Goal: Task Accomplishment & Management: Manage account settings

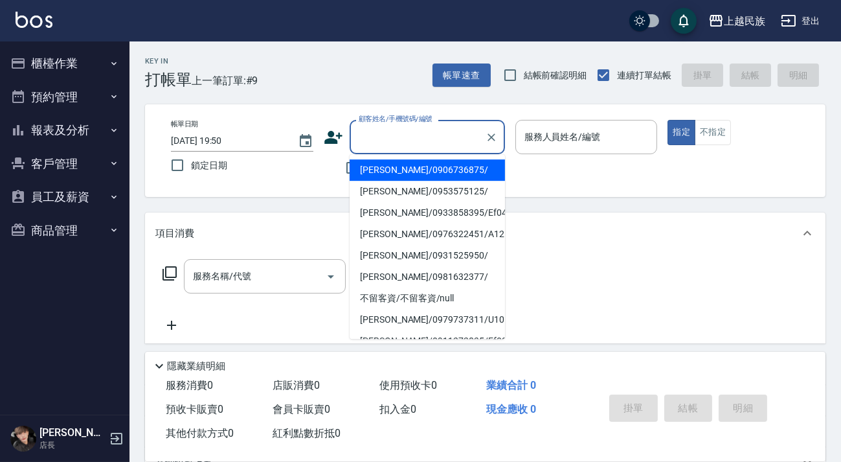
drag, startPoint x: 365, startPoint y: 133, endPoint x: 376, endPoint y: 134, distance: 11.0
click at [376, 134] on input "顧客姓名/手機號碼/編號" at bounding box center [418, 137] width 124 height 23
type input "09"
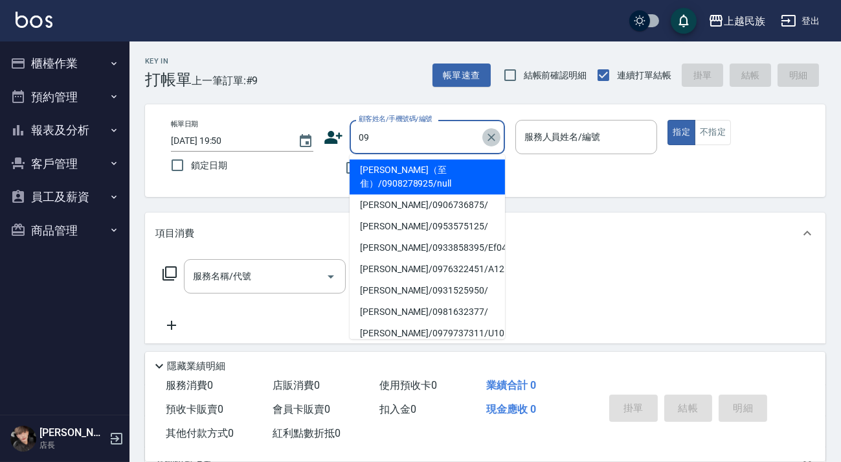
click at [486, 142] on icon "Clear" at bounding box center [491, 137] width 13 height 13
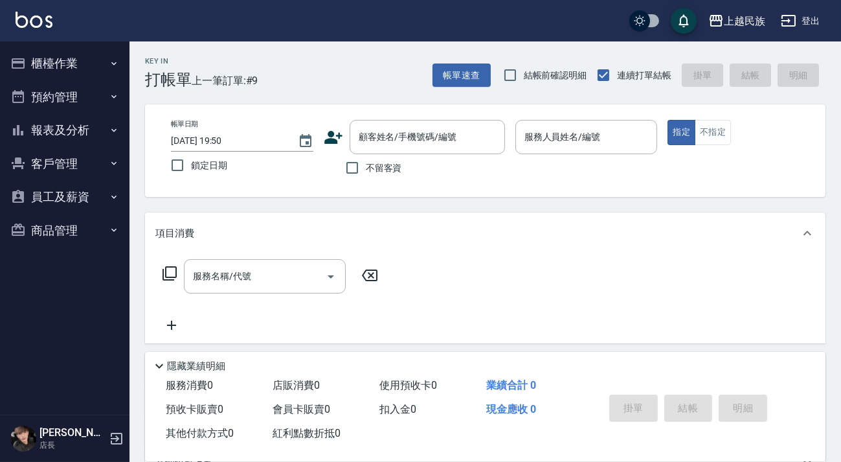
click at [507, 172] on div "帳單日期 [DATE] 19:50 鎖定日期 顧客姓名/手機號碼/編號 顧客姓名/手機號碼/編號 不留客資 服務人員姓名/編號 服務人員姓名/編號 指定 不指定" at bounding box center [486, 151] width 650 height 62
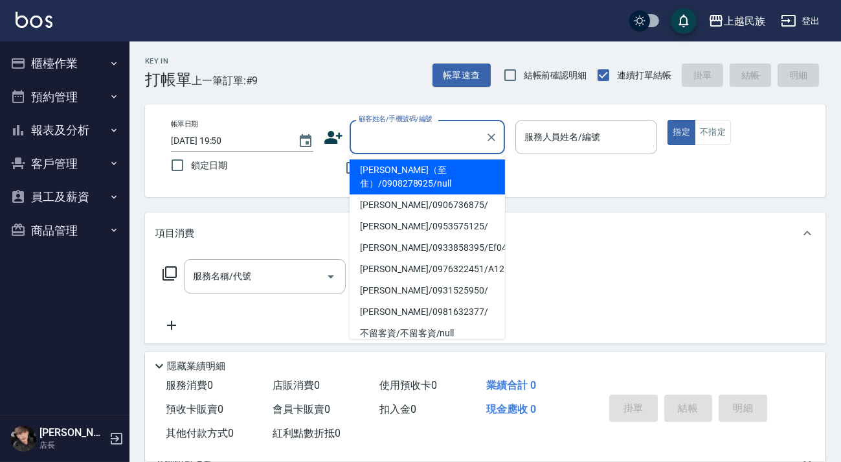
click at [473, 146] on input "顧客姓名/手機號碼/編號" at bounding box center [418, 137] width 124 height 23
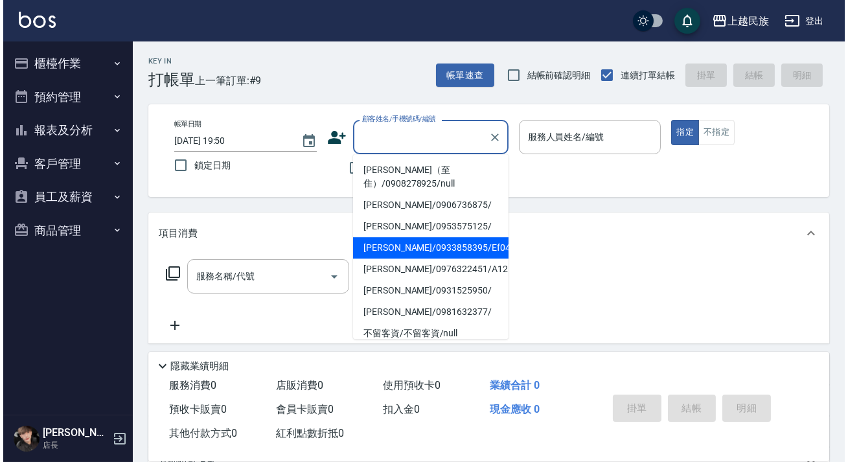
scroll to position [58, 0]
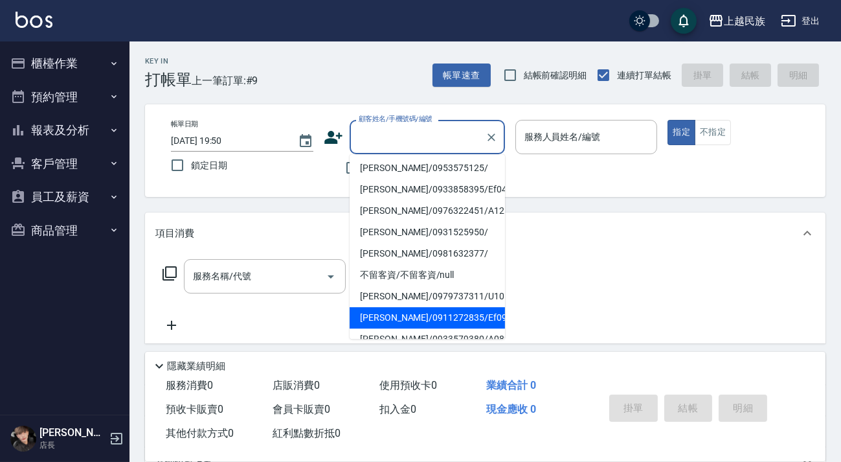
click at [440, 313] on li "[PERSON_NAME]/0911272835/Ef090612" at bounding box center [427, 317] width 155 height 21
type input "[PERSON_NAME]/0911272835/Ef090612"
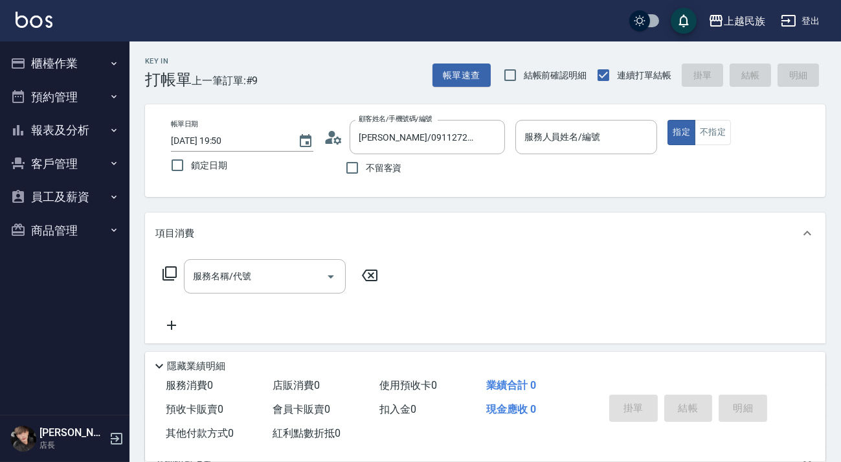
click at [440, 313] on div "服務名稱/代號 服務名稱/代號" at bounding box center [485, 298] width 681 height 89
type input "Effie-5"
click at [171, 266] on icon at bounding box center [170, 274] width 16 height 16
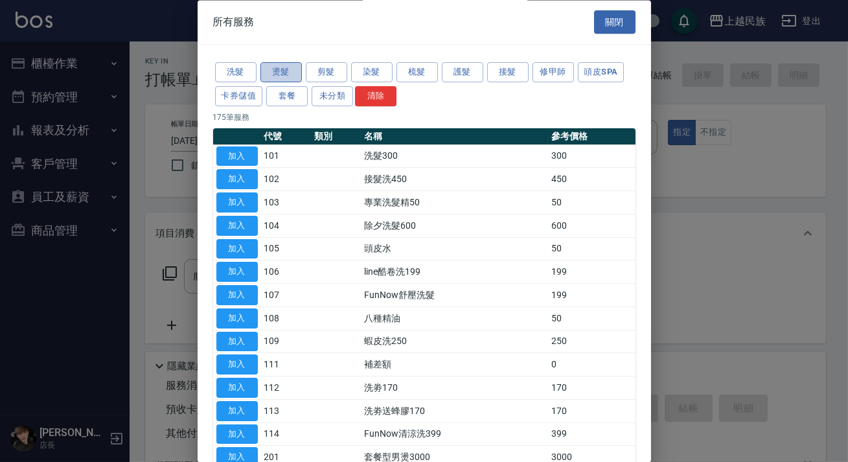
click at [270, 69] on button "燙髮" at bounding box center [280, 73] width 41 height 20
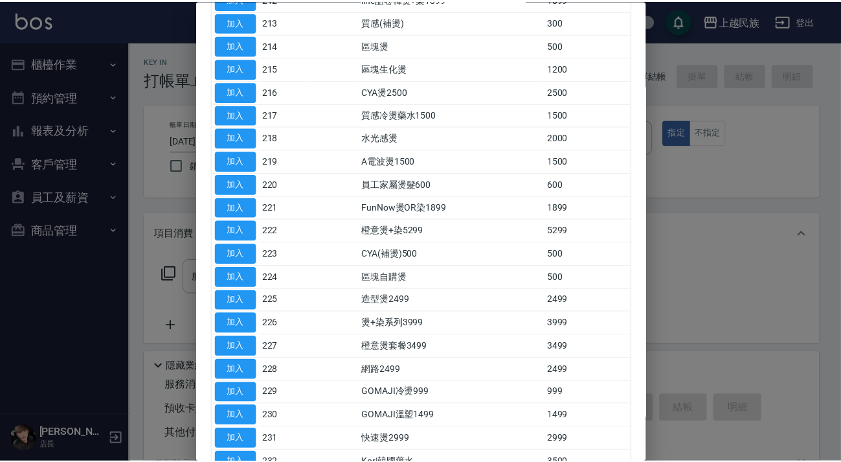
scroll to position [516, 0]
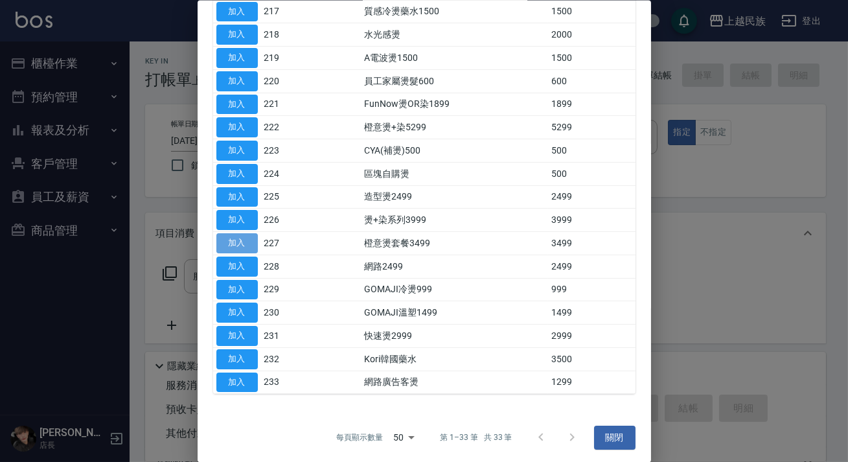
click at [247, 233] on button "加入" at bounding box center [236, 243] width 41 height 20
type input "橙意燙套餐3499(227)"
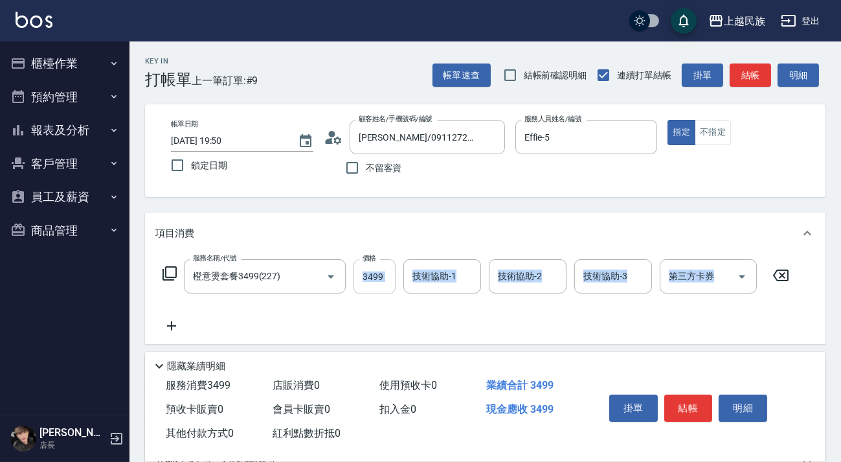
click at [363, 278] on input "3499" at bounding box center [375, 276] width 42 height 35
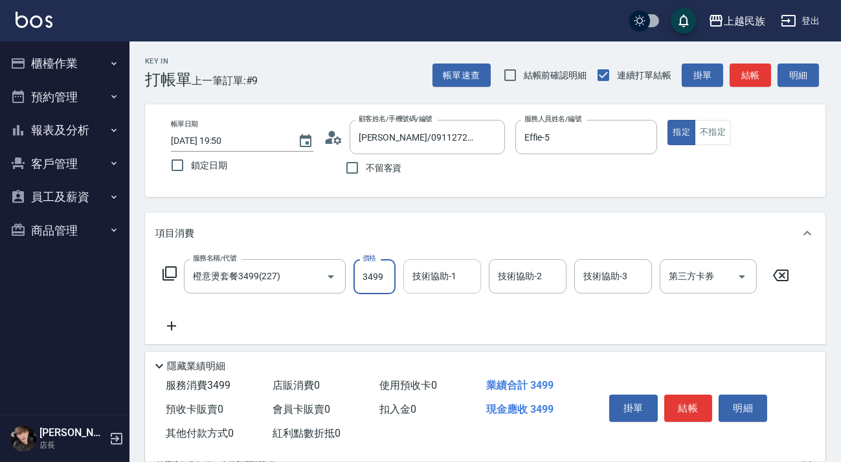
click at [411, 277] on input "技術協助-1" at bounding box center [442, 276] width 66 height 23
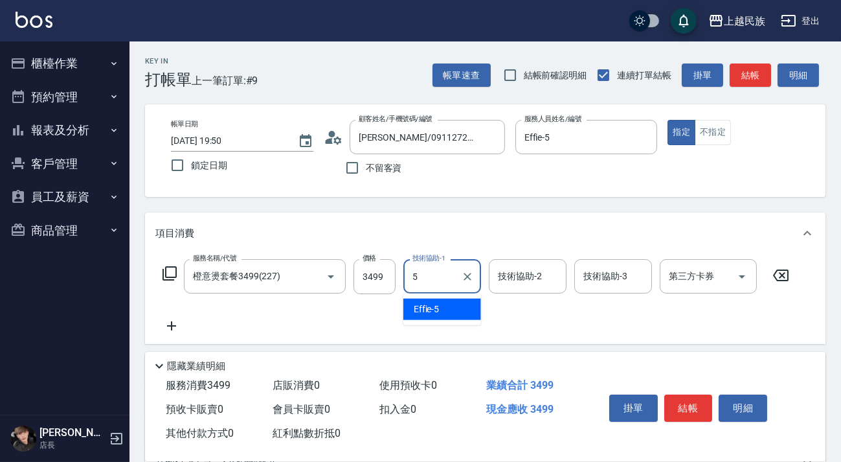
type input "Effie-5"
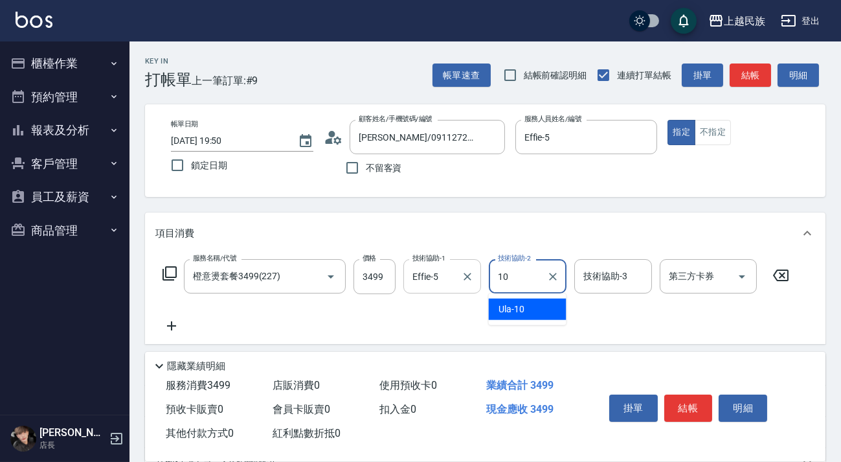
type input "Ula-10"
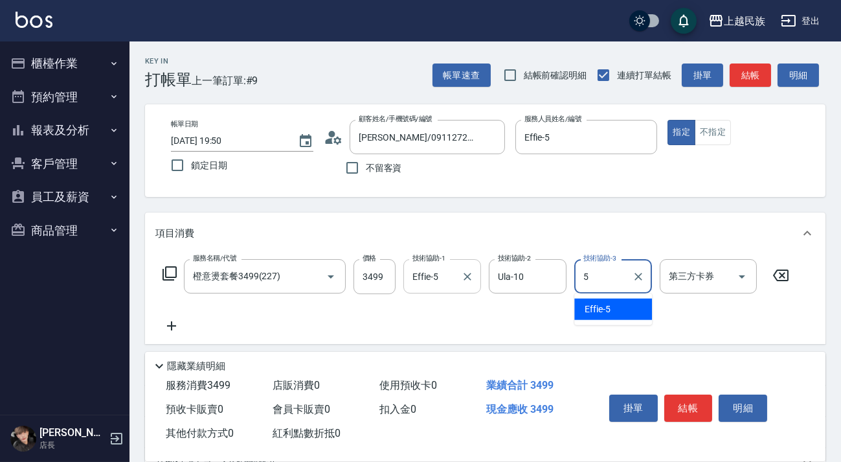
type input "Effie-5"
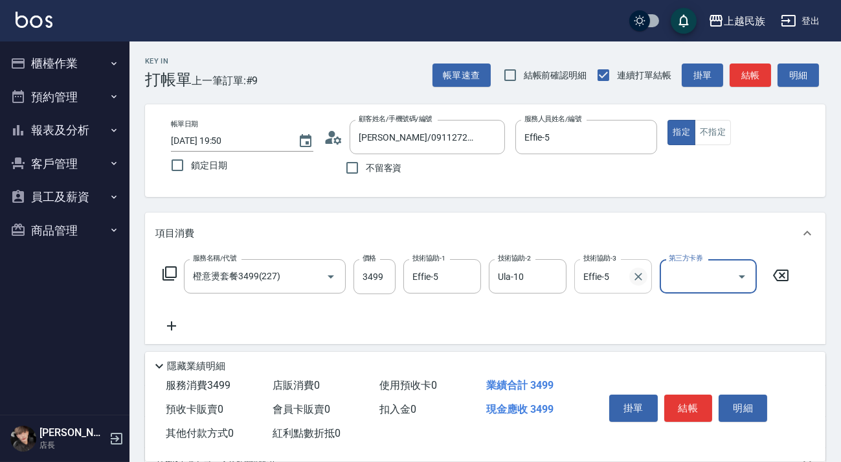
click at [640, 278] on icon "Clear" at bounding box center [638, 276] width 13 height 13
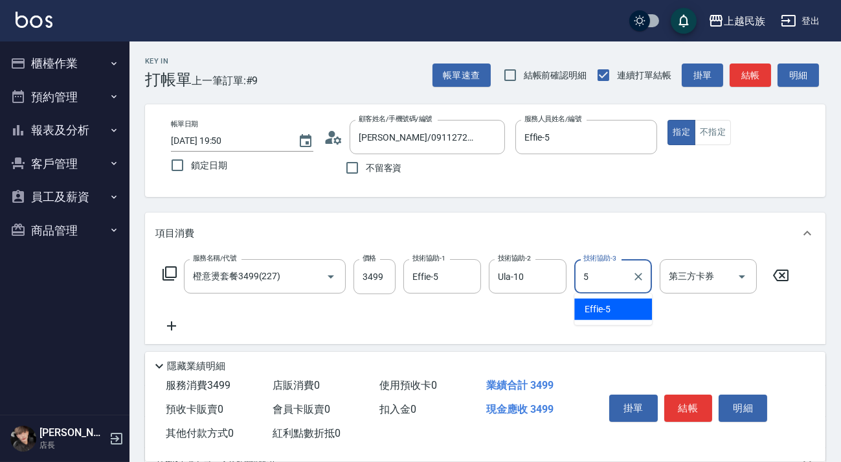
type input "Effie-5"
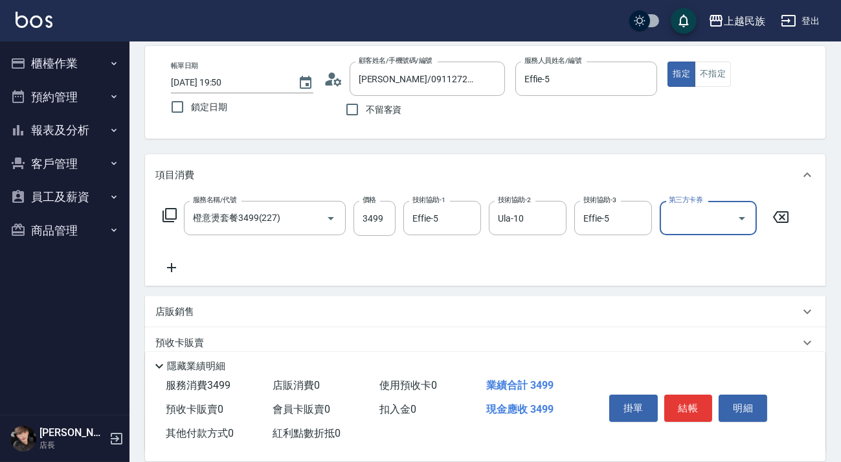
scroll to position [170, 0]
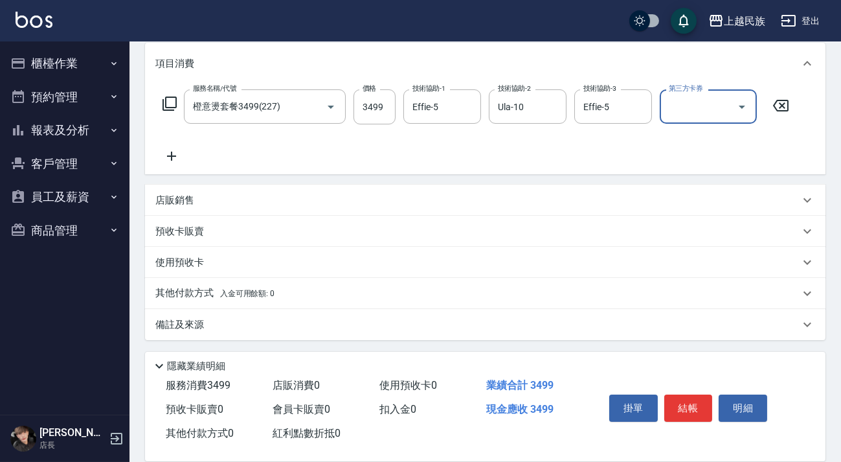
click at [293, 291] on div "其他付款方式 入金可用餘額: 0" at bounding box center [477, 293] width 644 height 14
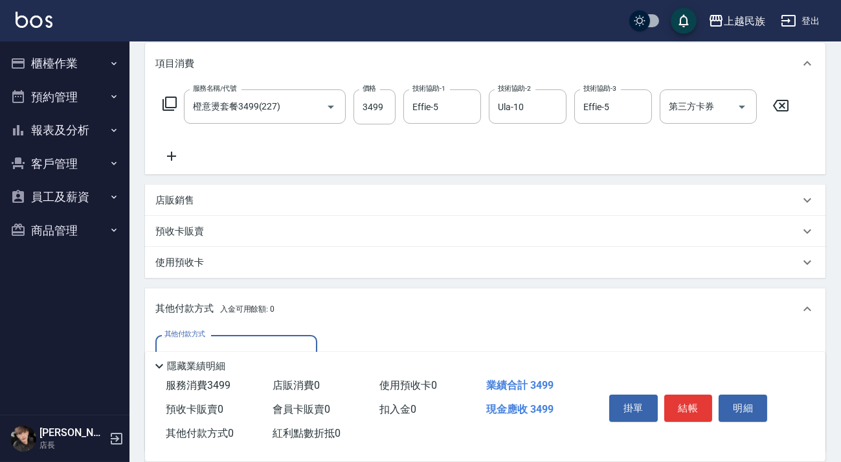
scroll to position [1, 0]
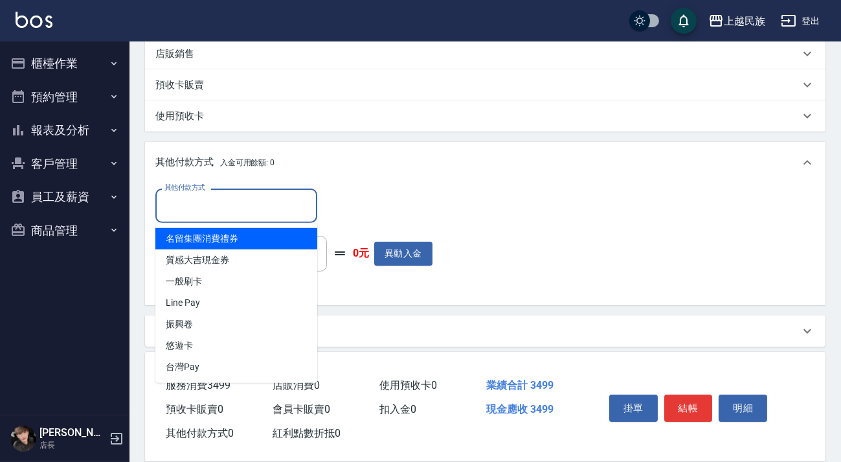
click at [295, 215] on input "其他付款方式" at bounding box center [236, 205] width 150 height 23
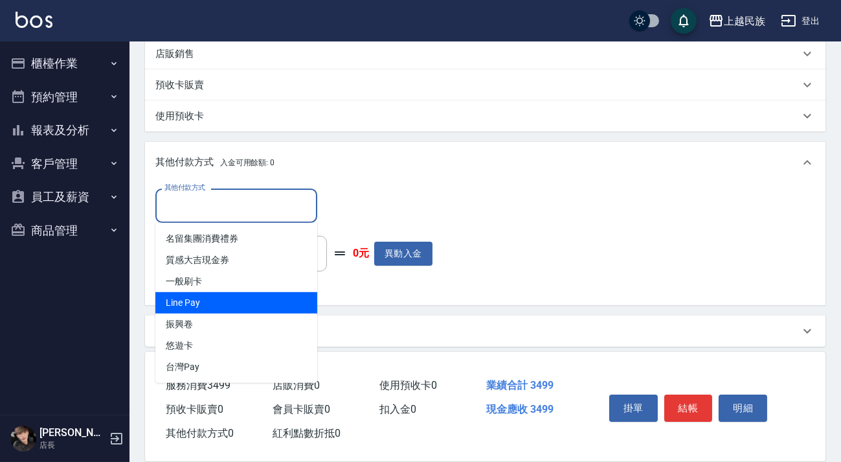
click at [258, 302] on span "Line Pay" at bounding box center [236, 302] width 162 height 21
type input "Line Pay"
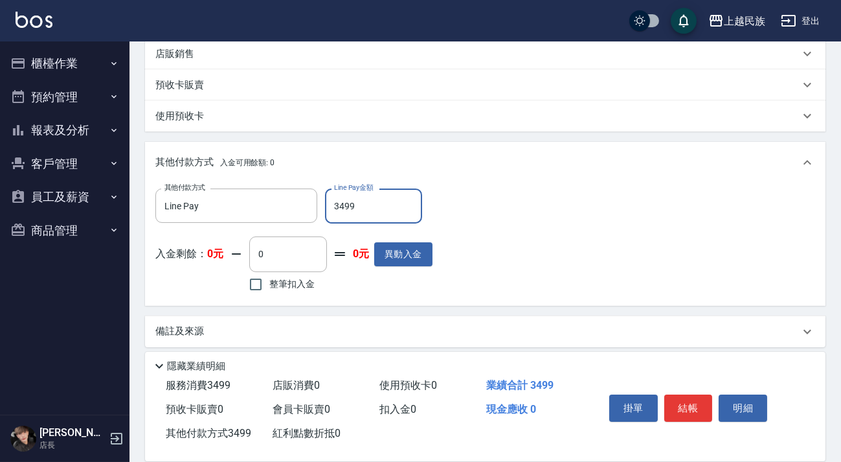
type input "3499"
click at [387, 330] on div "備註及來源" at bounding box center [477, 331] width 644 height 14
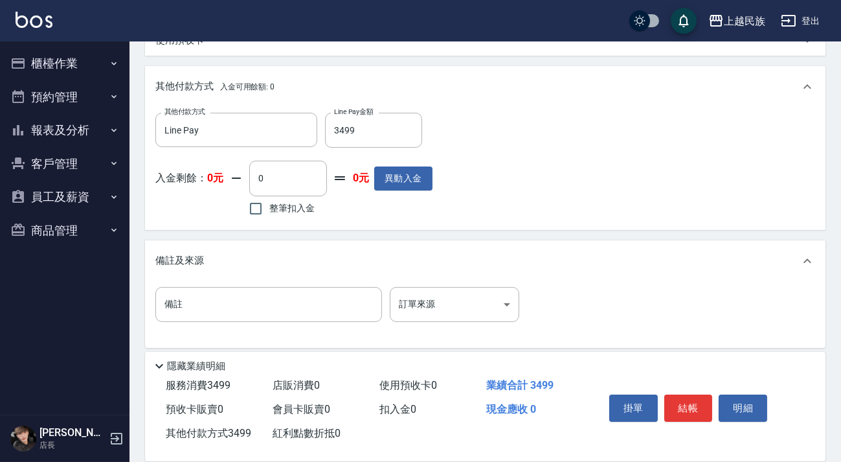
scroll to position [399, 0]
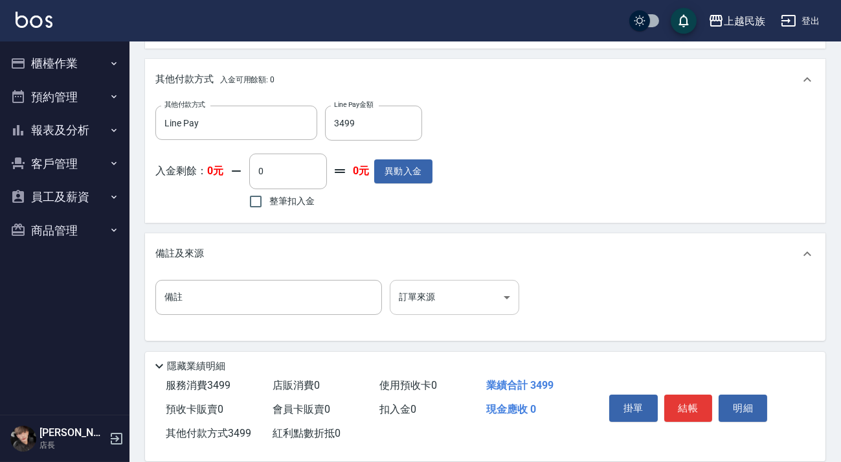
click at [485, 296] on body "上越民族 登出 櫃檯作業 打帳單 帳單列表 現金收支登錄 材料自購登錄 每日結帳 排班表 現場電腦打卡 預約管理 預約管理 單日預約紀錄 單週預約紀錄 報表及…" at bounding box center [420, 31] width 841 height 861
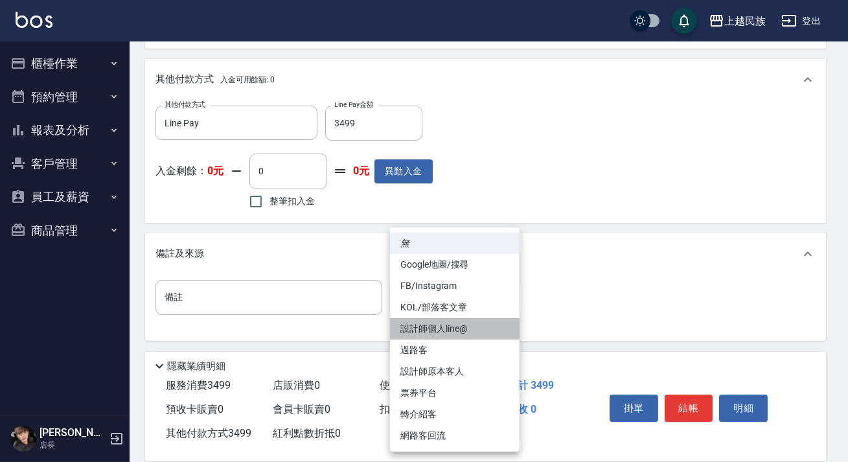
click at [473, 324] on li "設計師個人line@" at bounding box center [455, 328] width 130 height 21
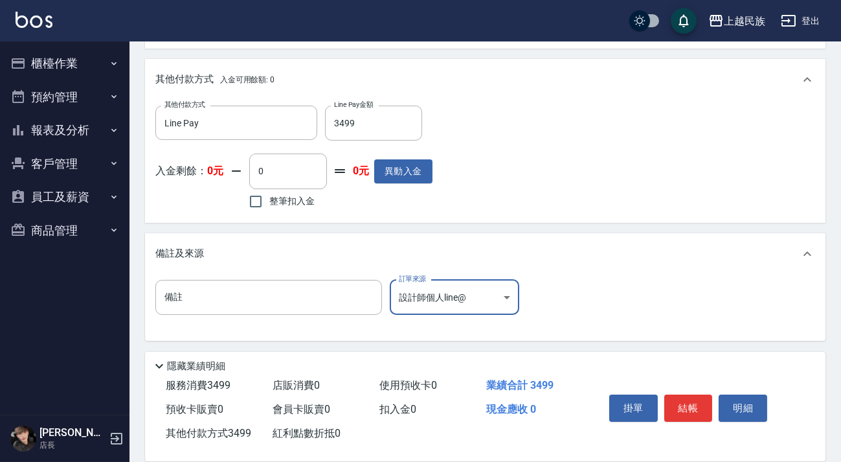
click at [495, 297] on body "上越民族 登出 櫃檯作業 打帳單 帳單列表 現金收支登錄 材料自購登錄 每日結帳 排班表 現場電腦打卡 預約管理 預約管理 單日預約紀錄 單週預約紀錄 報表及…" at bounding box center [420, 31] width 841 height 861
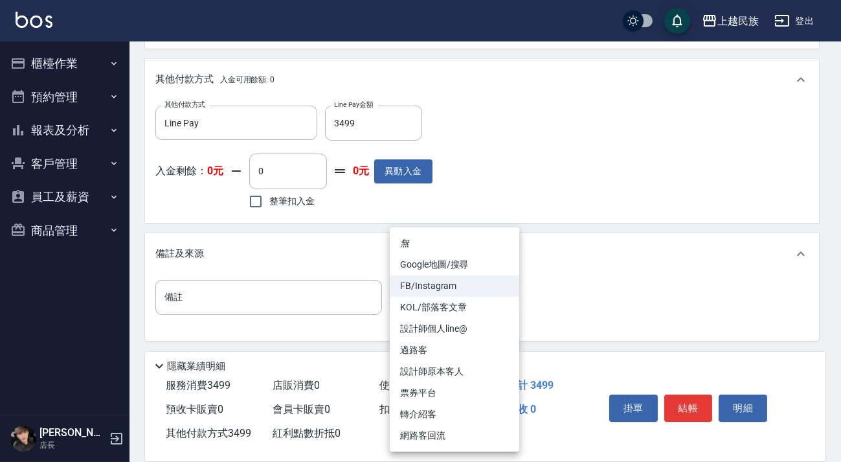
click at [501, 299] on body "上越民族 登出 櫃檯作業 打帳單 帳單列表 現金收支登錄 材料自購登錄 每日結帳 排班表 現場電腦打卡 預約管理 預約管理 單日預約紀錄 單週預約紀錄 報表及…" at bounding box center [420, 31] width 841 height 861
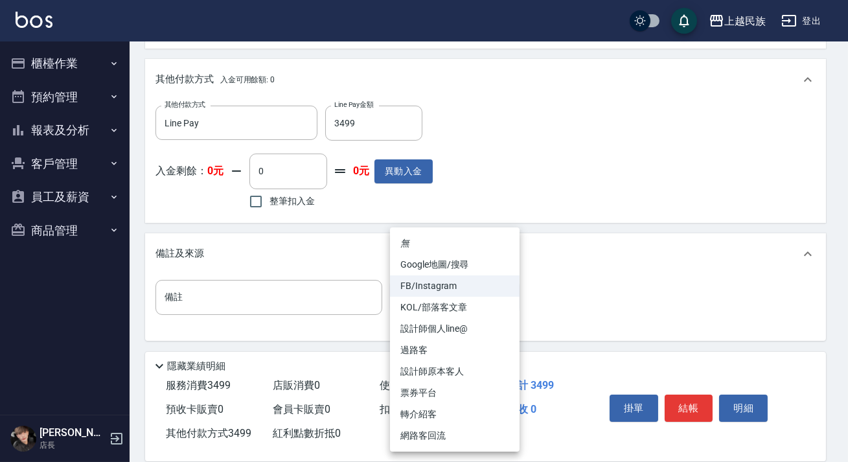
click at [446, 416] on li "轉介紹客" at bounding box center [455, 413] width 130 height 21
type input "轉介紹客"
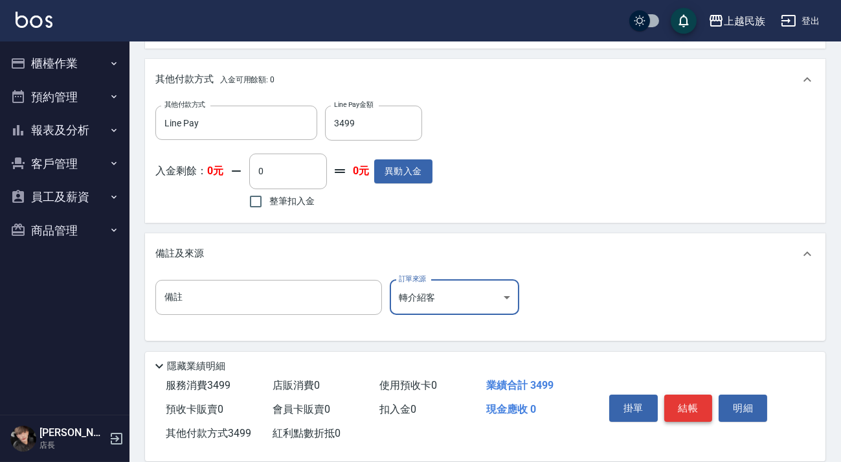
click at [668, 402] on button "結帳" at bounding box center [688, 407] width 49 height 27
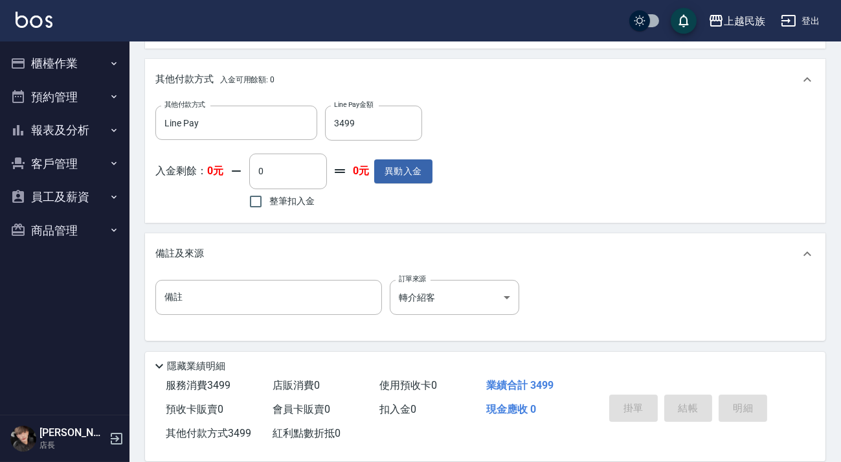
type input "[DATE] 19:55"
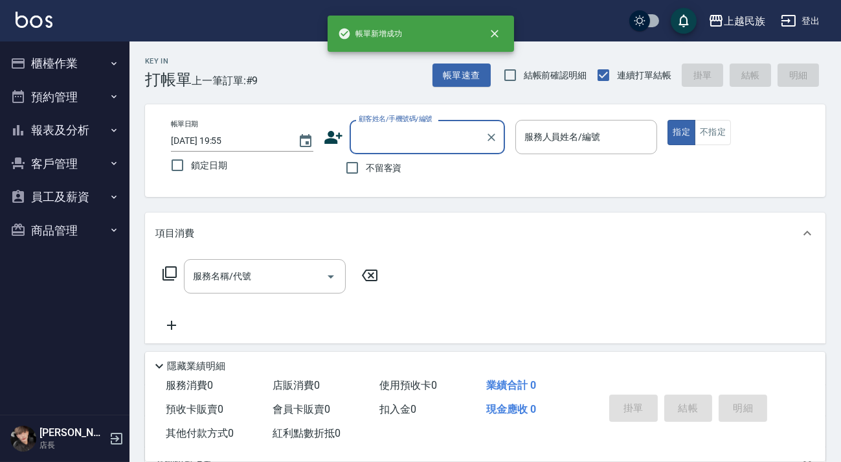
scroll to position [0, 0]
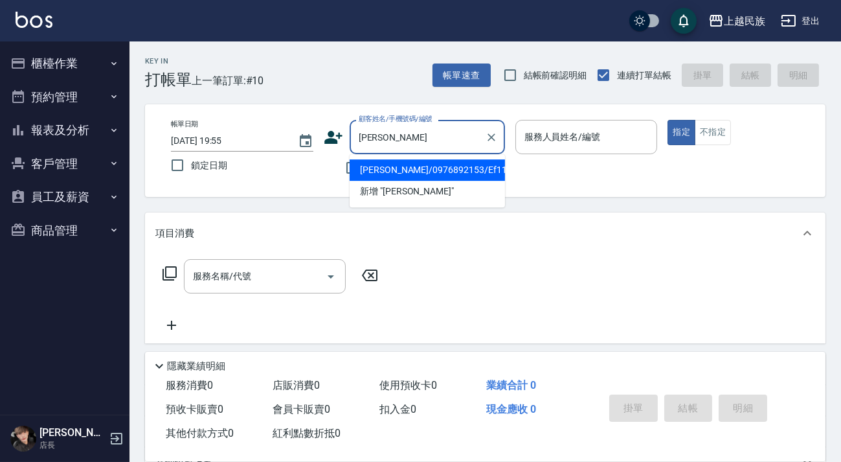
click at [461, 170] on li "[PERSON_NAME]/0976892153/Ef111922" at bounding box center [427, 169] width 155 height 21
type input "[PERSON_NAME]/0976892153/Ef111922"
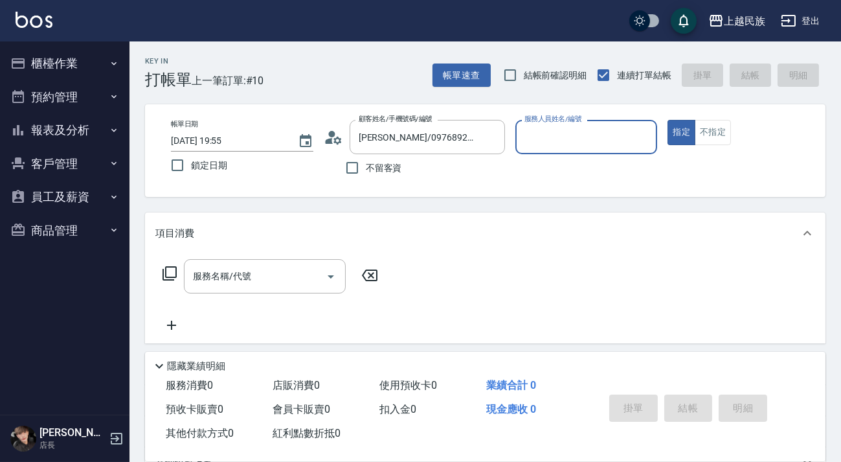
type input "Effie-5"
click at [668, 120] on button "指定" at bounding box center [682, 132] width 28 height 25
type button "true"
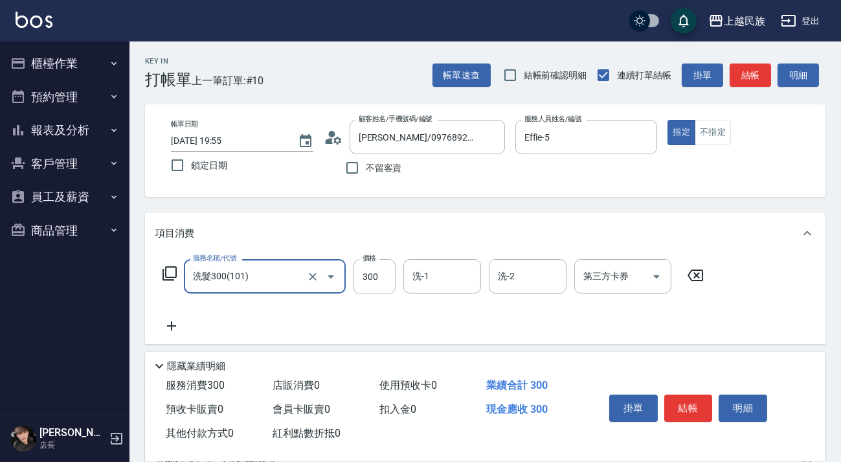
type input "洗髮300(101)"
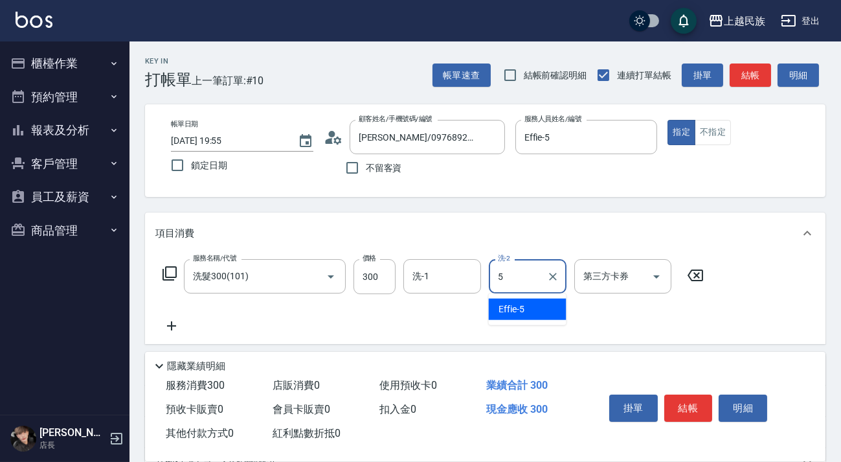
type input "Effie-5"
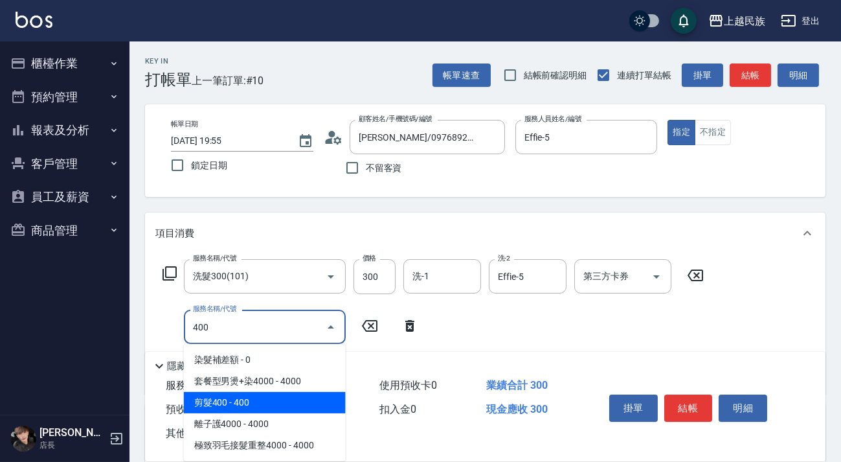
click at [317, 413] on span "離子護4000 - 4000" at bounding box center [265, 423] width 162 height 21
type input "離子護4000(604)"
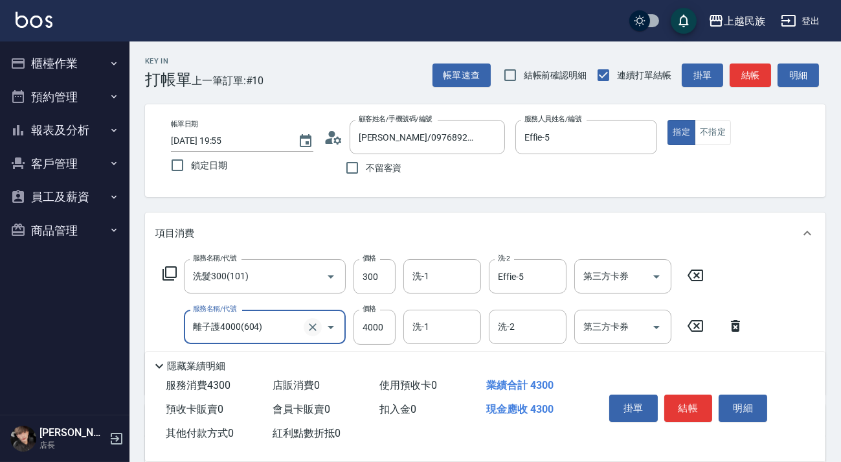
click at [315, 328] on icon "Clear" at bounding box center [312, 327] width 13 height 13
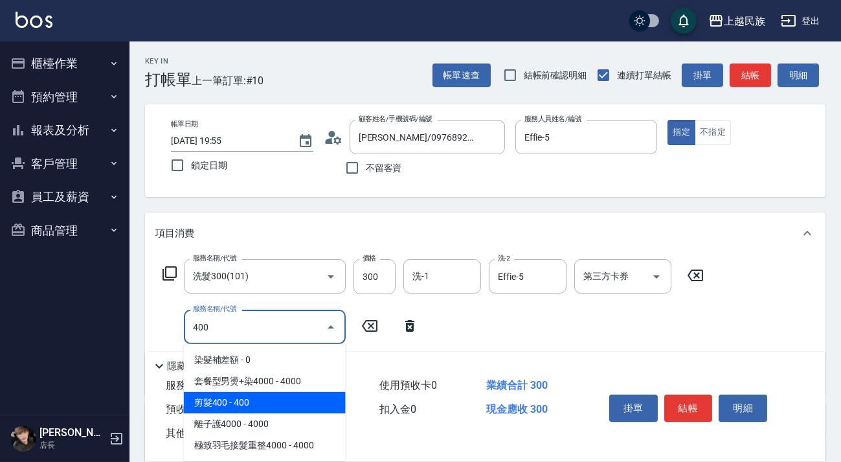
drag, startPoint x: 290, startPoint y: 400, endPoint x: 300, endPoint y: 310, distance: 91.2
click at [289, 398] on span "剪髮400 - 400" at bounding box center [265, 402] width 162 height 21
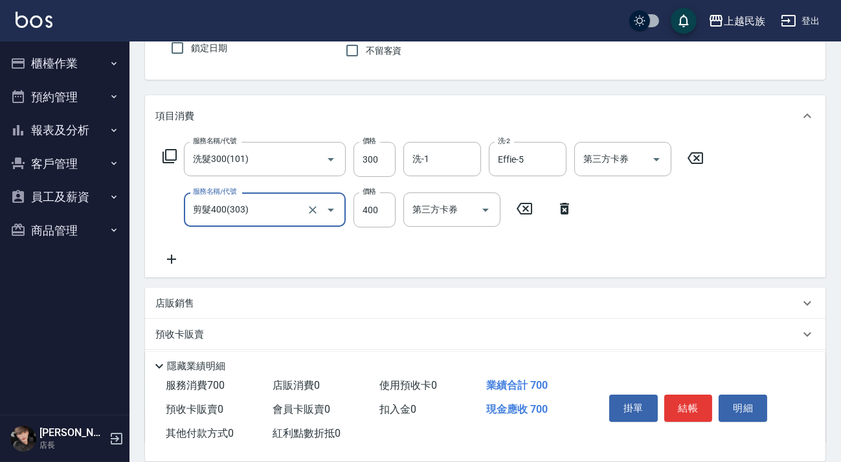
scroll to position [176, 0]
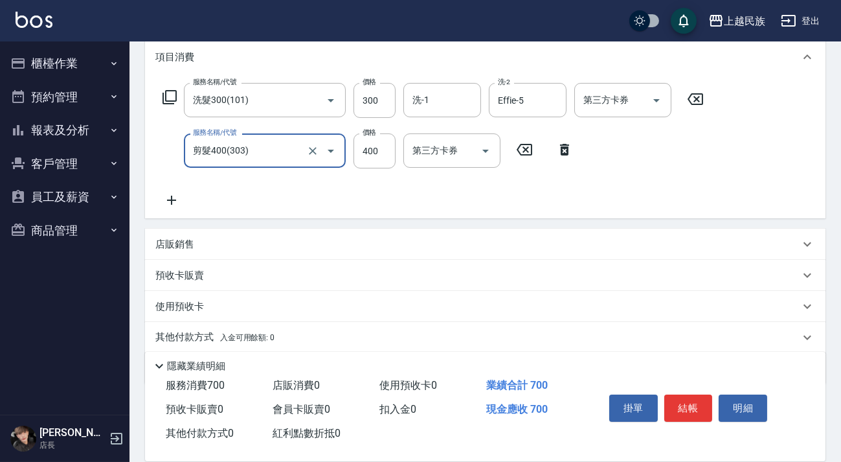
type input "剪髮400(303)"
click at [286, 229] on div "店販銷售" at bounding box center [485, 244] width 681 height 31
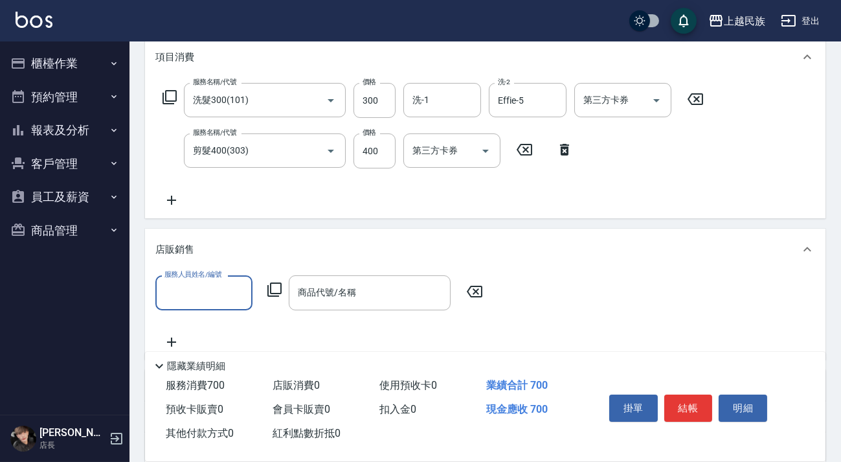
scroll to position [0, 0]
type input "Effie-5"
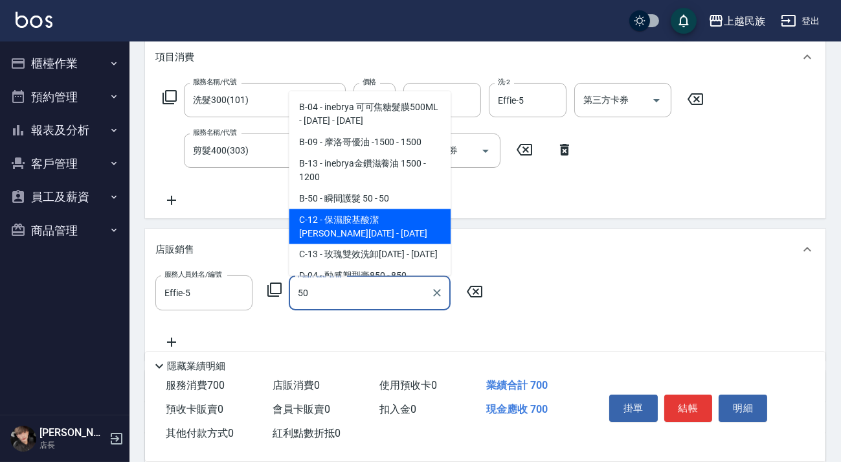
click at [390, 199] on span "B-50 - 瞬間護髮 50 - 50" at bounding box center [370, 197] width 162 height 21
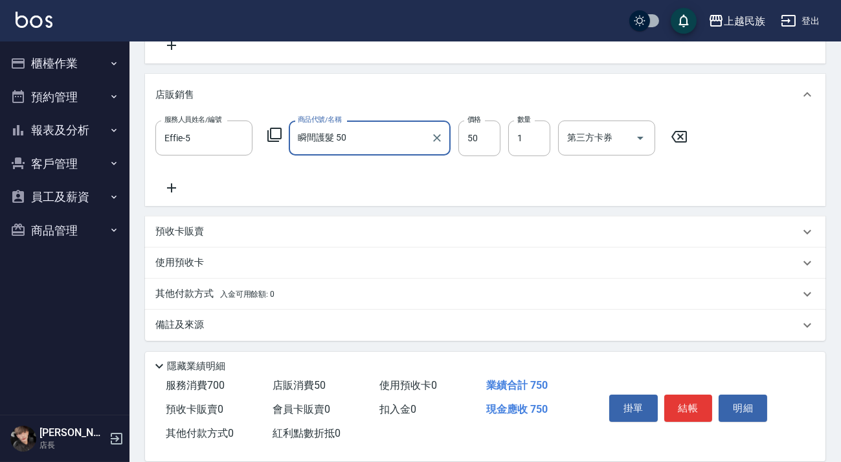
type input "瞬間護髮 50"
drag, startPoint x: 486, startPoint y: 337, endPoint x: 527, endPoint y: 327, distance: 41.9
click at [486, 337] on div "備註及來源" at bounding box center [485, 325] width 681 height 31
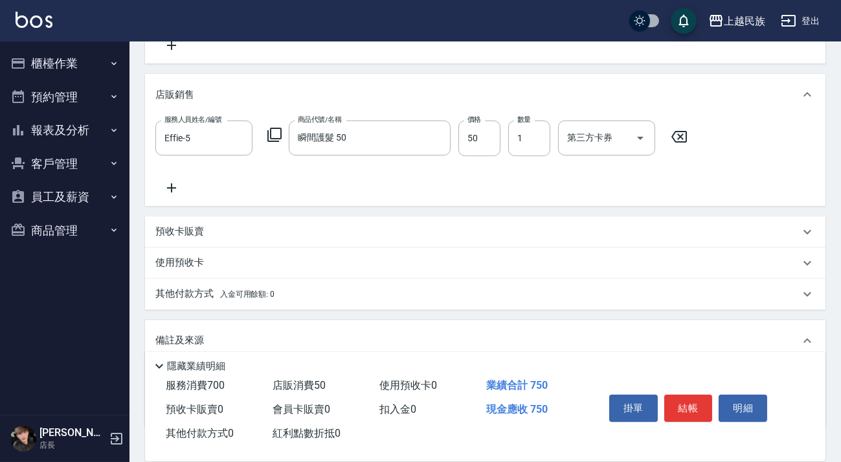
scroll to position [418, 0]
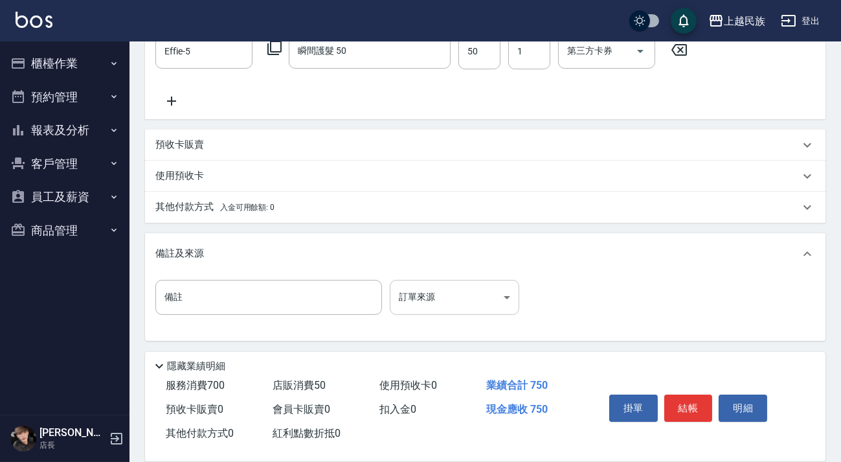
click at [510, 302] on body "上越民族 登出 櫃檯作業 打帳單 帳單列表 現金收支登錄 材料自購登錄 每日結帳 排班表 現場電腦打卡 預約管理 預約管理 單日預約紀錄 單週預約紀錄 報表及…" at bounding box center [420, 22] width 841 height 880
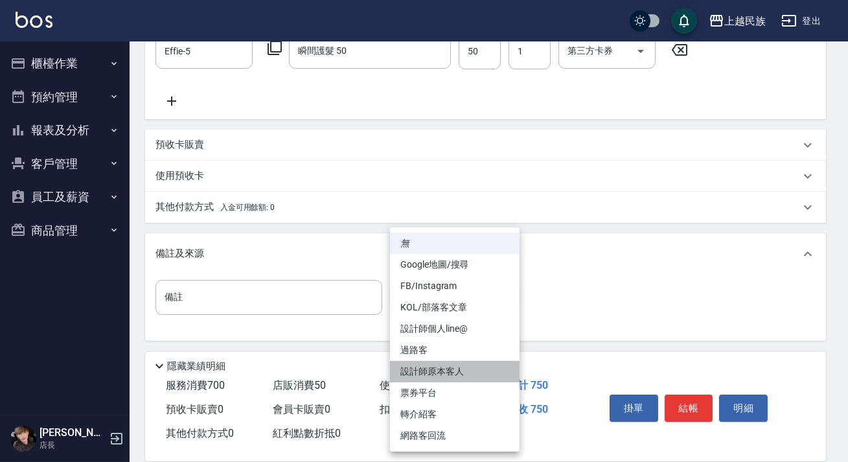
click at [490, 370] on li "設計師原本客人" at bounding box center [455, 371] width 130 height 21
type input "設計師原本客人"
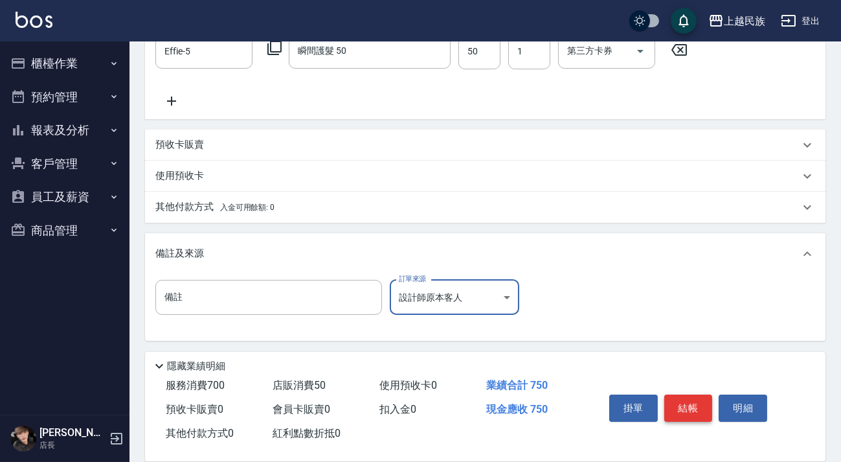
click at [699, 408] on button "結帳" at bounding box center [688, 407] width 49 height 27
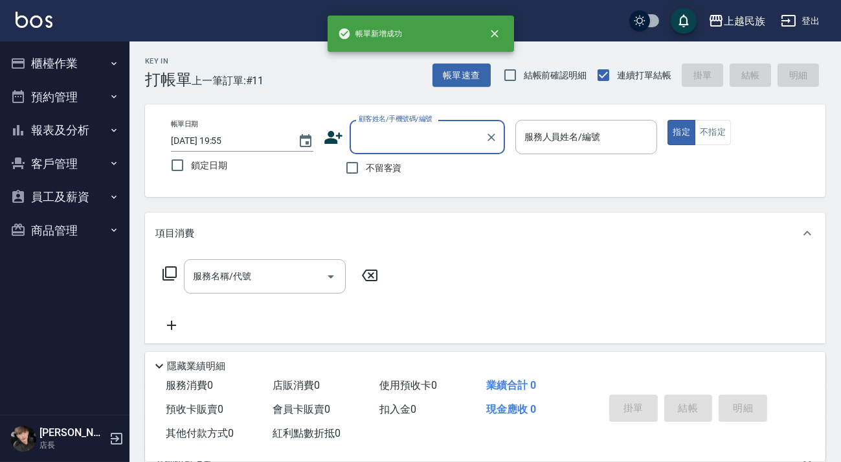
scroll to position [0, 0]
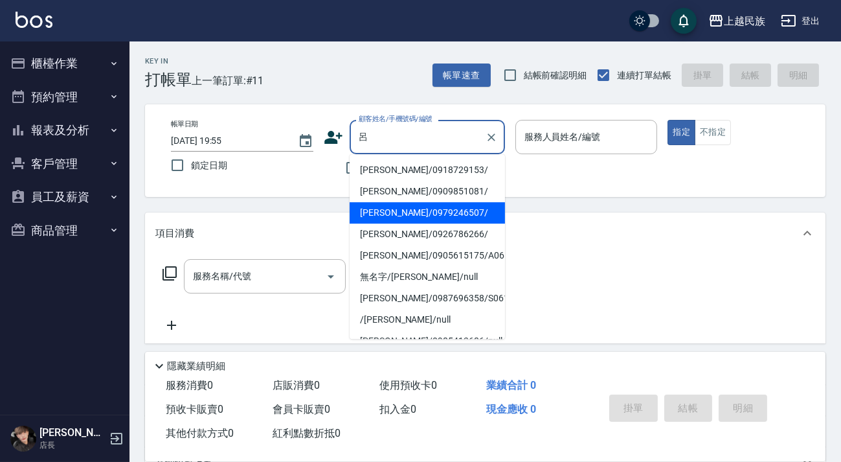
click at [477, 219] on li "[PERSON_NAME]/0979246507/" at bounding box center [427, 212] width 155 height 21
type input "[PERSON_NAME]/0979246507/"
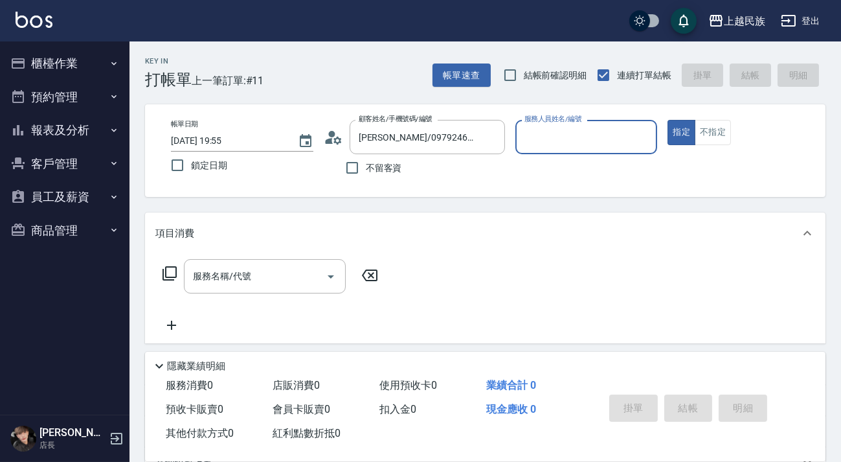
type input "[PERSON_NAME]-2"
click at [668, 120] on button "指定" at bounding box center [682, 132] width 28 height 25
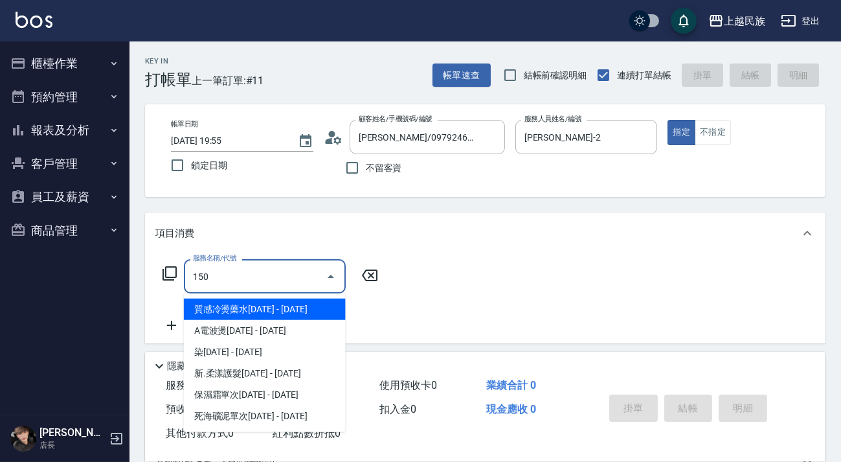
click at [328, 303] on span "質感冷燙藥水[DATE] - [DATE]" at bounding box center [265, 309] width 162 height 21
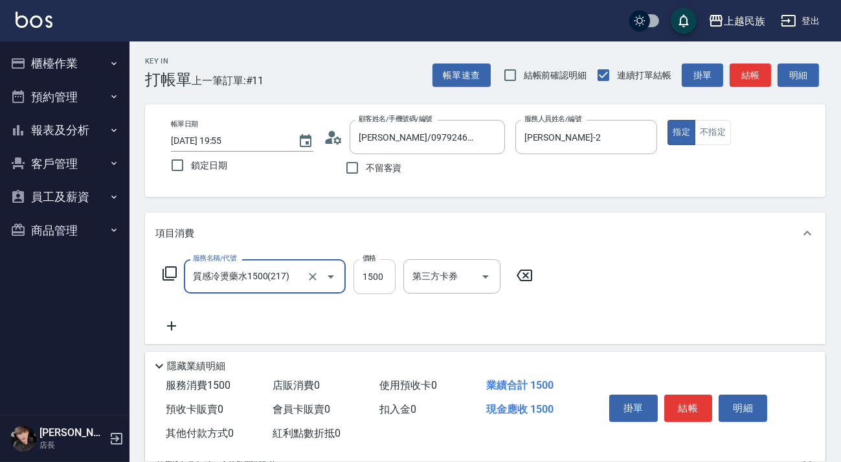
type input "質感冷燙藥水1500(217)"
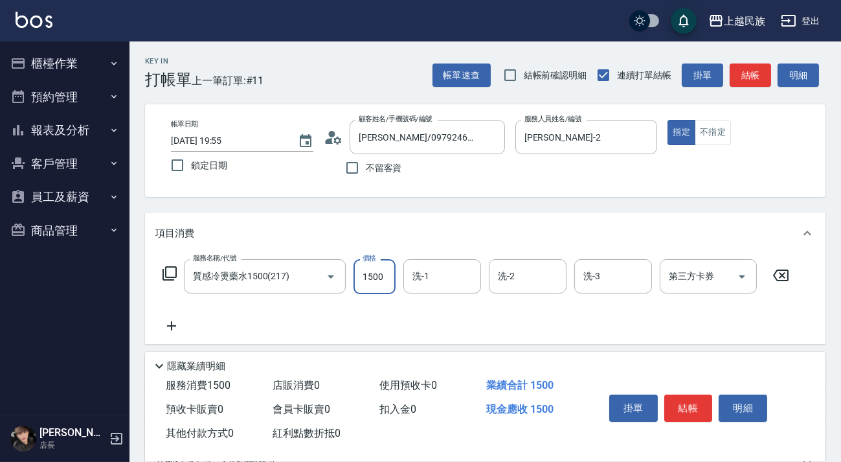
click at [373, 279] on input "1500" at bounding box center [375, 276] width 42 height 35
type input "2000"
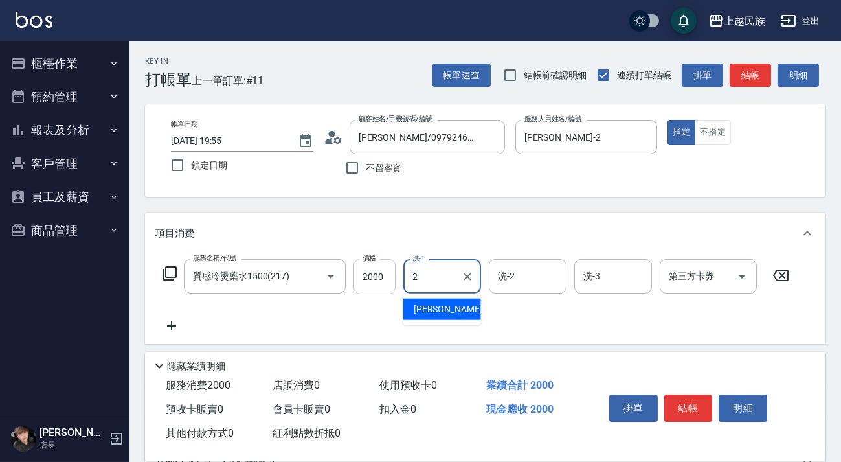
type input "[PERSON_NAME]-2"
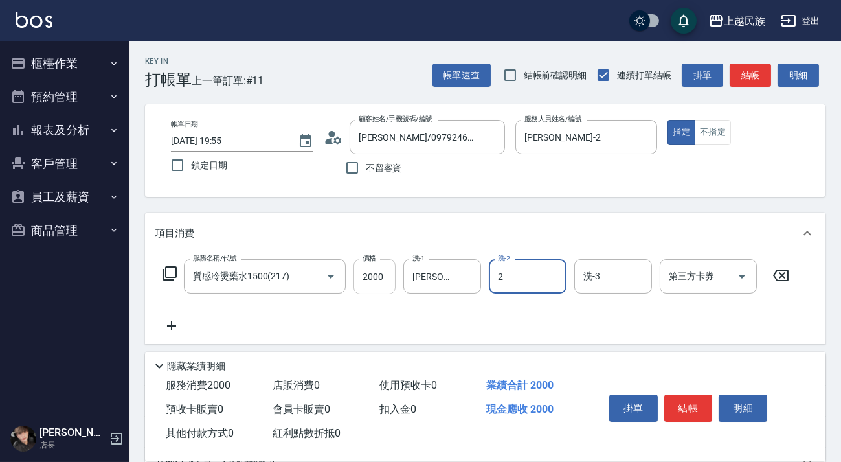
type input "[PERSON_NAME]-2"
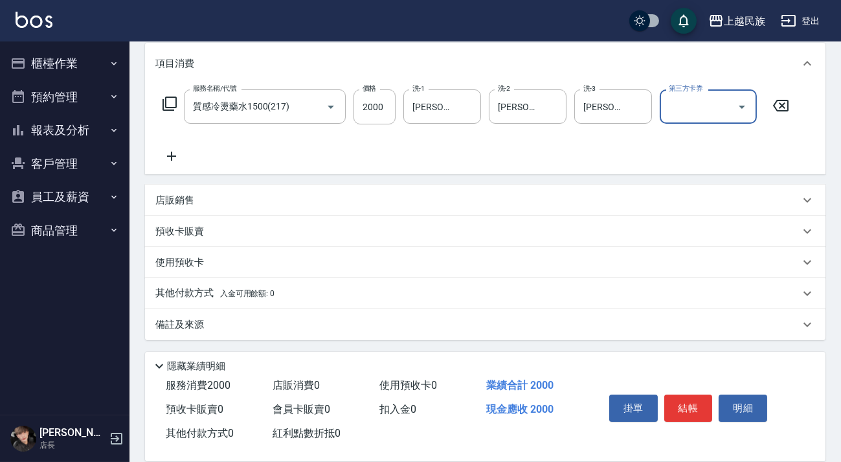
click at [443, 337] on div "備註及來源" at bounding box center [485, 324] width 681 height 31
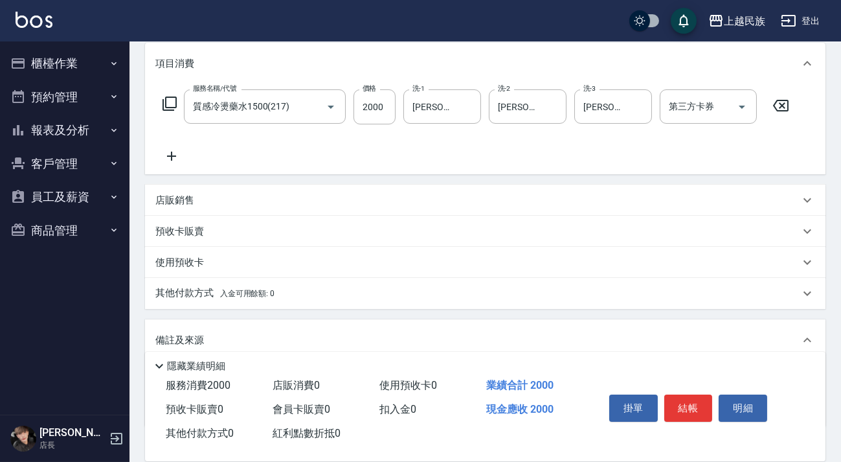
scroll to position [256, 0]
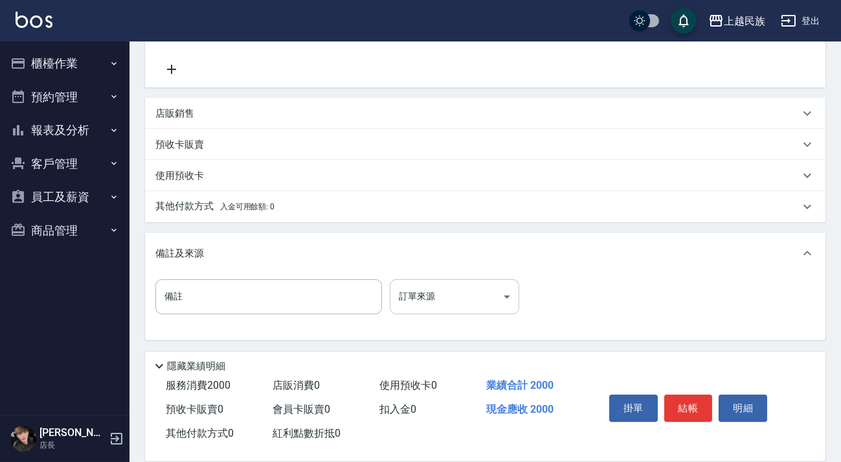
click at [499, 293] on body "上越民族 登出 櫃檯作業 打帳單 帳單列表 現金收支登錄 材料自購登錄 每日結帳 排班表 現場電腦打卡 預約管理 預約管理 單日預約紀錄 單週預約紀錄 報表及…" at bounding box center [420, 103] width 841 height 718
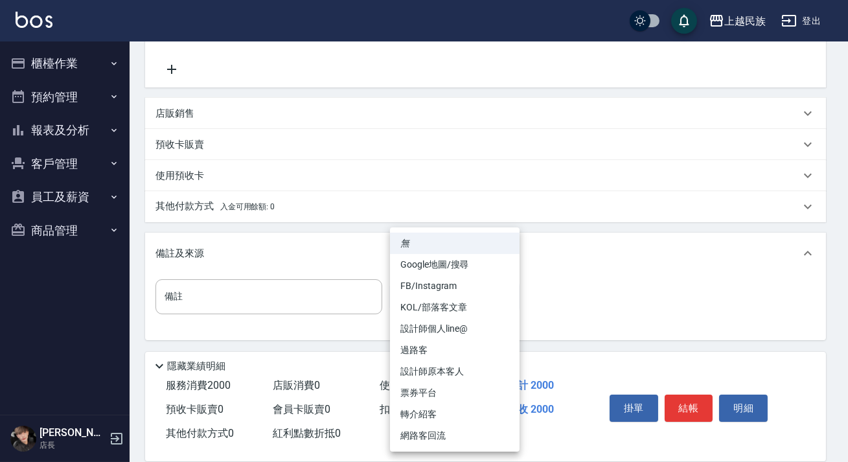
click at [442, 443] on li "網路客回流" at bounding box center [455, 435] width 130 height 21
type input "網路客回流"
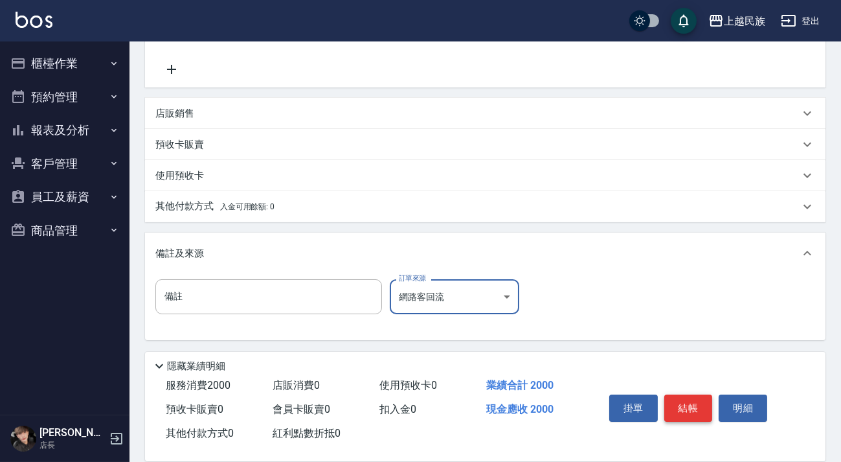
click at [688, 401] on button "結帳" at bounding box center [688, 407] width 49 height 27
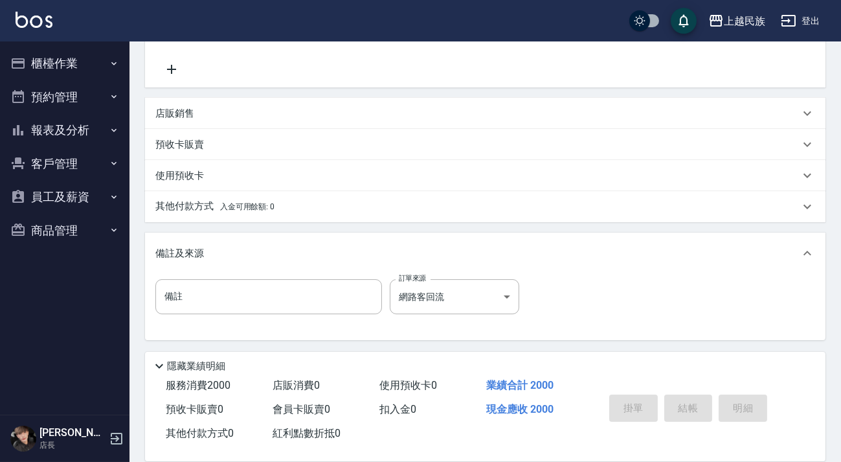
type input "[DATE] 19:56"
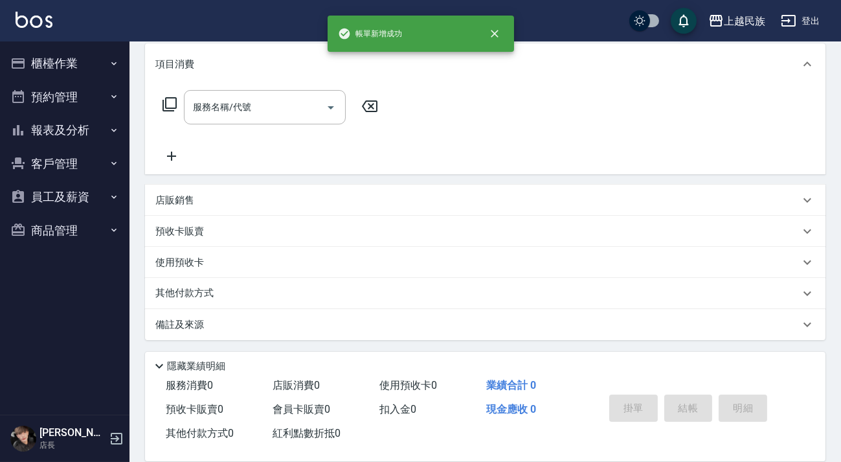
scroll to position [0, 0]
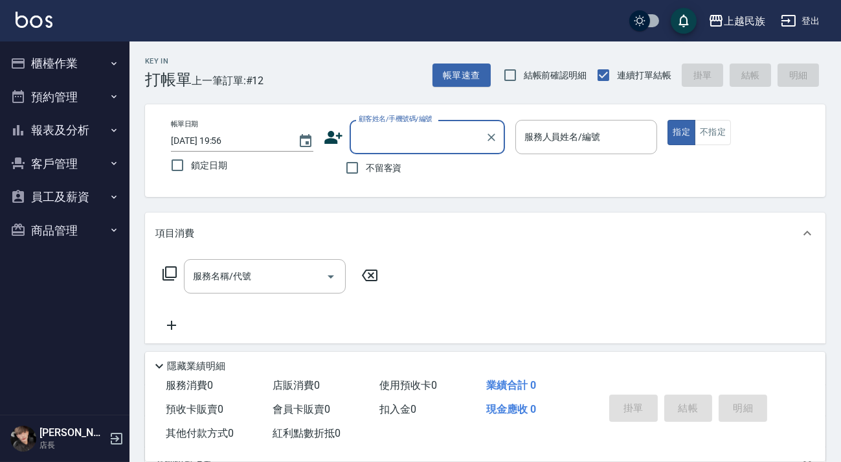
drag, startPoint x: 387, startPoint y: 171, endPoint x: 387, endPoint y: 162, distance: 9.1
click at [387, 169] on span "不留客資" at bounding box center [384, 168] width 36 height 14
click at [366, 169] on input "不留客資" at bounding box center [352, 167] width 27 height 27
checkbox input "true"
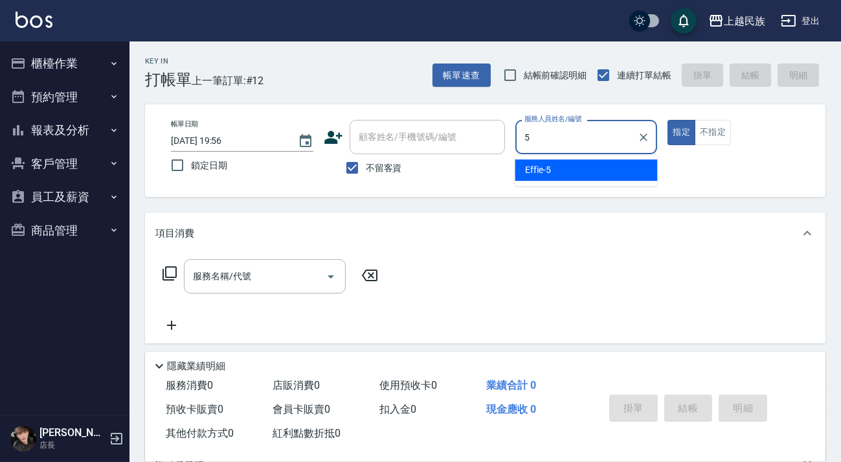
type input "Effie-5"
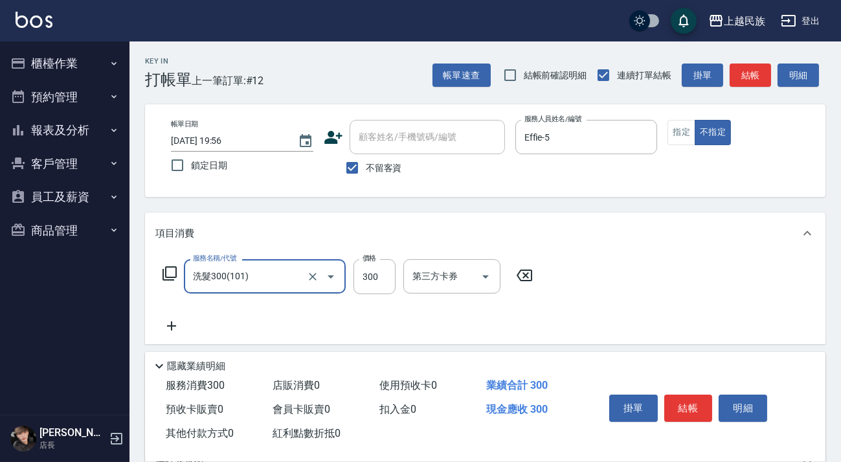
type input "洗髮300(101)"
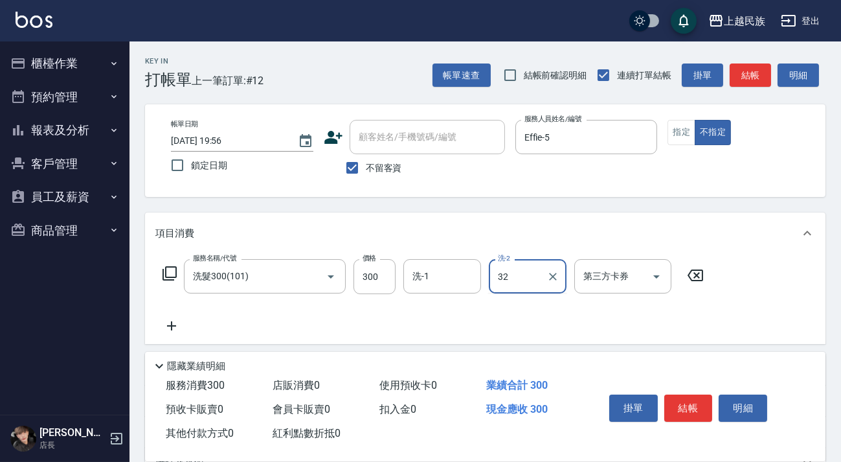
type input "Teddy-32"
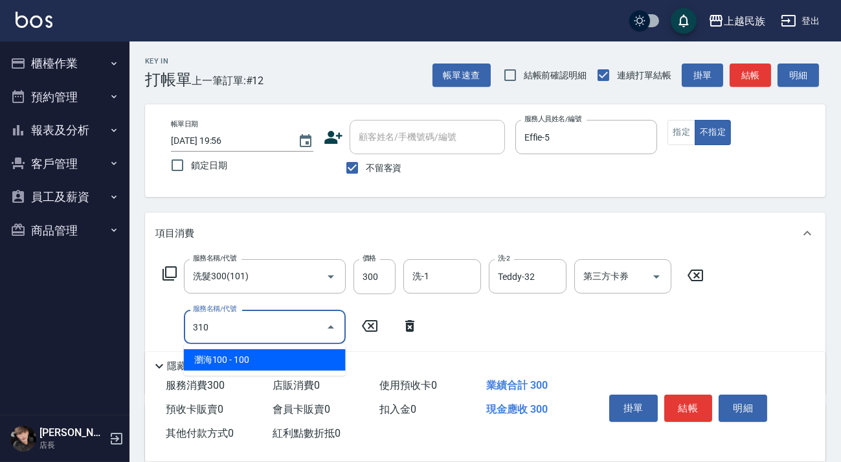
type input "瀏海100(310)"
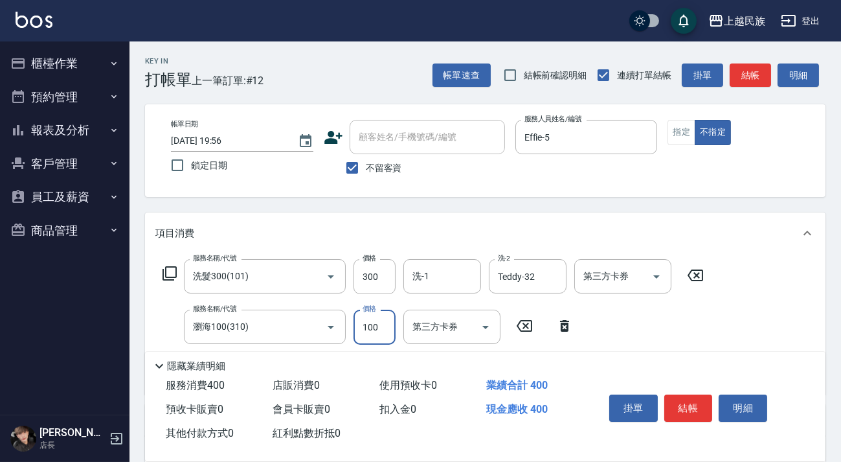
scroll to position [117, 0]
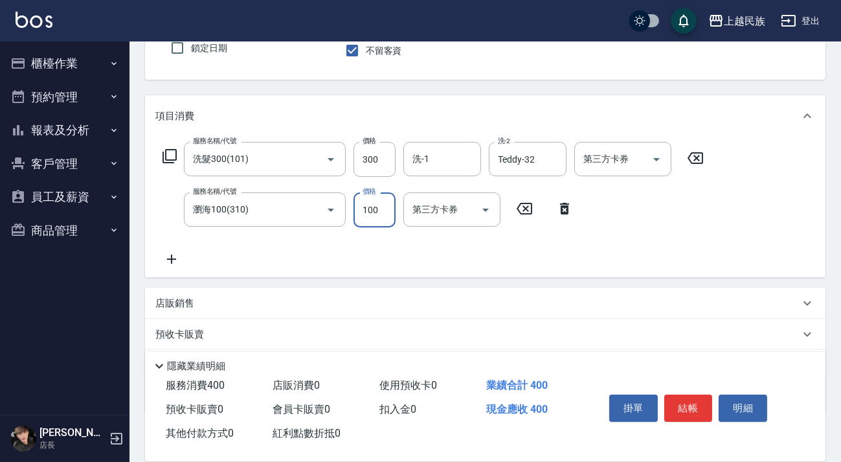
drag, startPoint x: 395, startPoint y: 295, endPoint x: 413, endPoint y: 293, distance: 17.5
click at [400, 295] on div "店販銷售" at bounding box center [485, 303] width 681 height 31
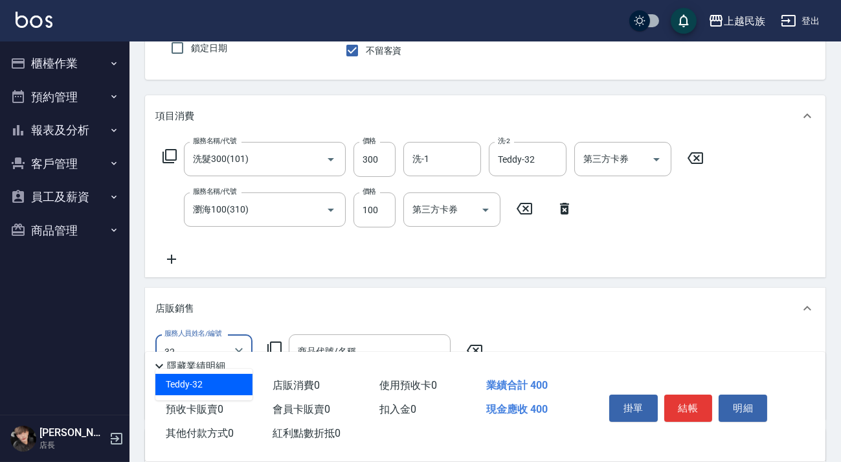
type input "Teddy-32"
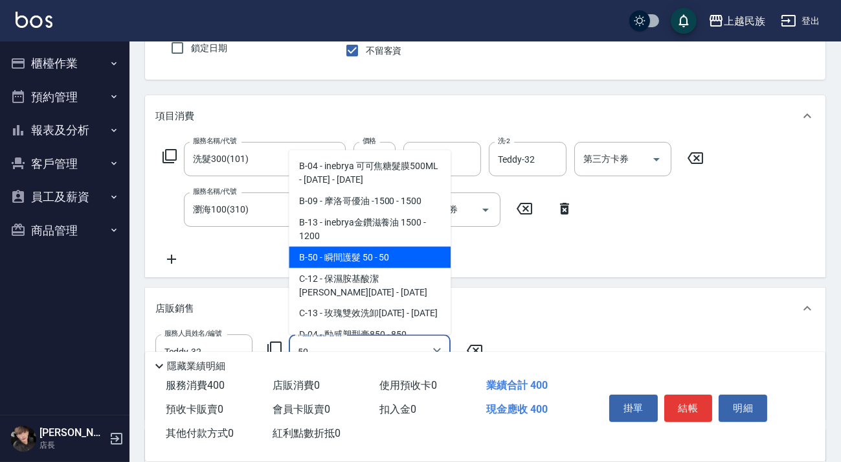
click at [402, 258] on span "B-50 - 瞬間護髮 50 - 50" at bounding box center [370, 256] width 162 height 21
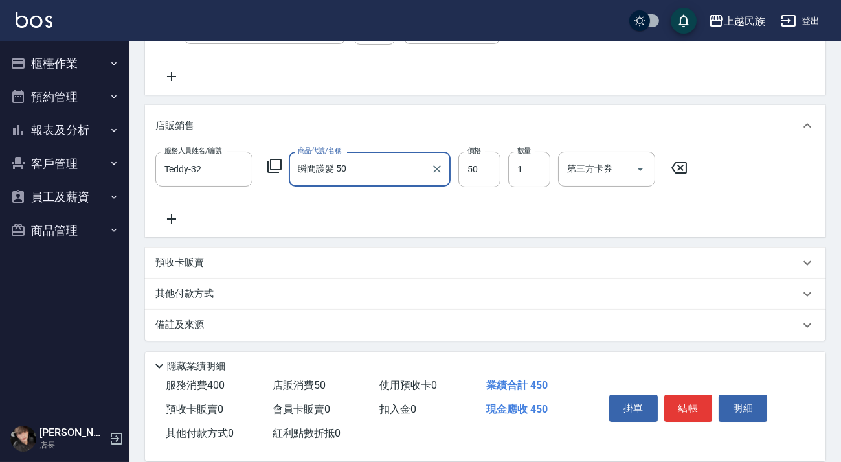
type input "瞬間護髮 50"
drag, startPoint x: 539, startPoint y: 334, endPoint x: 560, endPoint y: 328, distance: 20.9
click at [540, 334] on div "備註及來源" at bounding box center [485, 325] width 681 height 31
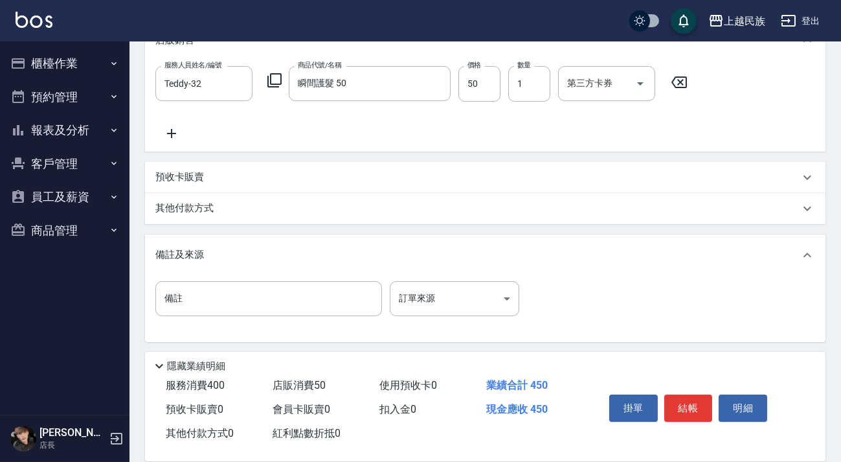
scroll to position [387, 0]
click at [512, 291] on body "上越民族 登出 櫃檯作業 打帳單 帳單列表 現金收支登錄 材料自購登錄 每日結帳 排班表 現場電腦打卡 預約管理 預約管理 單日預約紀錄 單週預約紀錄 報表及…" at bounding box center [420, 37] width 841 height 849
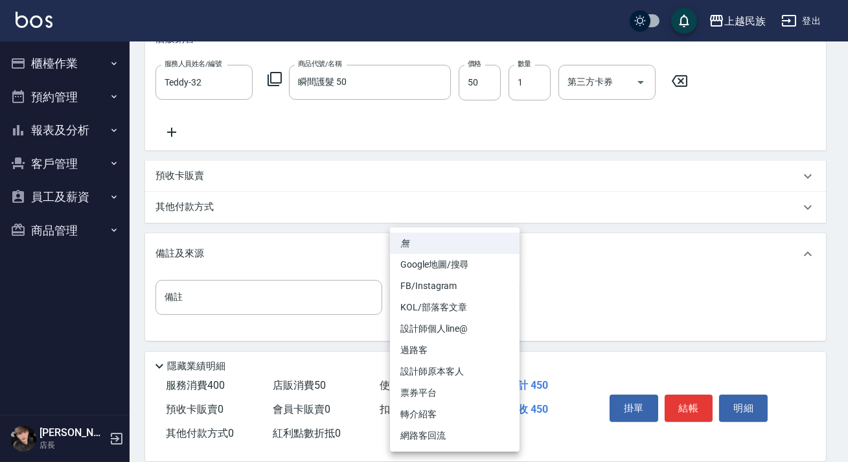
click at [475, 341] on li "過路客" at bounding box center [455, 349] width 130 height 21
type input "過路客"
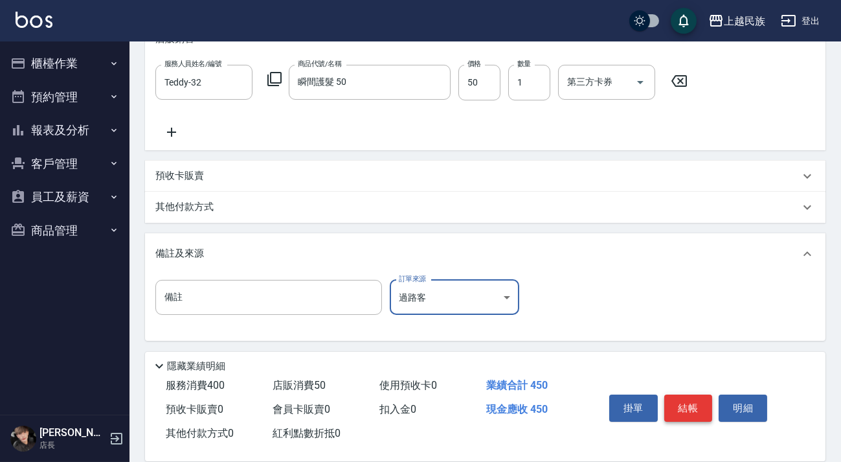
click at [679, 404] on button "結帳" at bounding box center [688, 407] width 49 height 27
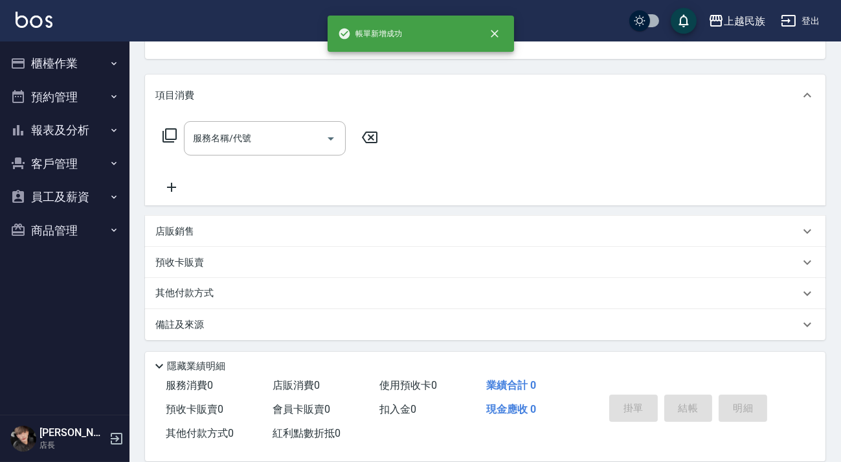
scroll to position [0, 0]
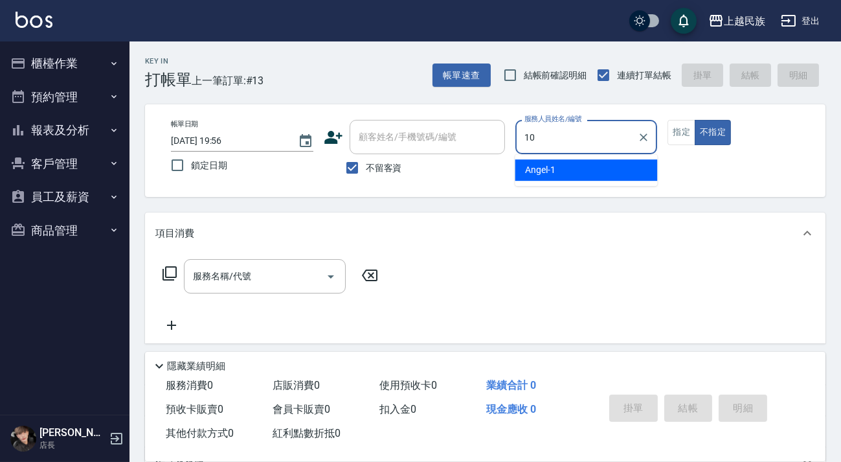
type input "10"
type button "false"
type input "Ula-10"
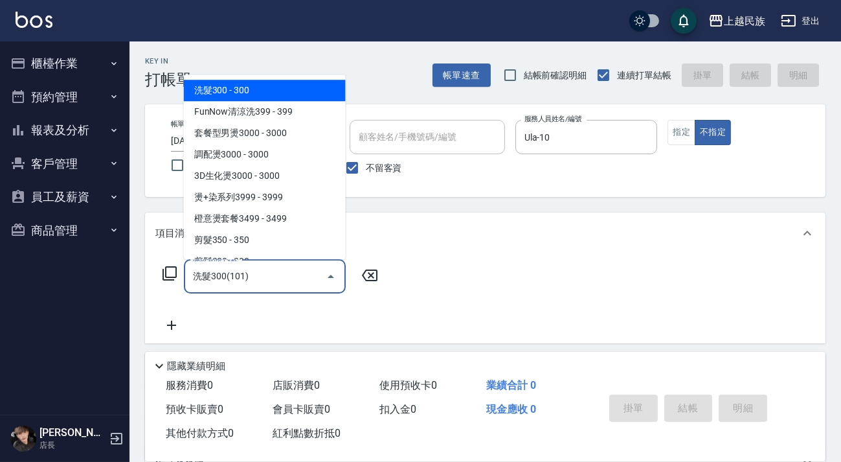
type input "洗髮300(101)"
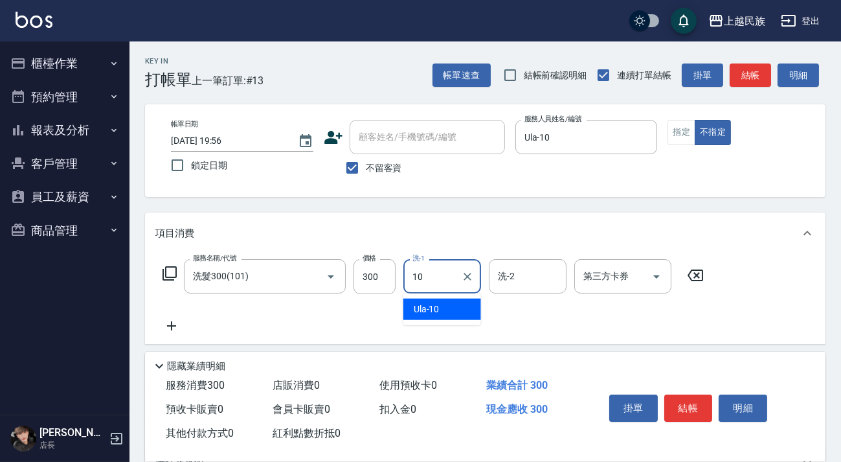
type input "Ula-10"
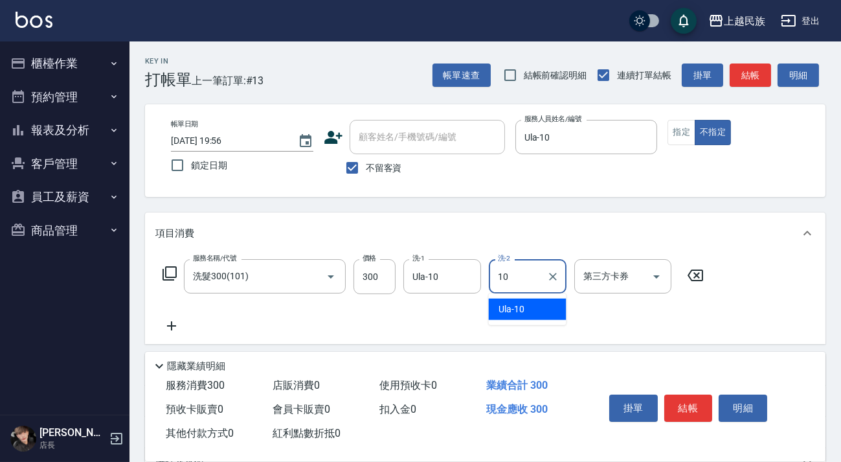
type input "Ula-10"
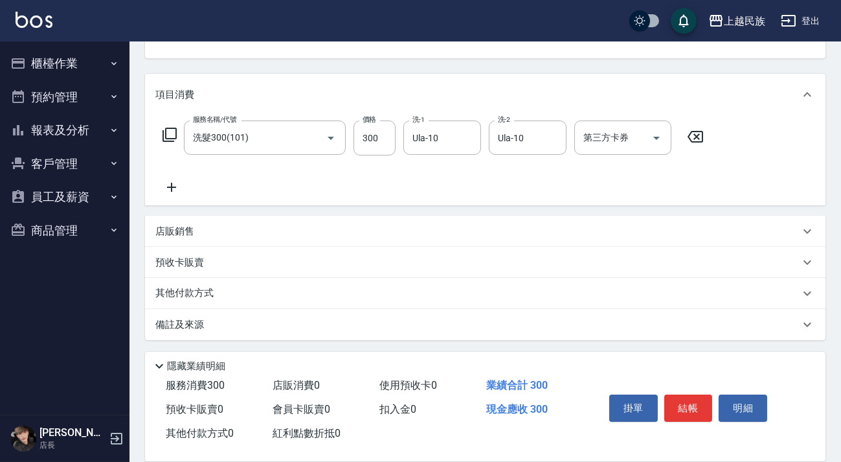
click at [590, 332] on div "備註及來源" at bounding box center [485, 324] width 681 height 31
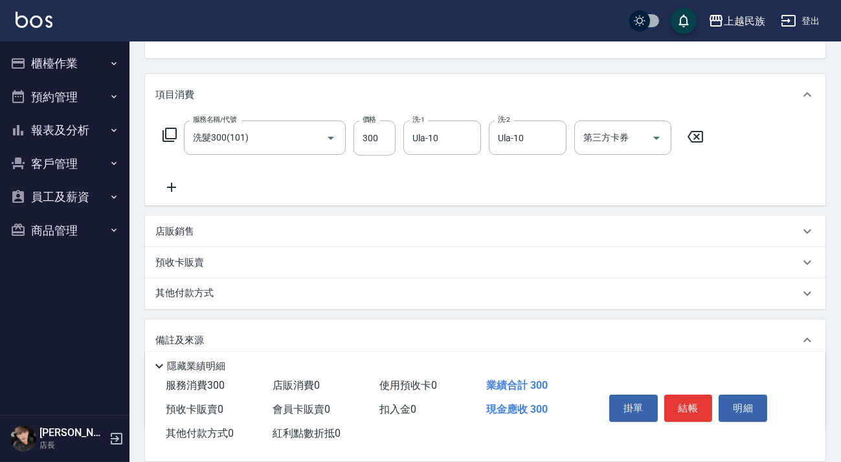
scroll to position [225, 0]
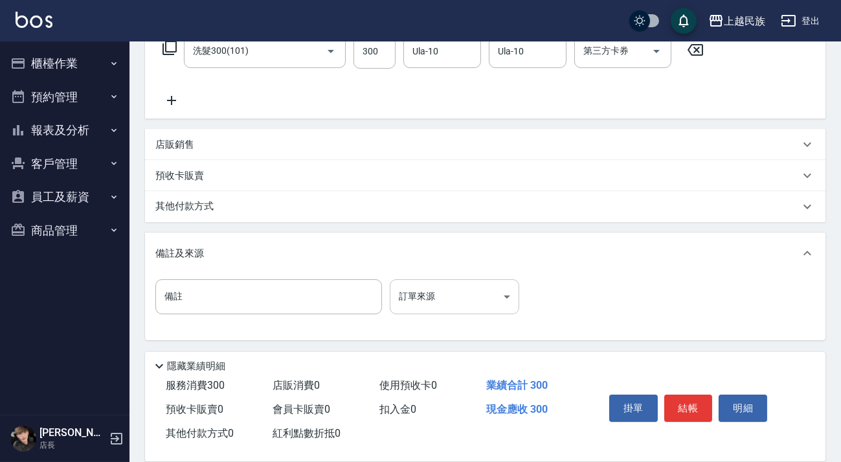
click at [488, 297] on body "上越民族 登出 櫃檯作業 打帳單 帳單列表 現金收支登錄 材料自購登錄 每日結帳 排班表 現場電腦打卡 預約管理 預約管理 單日預約紀錄 單週預約紀錄 報表及…" at bounding box center [420, 118] width 841 height 687
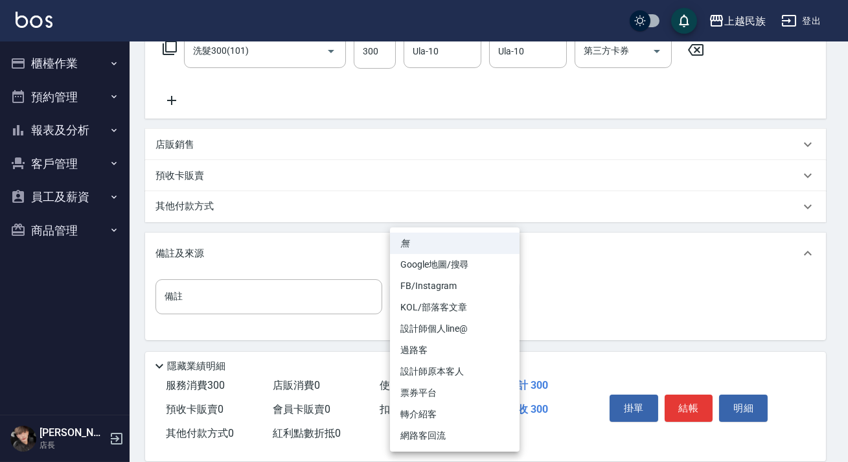
click at [484, 352] on li "過路客" at bounding box center [455, 349] width 130 height 21
type input "過路客"
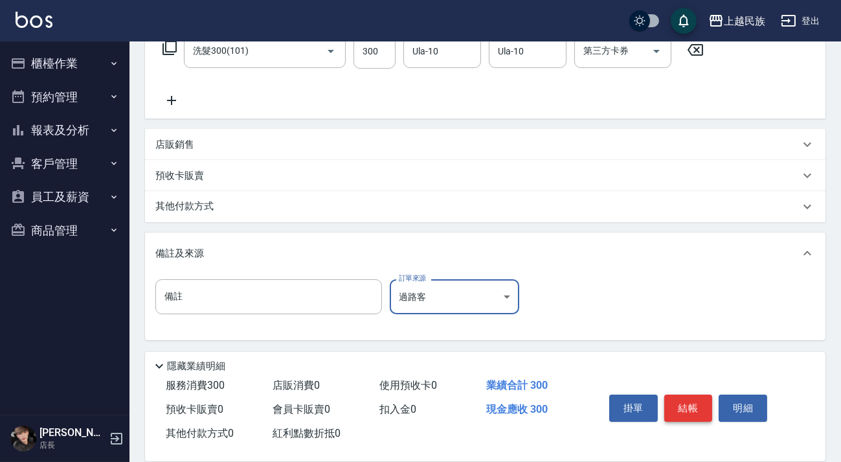
click at [697, 414] on button "結帳" at bounding box center [688, 407] width 49 height 27
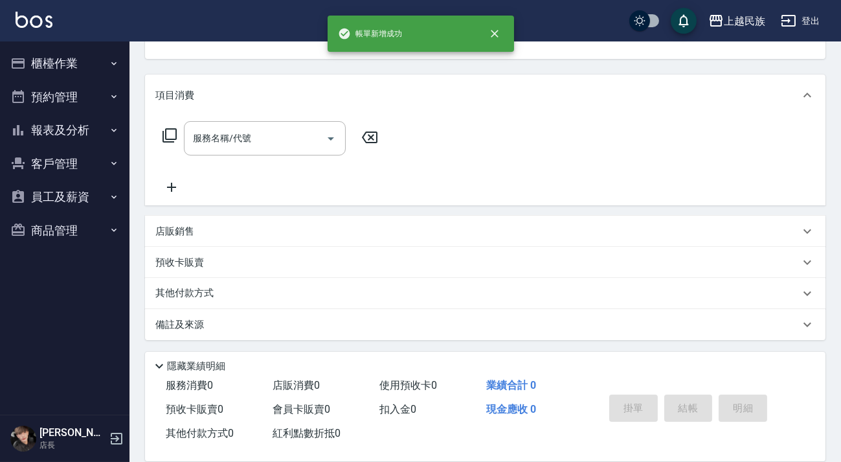
scroll to position [0, 0]
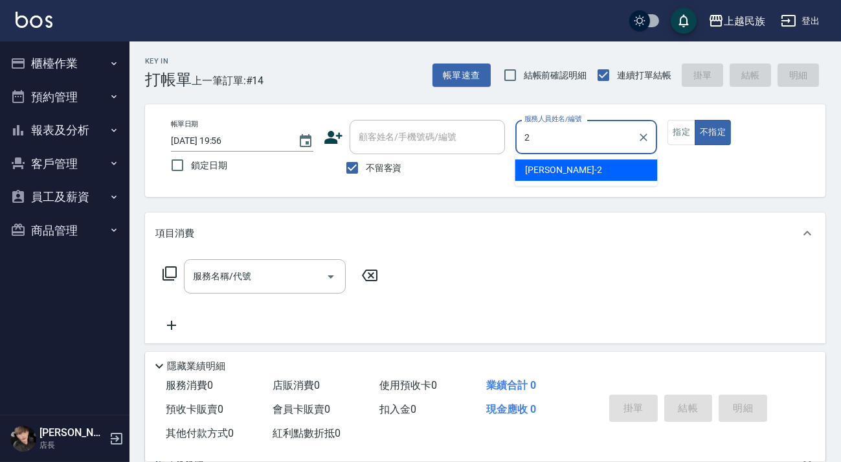
type input "[PERSON_NAME]-2"
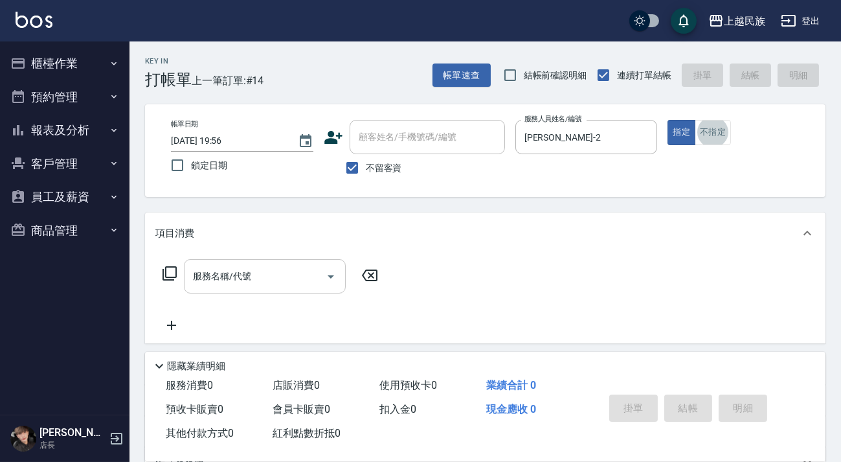
click at [229, 259] on div "服務名稱/代號" at bounding box center [265, 276] width 162 height 34
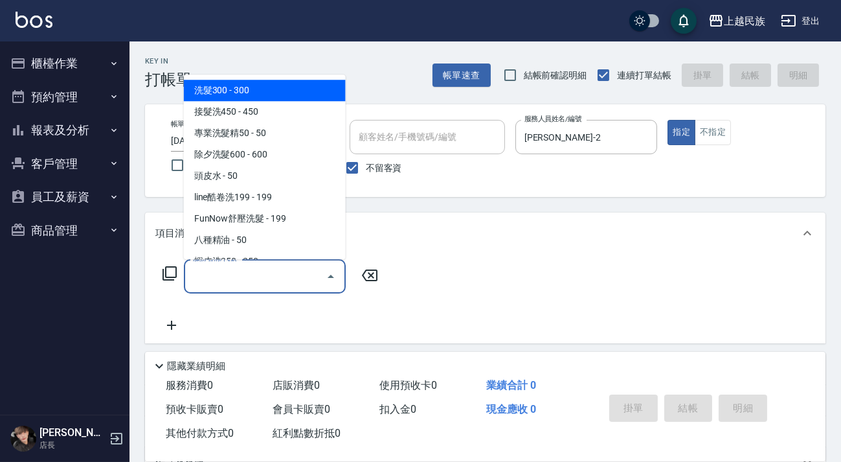
type input "2"
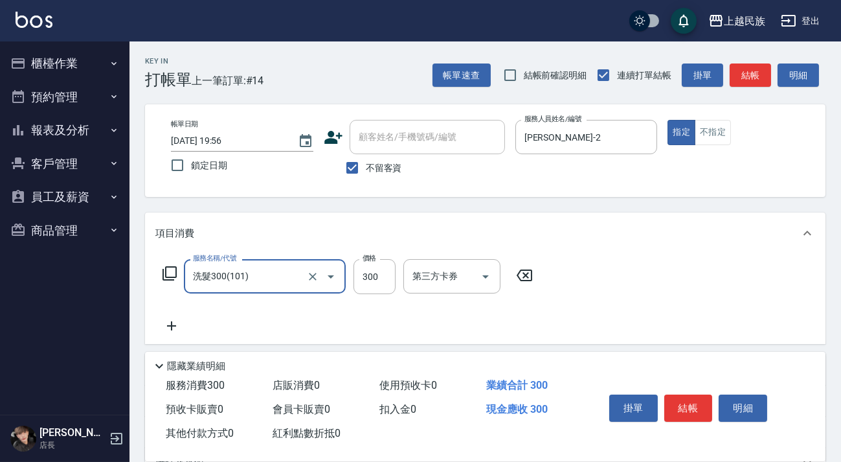
type input "洗髮300(101)"
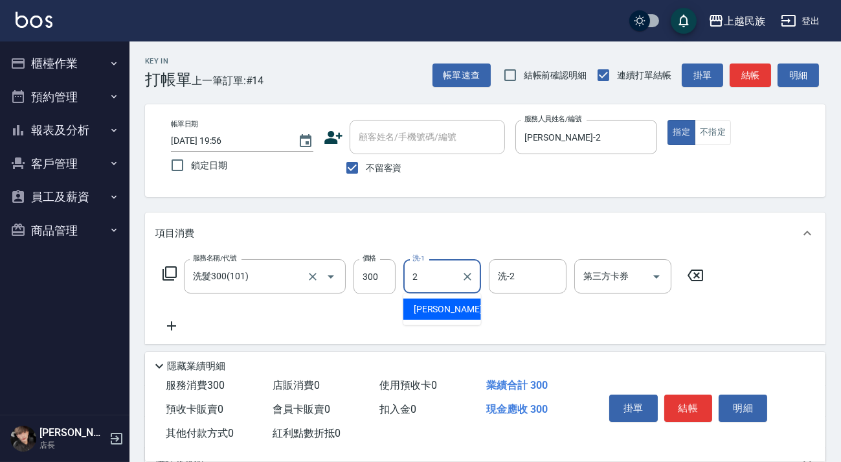
type input "[PERSON_NAME]-2"
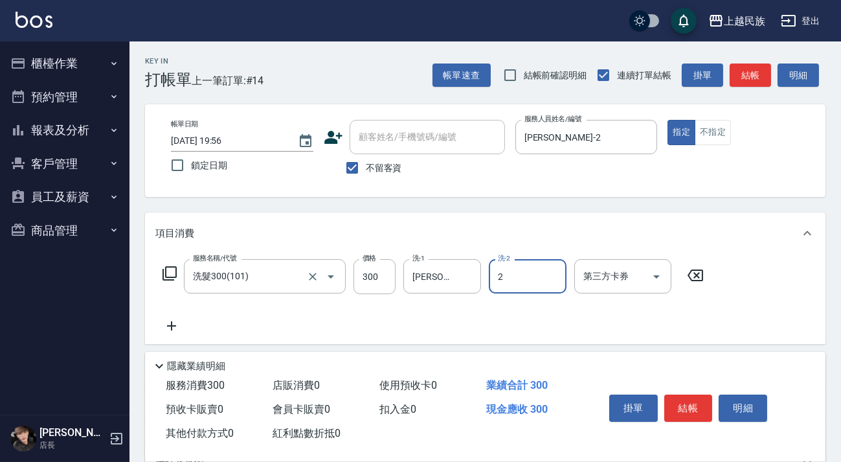
type input "[PERSON_NAME]-2"
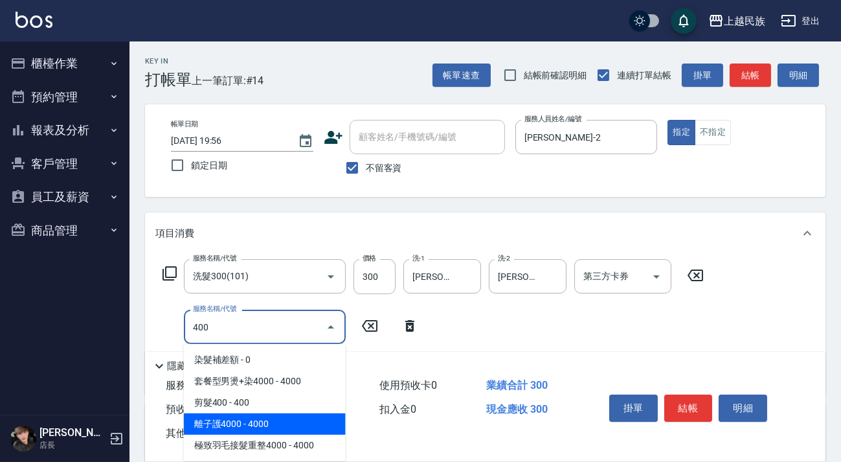
drag, startPoint x: 242, startPoint y: 405, endPoint x: 401, endPoint y: 354, distance: 167.5
click at [243, 403] on span "剪髮400 - 400" at bounding box center [265, 402] width 162 height 21
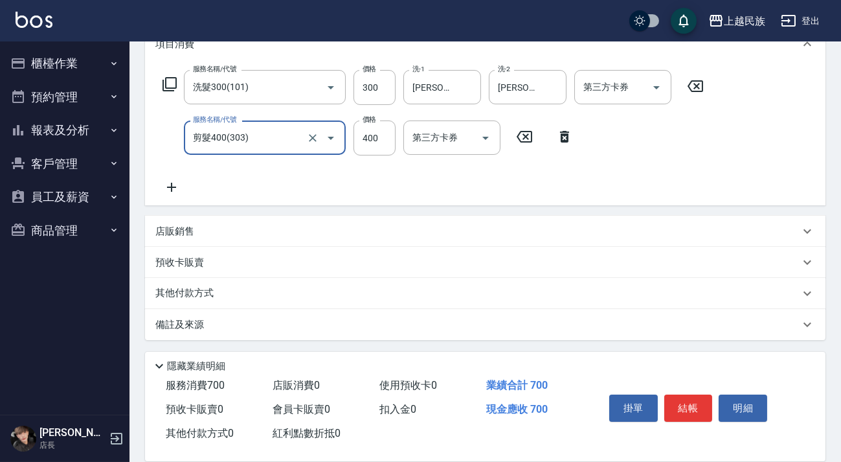
type input "剪髮400(303)"
drag, startPoint x: 491, startPoint y: 330, endPoint x: 583, endPoint y: 301, distance: 96.5
click at [491, 329] on div "備註及來源" at bounding box center [477, 325] width 644 height 14
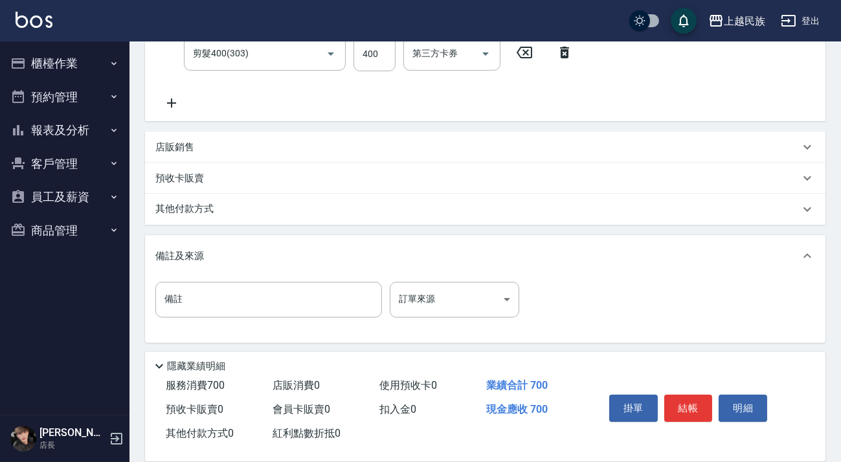
scroll to position [276, 0]
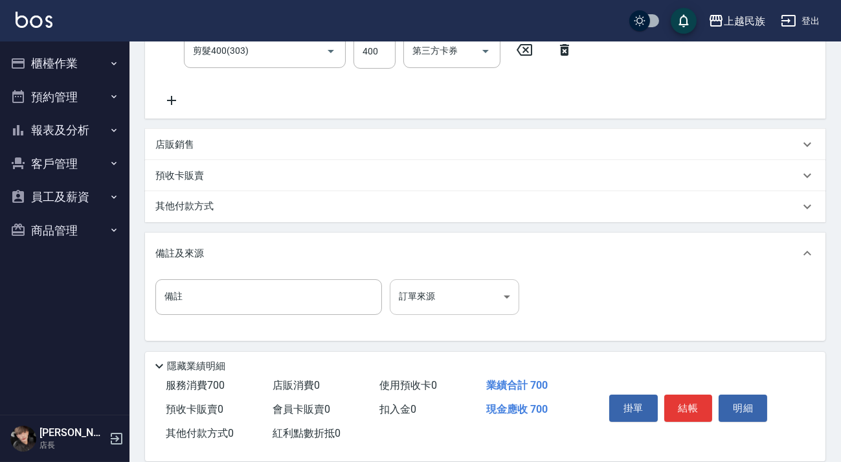
click at [500, 286] on body "上越民族 登出 櫃檯作業 打帳單 帳單列表 現金收支登錄 材料自購登錄 每日結帳 排班表 現場電腦打卡 預約管理 預約管理 單日預約紀錄 單週預約紀錄 報表及…" at bounding box center [420, 93] width 841 height 738
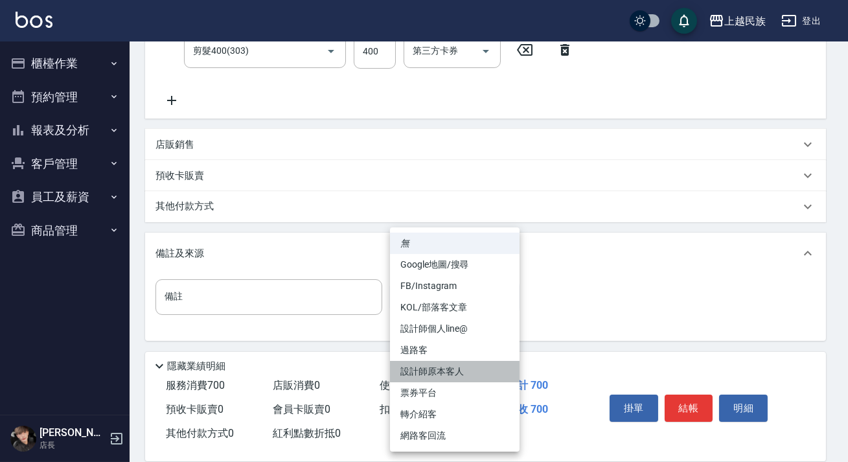
click at [429, 369] on li "設計師原本客人" at bounding box center [455, 371] width 130 height 21
type input "設計師原本客人"
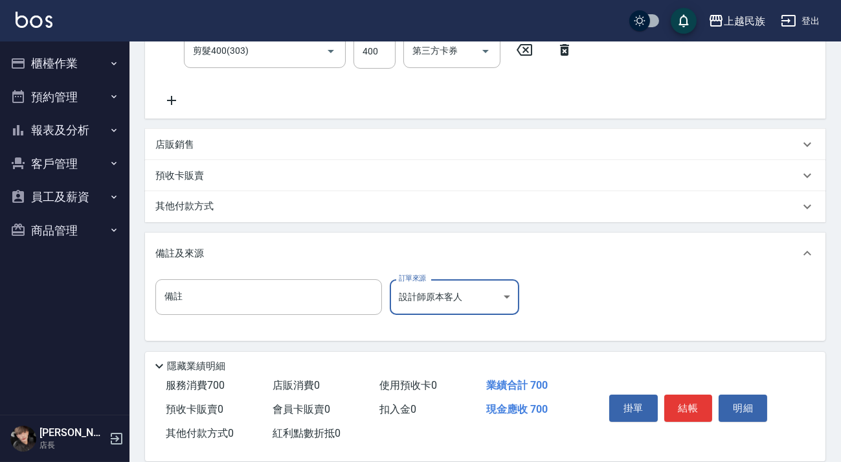
click at [506, 294] on body "上越民族 登出 櫃檯作業 打帳單 帳單列表 現金收支登錄 材料自購登錄 每日結帳 排班表 現場電腦打卡 預約管理 預約管理 單日預約紀錄 單週預約紀錄 報表及…" at bounding box center [420, 93] width 841 height 738
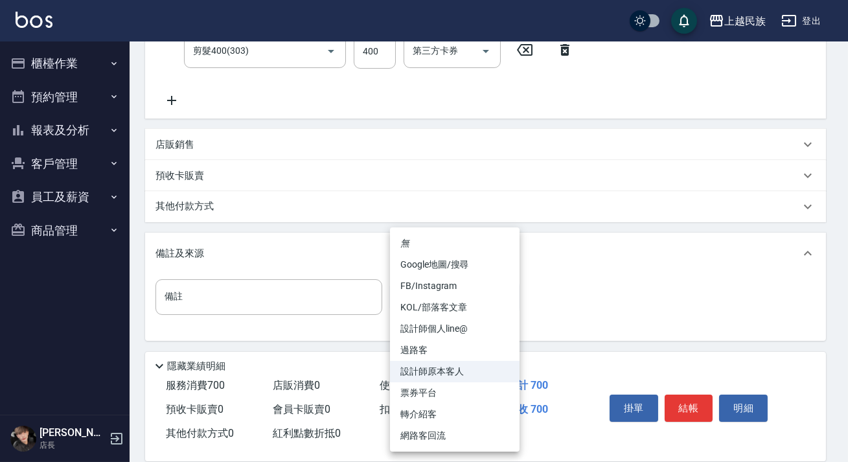
drag, startPoint x: 571, startPoint y: 320, endPoint x: 589, endPoint y: 350, distance: 35.1
click at [573, 319] on div at bounding box center [424, 231] width 848 height 462
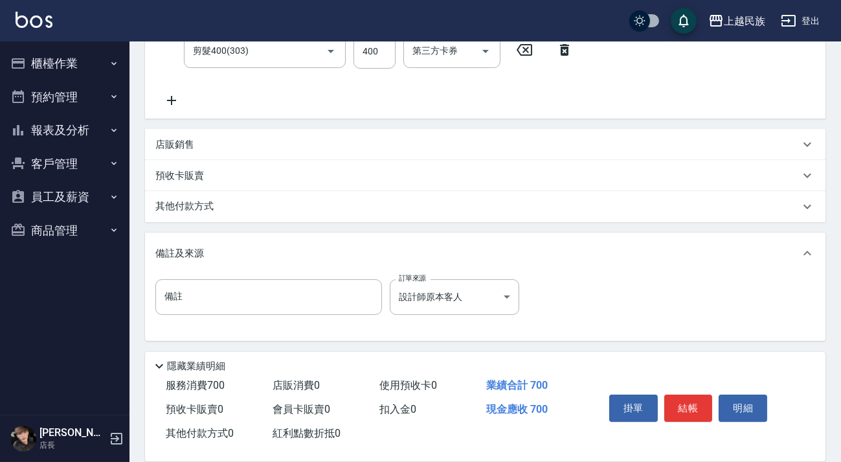
click at [681, 390] on div "掛單 結帳 明細" at bounding box center [688, 409] width 169 height 41
click at [679, 400] on button "結帳" at bounding box center [688, 407] width 49 height 27
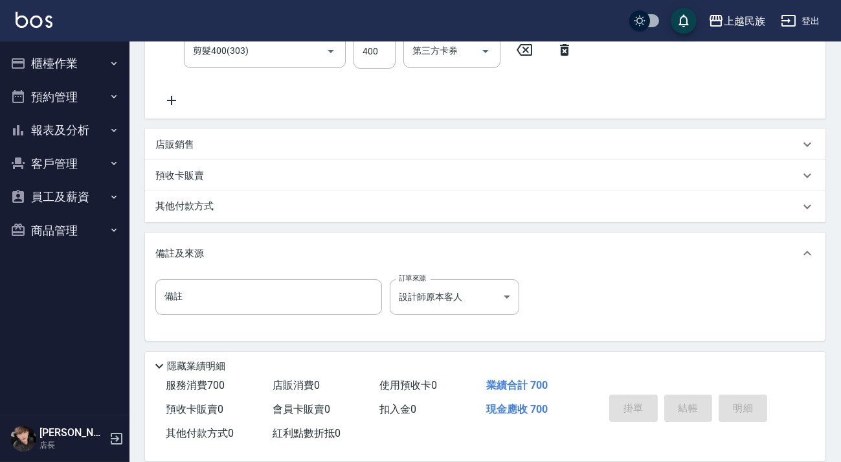
type input "[DATE] 19:57"
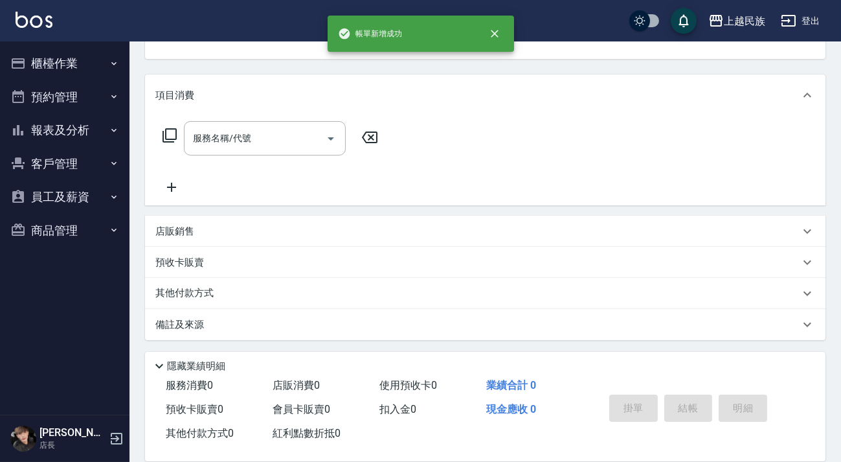
scroll to position [0, 0]
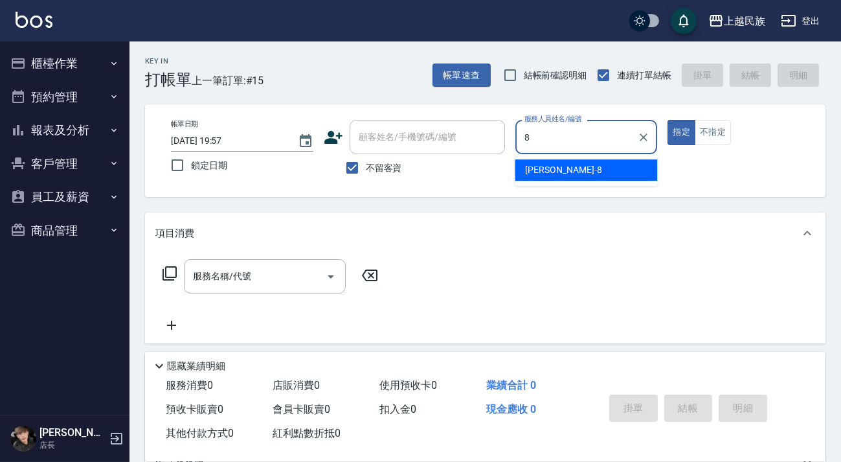
type input "Stella-8"
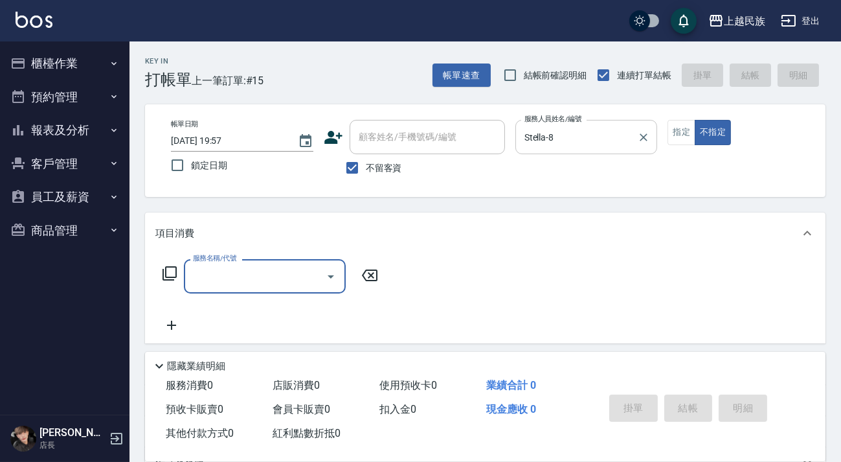
type input "3"
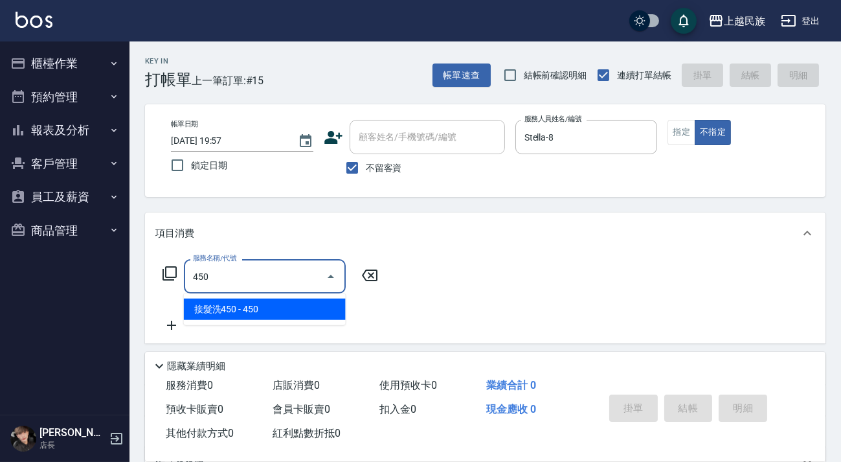
click at [264, 315] on span "接髮洗450 - 450" at bounding box center [265, 309] width 162 height 21
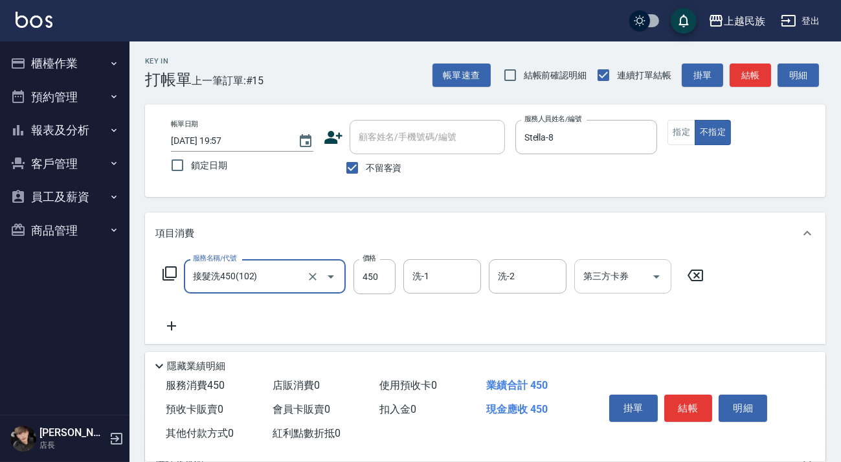
click at [445, 288] on div "洗-1" at bounding box center [442, 276] width 78 height 34
type input "接髮洗450(102)"
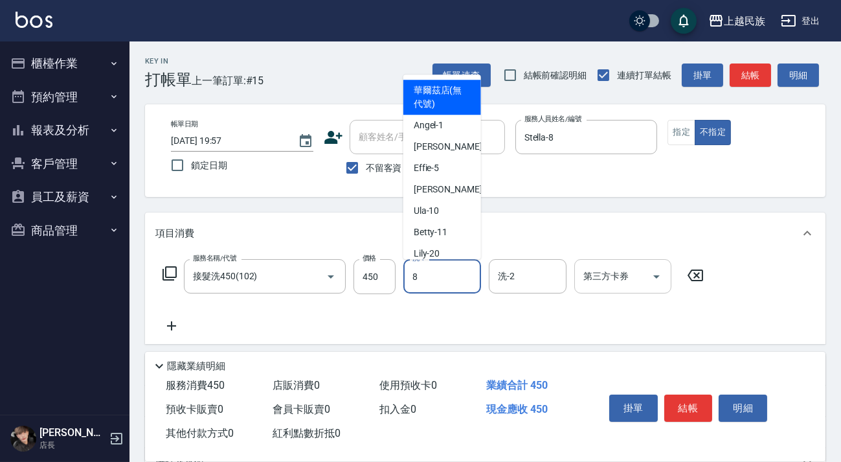
type input "Stella-8"
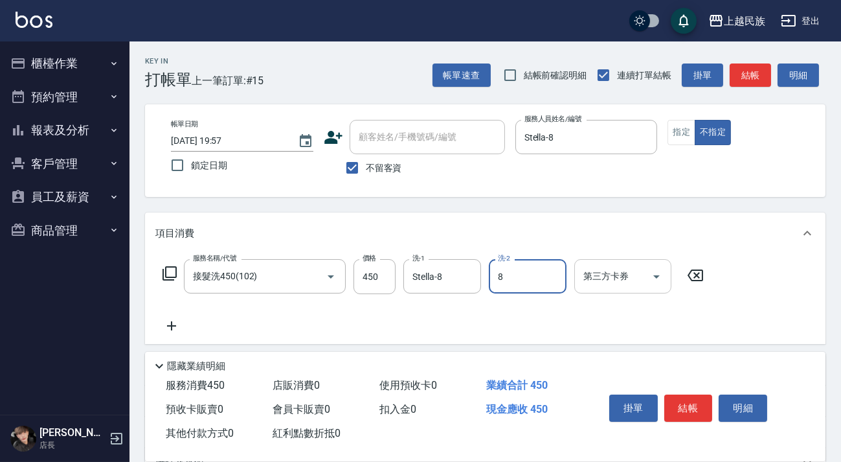
type input "Stella-8"
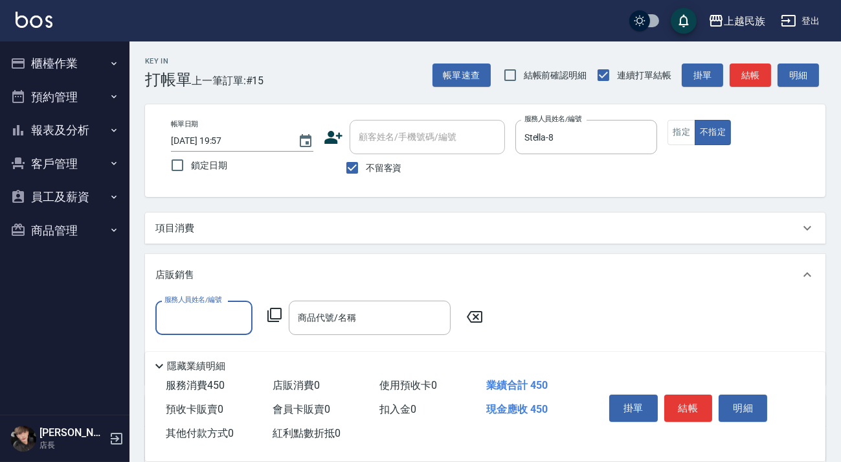
scroll to position [22, 0]
type input "Stella-8"
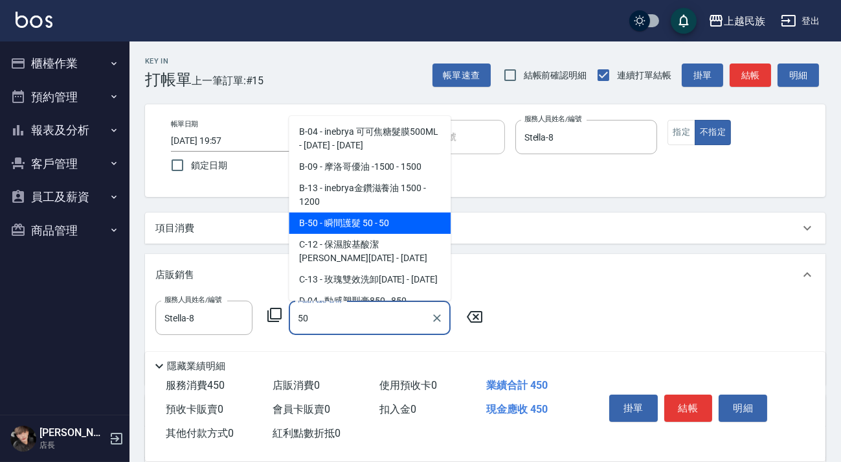
click at [387, 227] on span "B-50 - 瞬間護髮 50 - 50" at bounding box center [370, 222] width 162 height 21
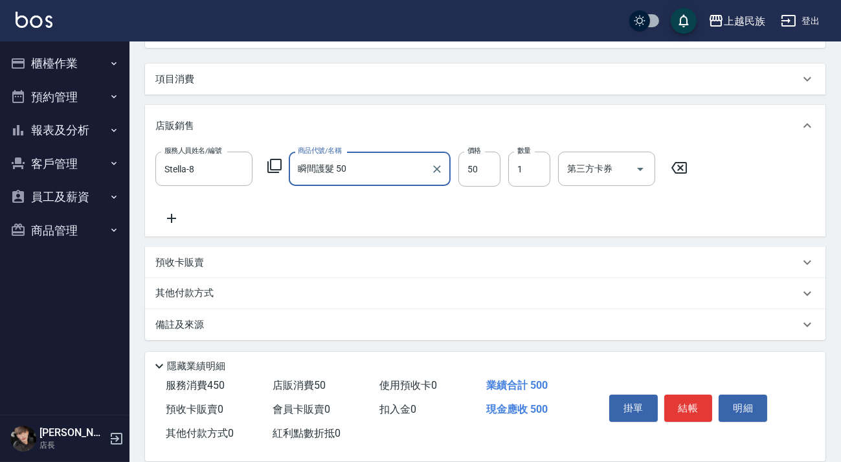
type input "瞬間護髮 50"
click at [513, 334] on div "備註及來源" at bounding box center [485, 324] width 681 height 31
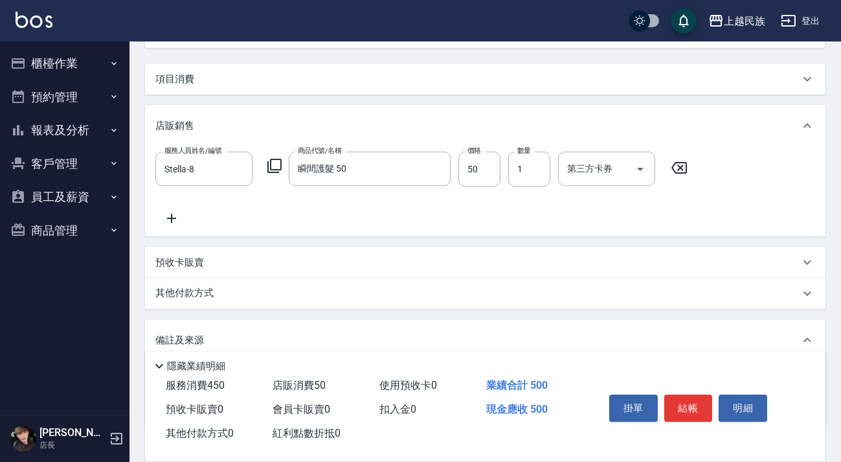
scroll to position [233, 0]
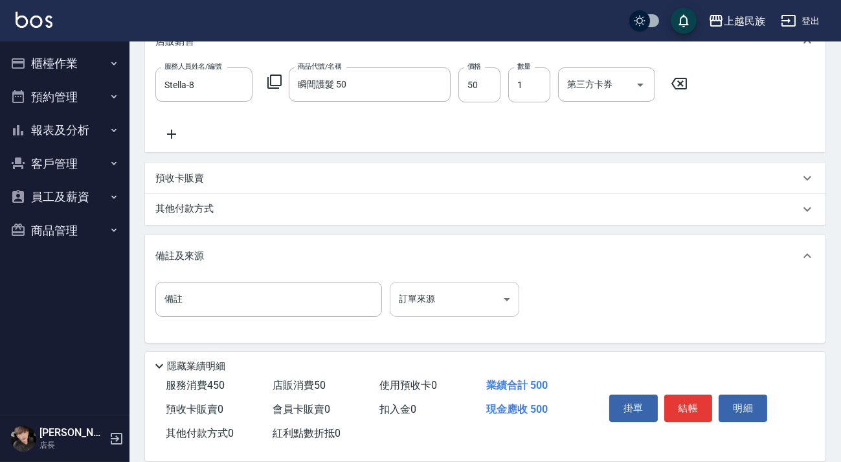
click at [483, 306] on body "上越民族 登出 櫃檯作業 打帳單 帳單列表 現金收支登錄 材料自購登錄 每日結帳 排班表 現場電腦打卡 預約管理 預約管理 單日預約紀錄 單週預約紀錄 報表及…" at bounding box center [420, 116] width 841 height 698
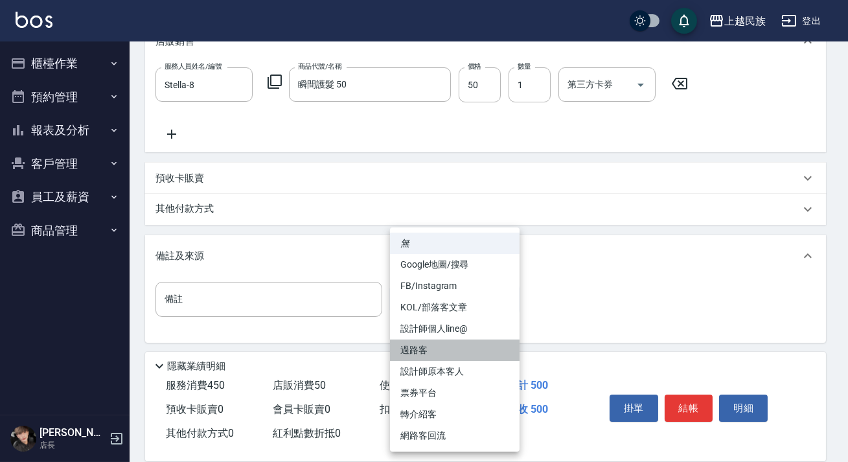
click at [464, 343] on li "過路客" at bounding box center [455, 349] width 130 height 21
type input "過路客"
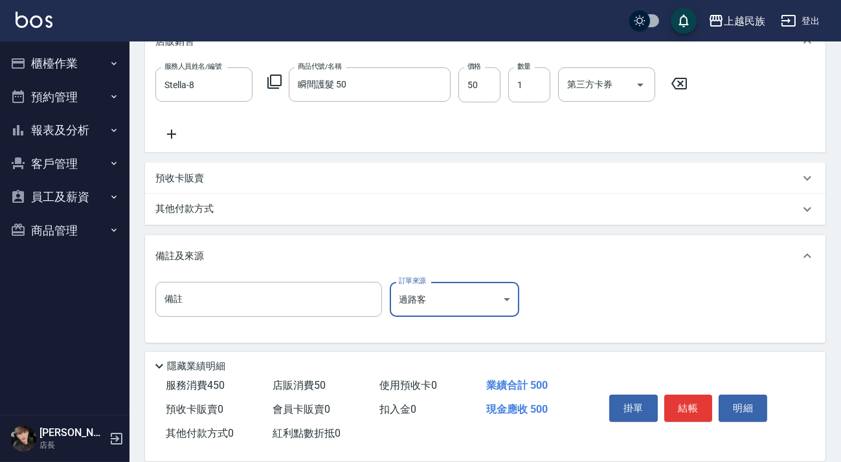
scroll to position [0, 0]
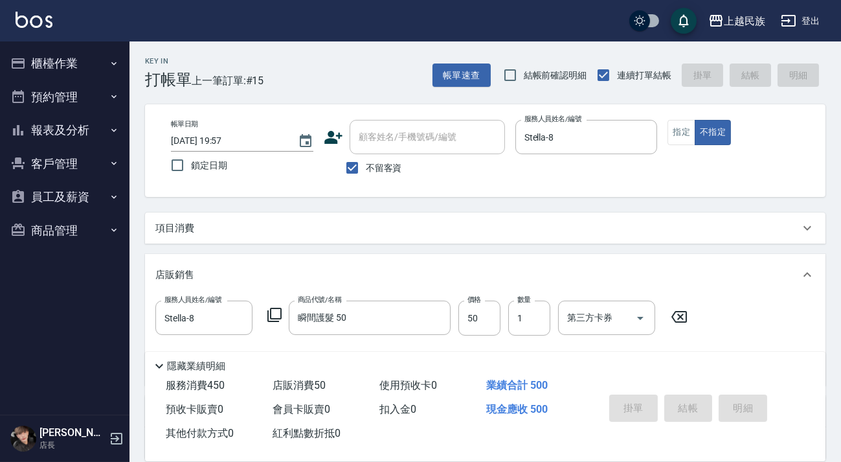
type input "[DATE] 19:59"
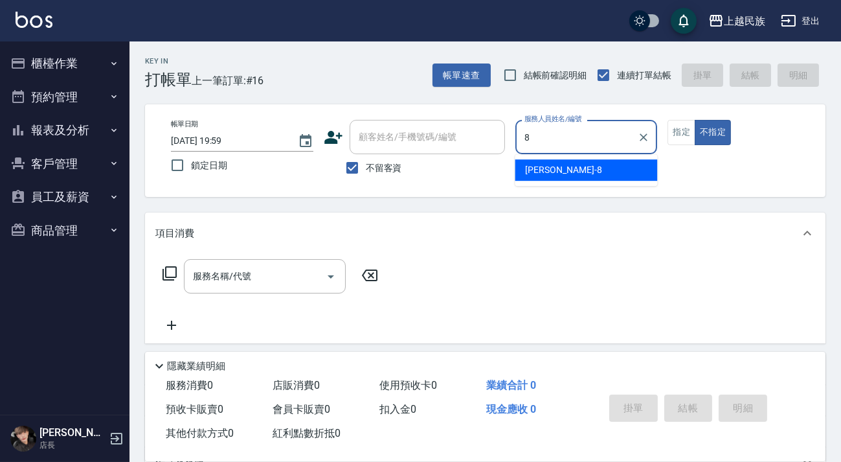
type input "Stella-8"
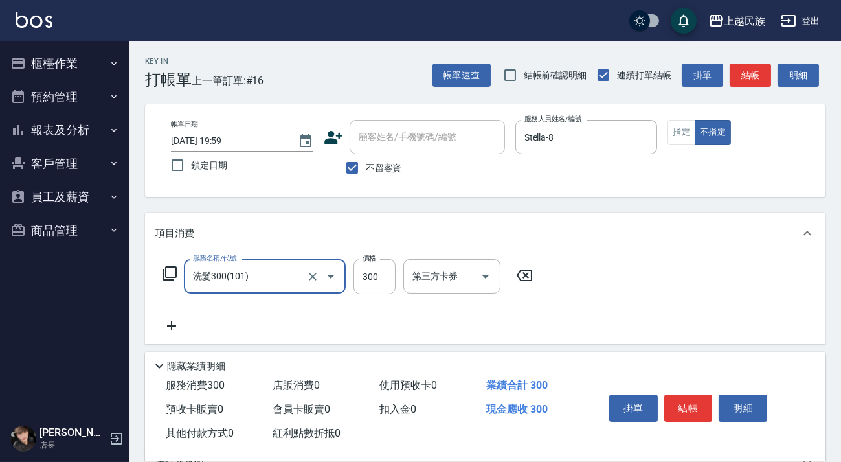
type input "洗髮300(101)"
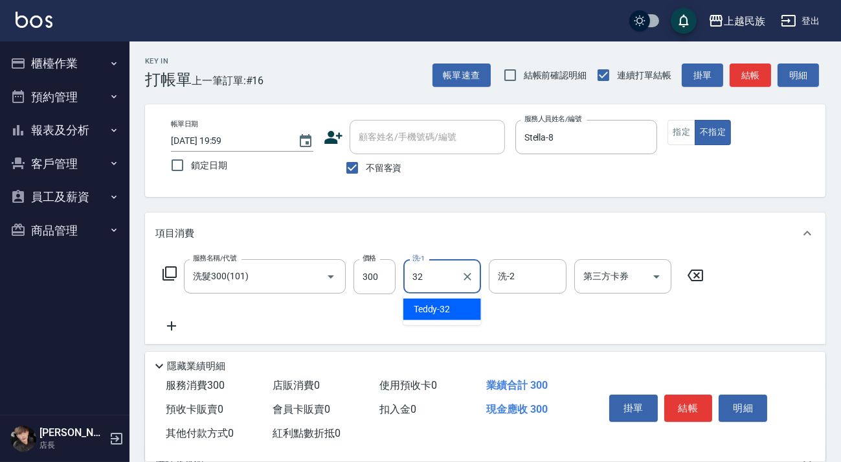
type input "Teddy-32"
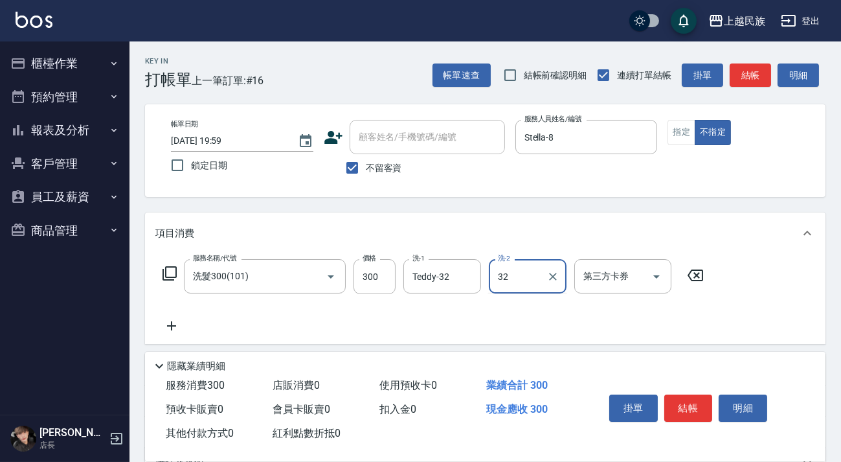
type input "Teddy-32"
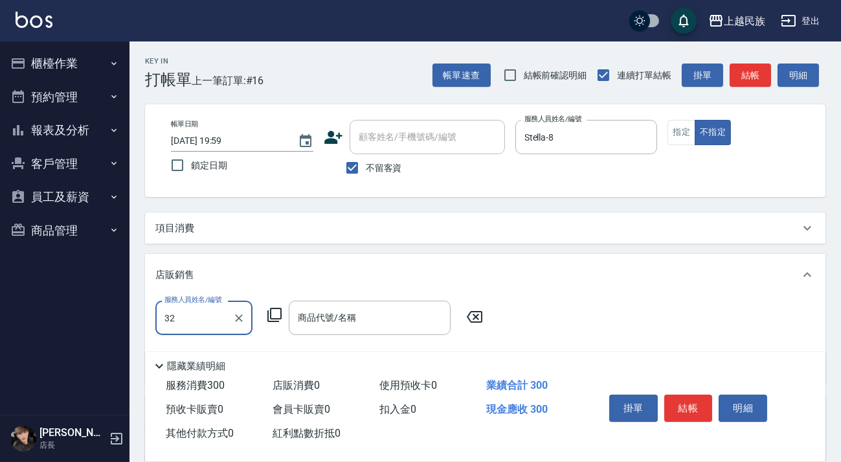
type input "Teddy-32"
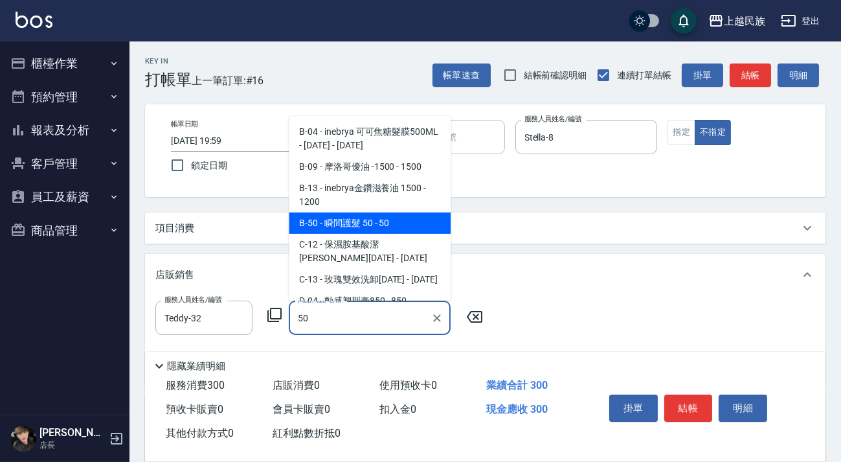
click at [437, 231] on span "B-50 - 瞬間護髮 50 - 50" at bounding box center [370, 222] width 162 height 21
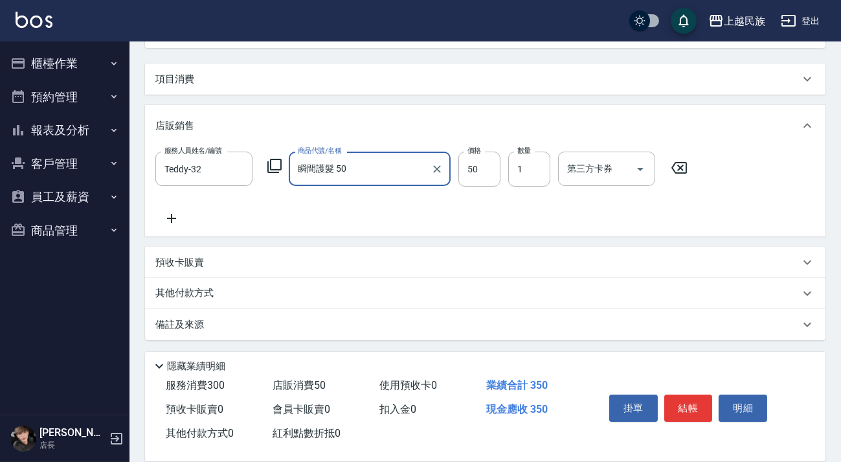
type input "瞬間護髮 50"
click at [562, 326] on div "備註及來源" at bounding box center [477, 325] width 644 height 14
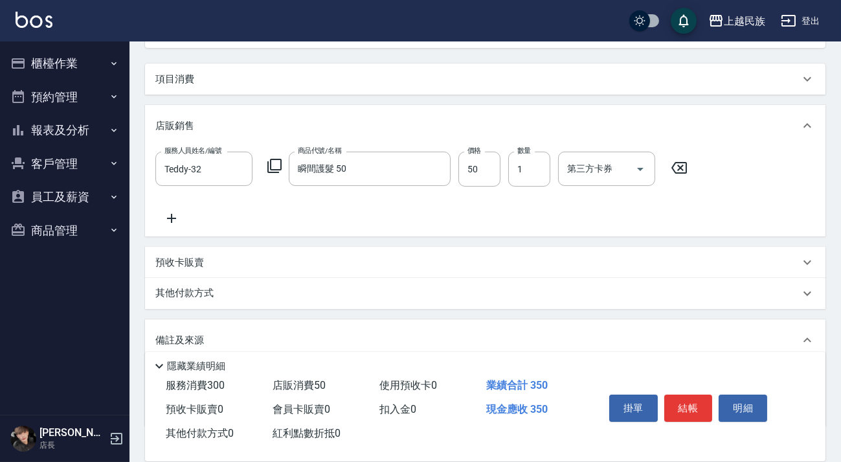
scroll to position [234, 0]
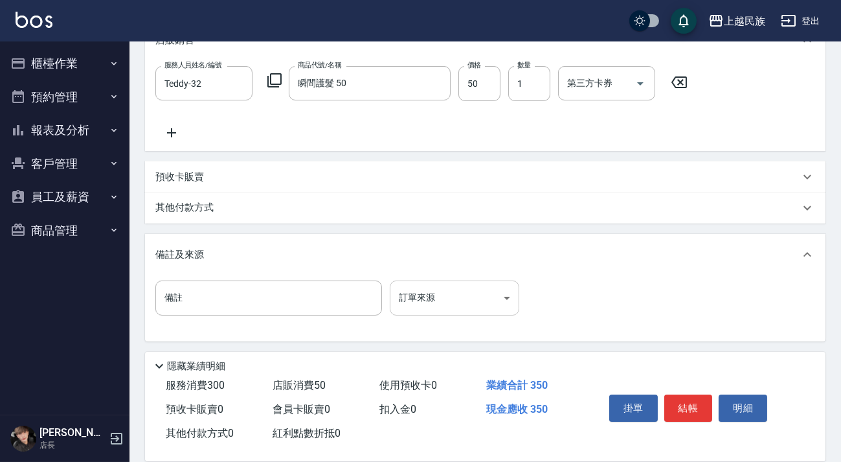
click at [505, 297] on body "上越民族 登出 櫃檯作業 打帳單 帳單列表 現金收支登錄 材料自購登錄 每日結帳 排班表 現場電腦打卡 預約管理 預約管理 單日預約紀錄 單週預約紀錄 報表及…" at bounding box center [420, 115] width 841 height 698
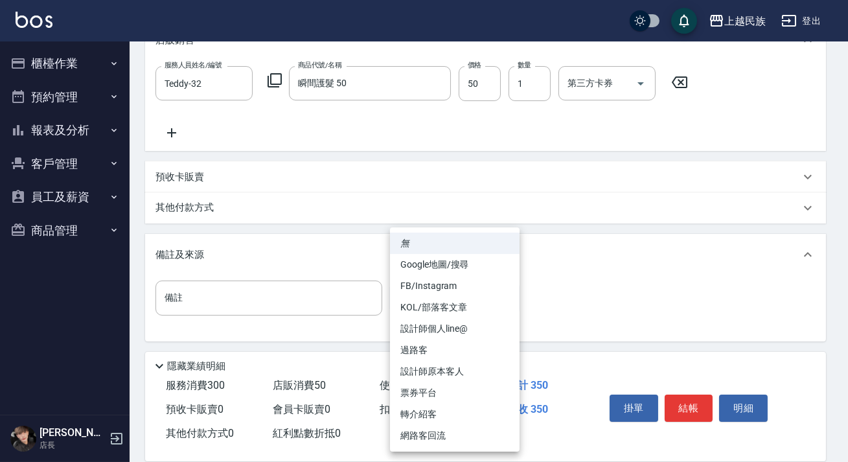
click at [471, 350] on li "過路客" at bounding box center [455, 349] width 130 height 21
type input "過路客"
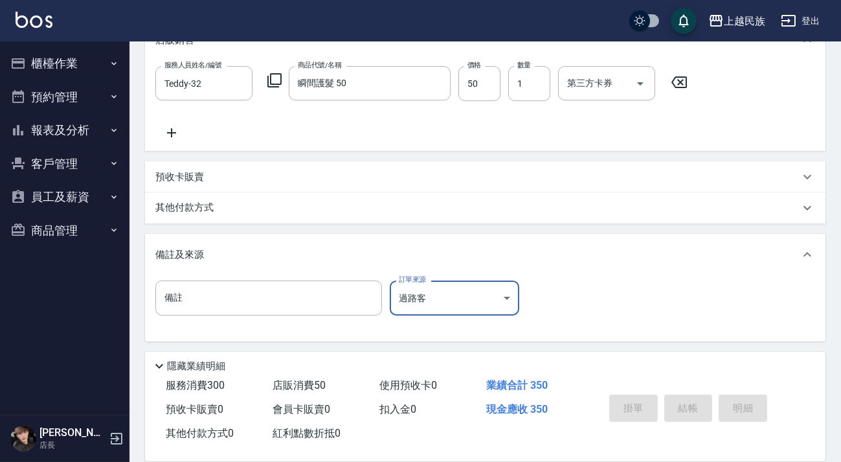
scroll to position [0, 0]
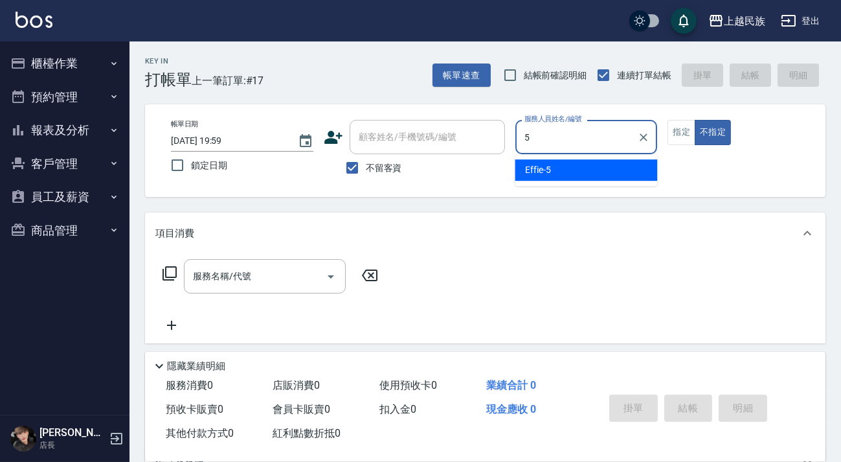
type input "Effie-5"
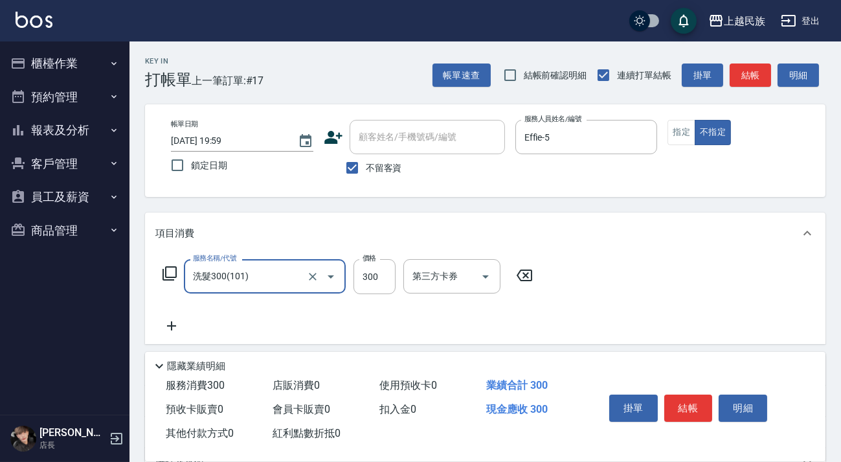
type input "洗髮300(101)"
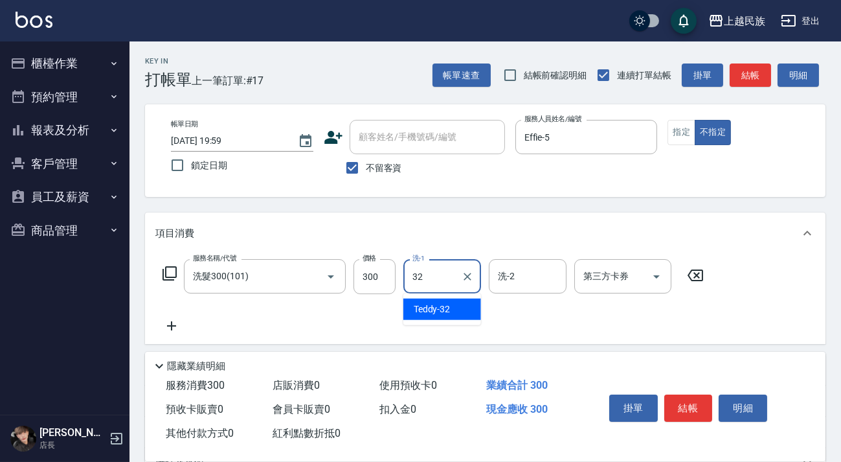
type input "Teddy-32"
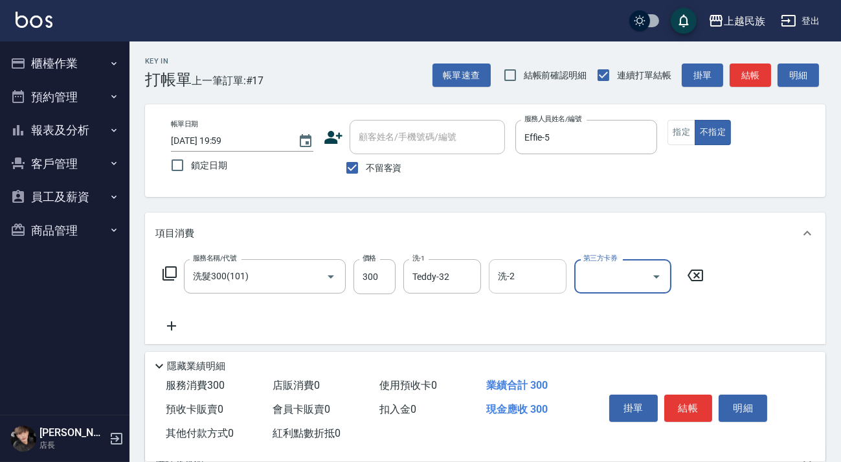
click at [551, 275] on input "洗-2" at bounding box center [528, 276] width 66 height 23
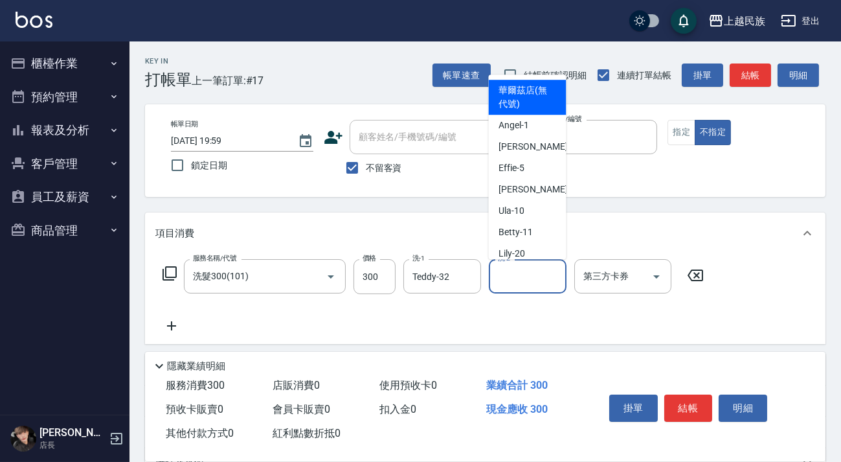
type input "2"
type input "Teddy-32"
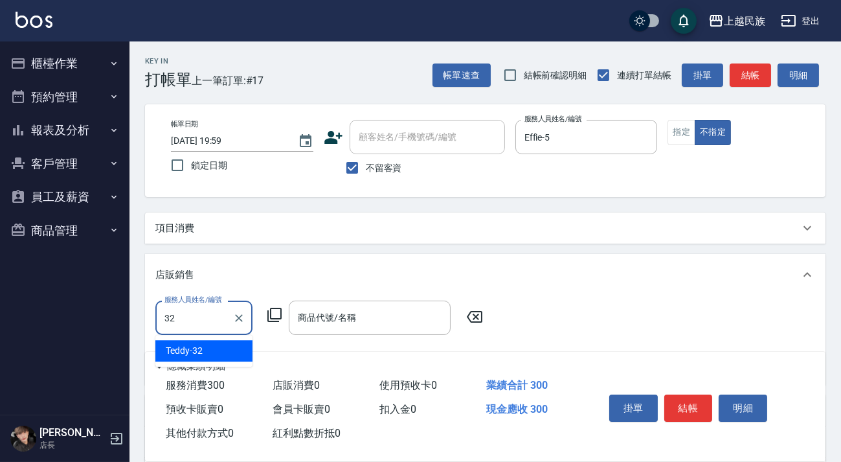
type input "Teddy-32"
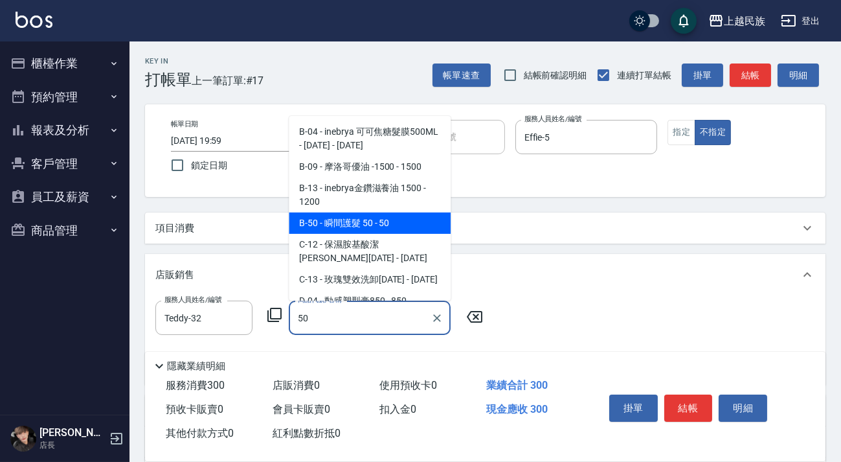
click at [431, 223] on span "B-50 - 瞬間護髮 50 - 50" at bounding box center [370, 222] width 162 height 21
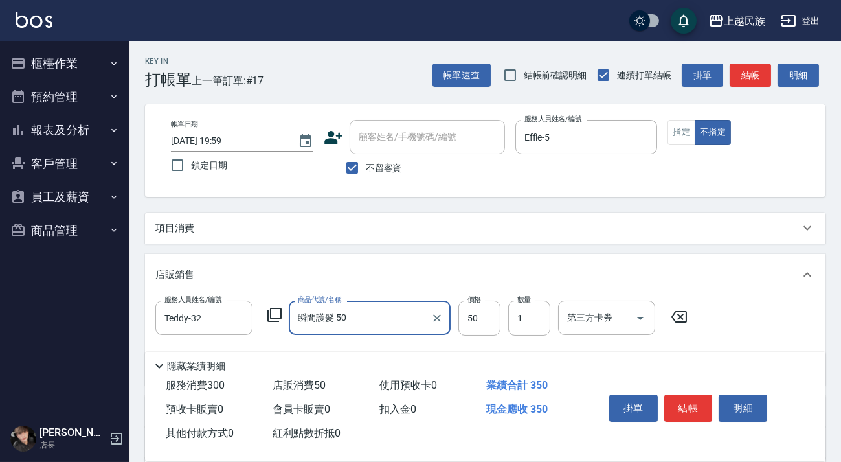
scroll to position [149, 0]
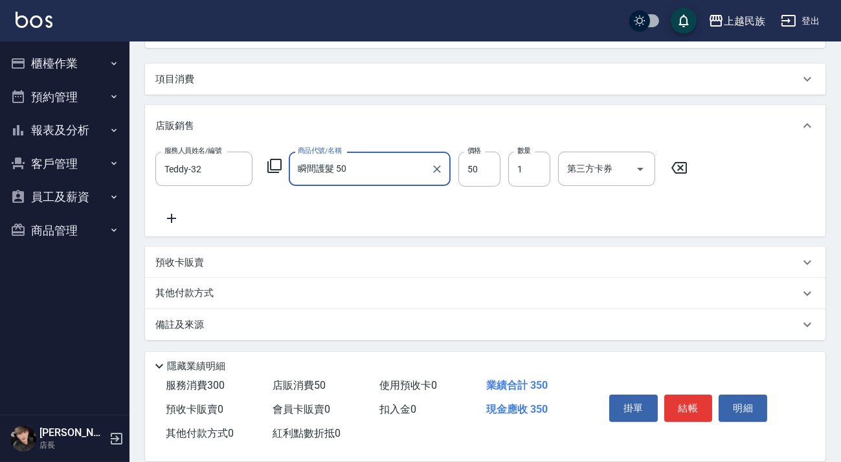
type input "瞬間護髮 50"
click at [389, 321] on div "備註及來源" at bounding box center [477, 325] width 644 height 14
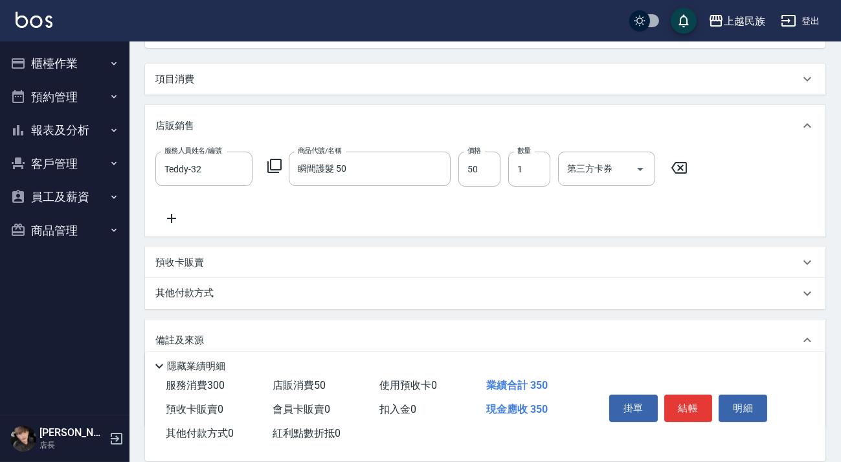
click at [404, 290] on div "其他付款方式" at bounding box center [477, 293] width 644 height 14
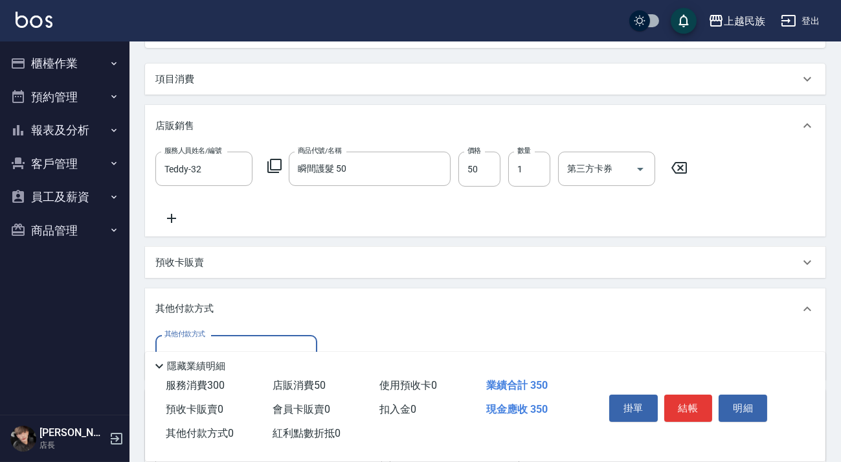
scroll to position [306, 0]
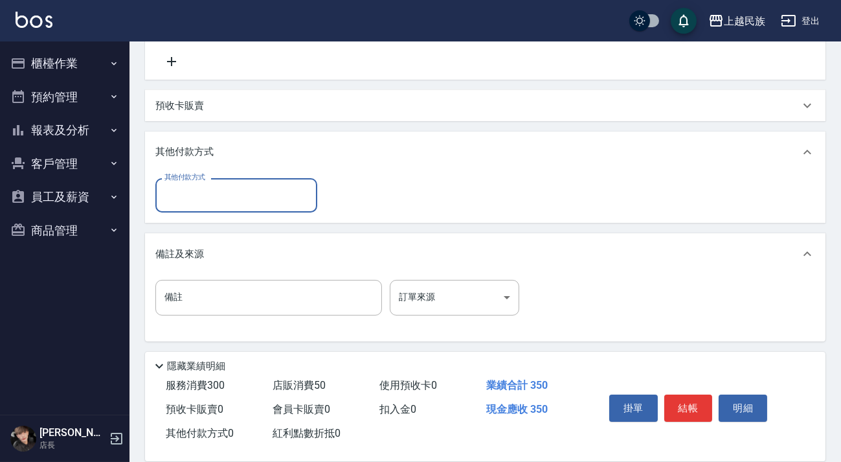
click at [255, 194] on input "其他付款方式" at bounding box center [236, 195] width 150 height 23
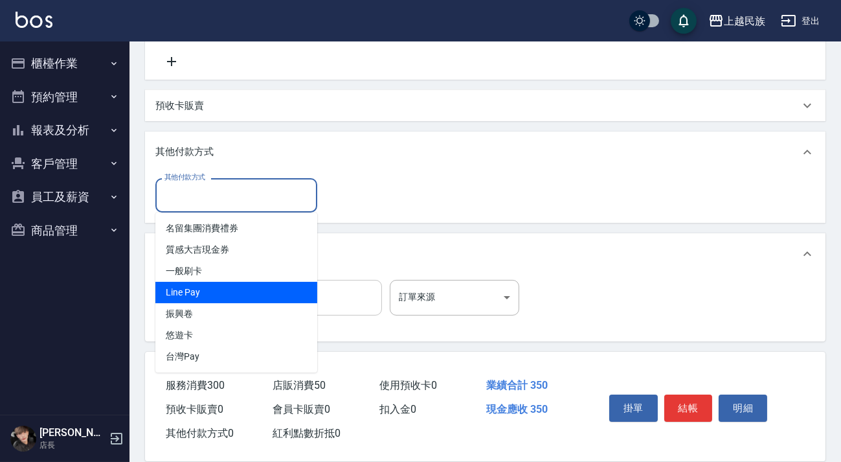
click at [257, 289] on span "Line Pay" at bounding box center [236, 292] width 162 height 21
type input "Line Pay"
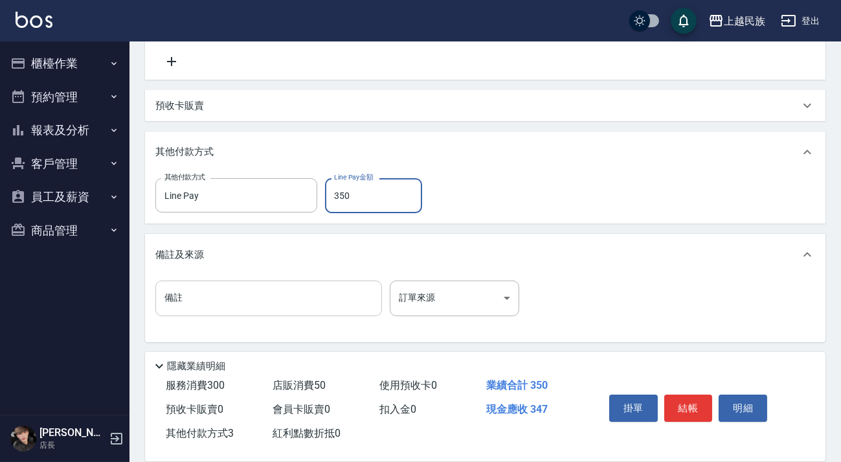
type input "350"
click at [502, 286] on body "上越民族 登出 櫃檯作業 打帳單 帳單列表 現金收支登錄 材料自購登錄 每日結帳 排班表 現場電腦打卡 預約管理 預約管理 單日預約紀錄 單週預約紀錄 報表及…" at bounding box center [420, 77] width 841 height 769
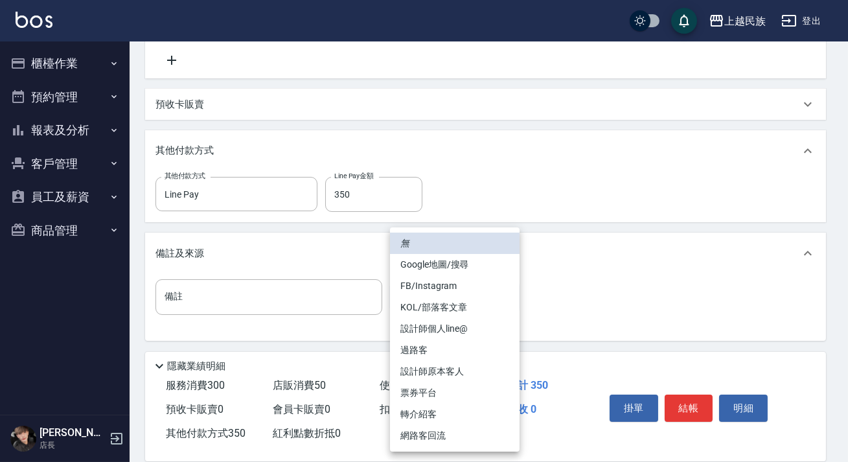
click at [473, 354] on li "過路客" at bounding box center [455, 349] width 130 height 21
type input "過路客"
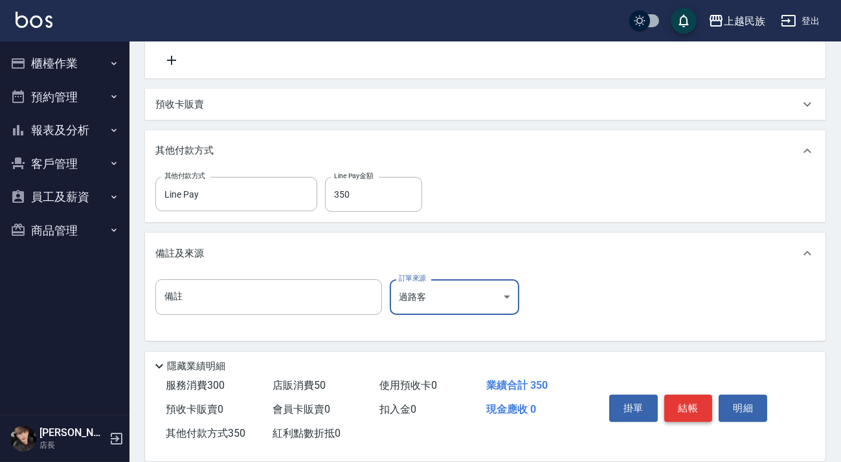
click at [673, 398] on button "結帳" at bounding box center [688, 407] width 49 height 27
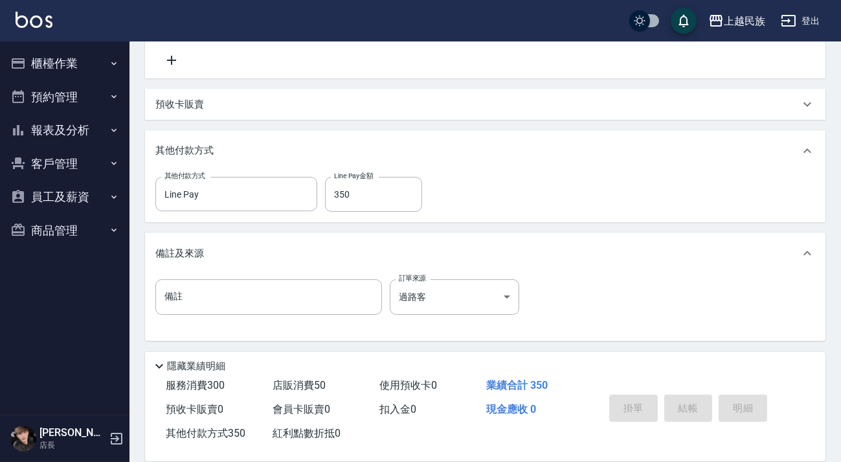
type input "[DATE] 20:00"
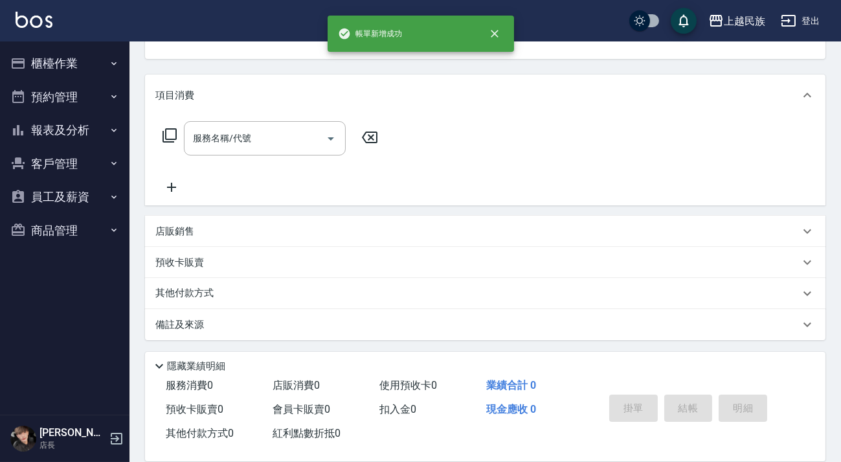
scroll to position [0, 0]
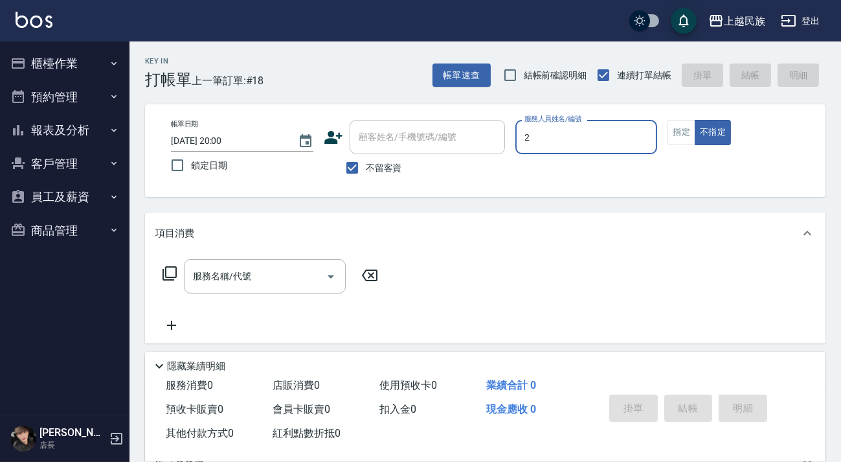
type input "[PERSON_NAME]-2"
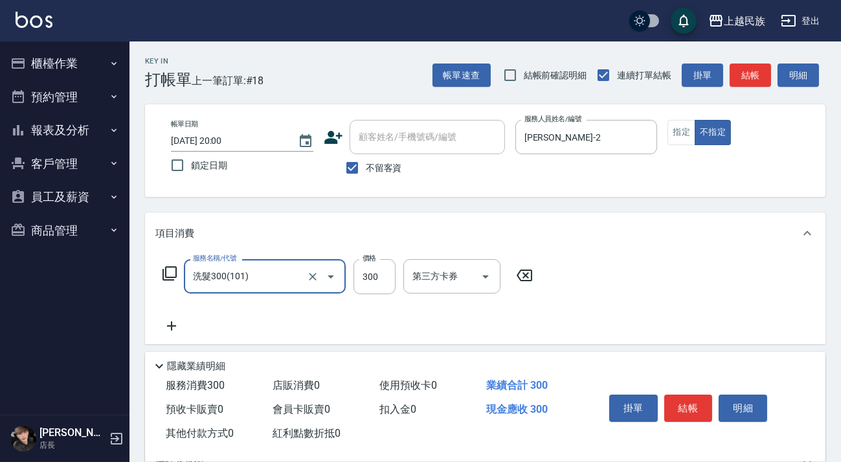
type input "洗髮300(101)"
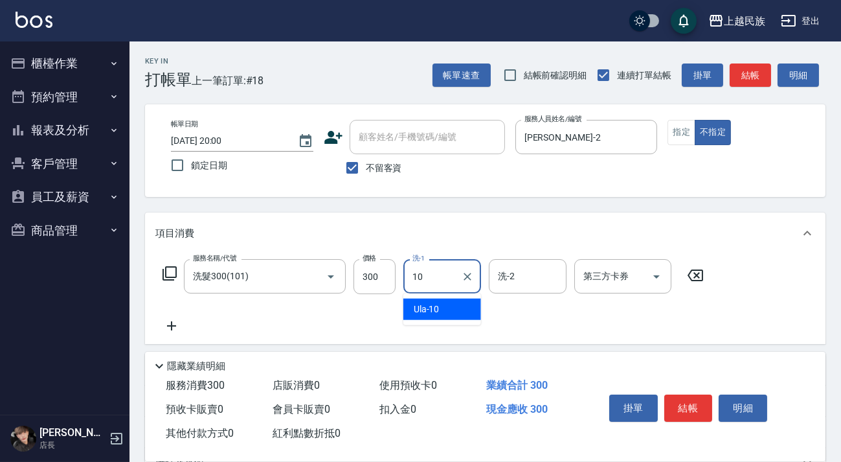
type input "Ula-10"
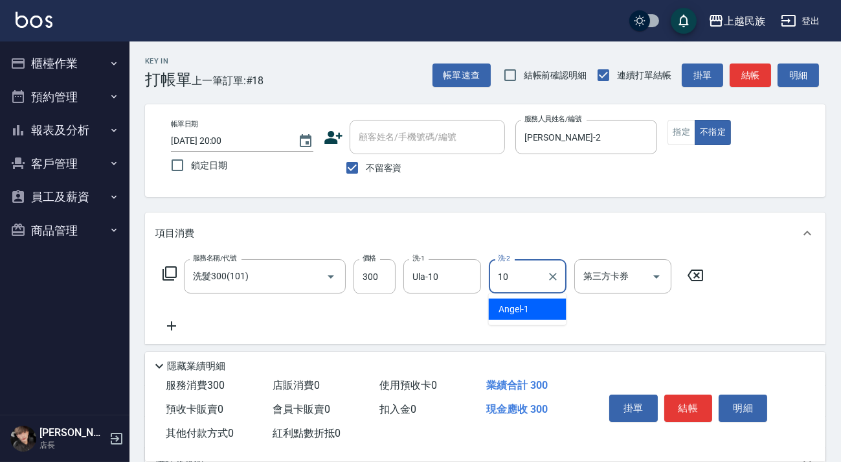
type input "Ula-10"
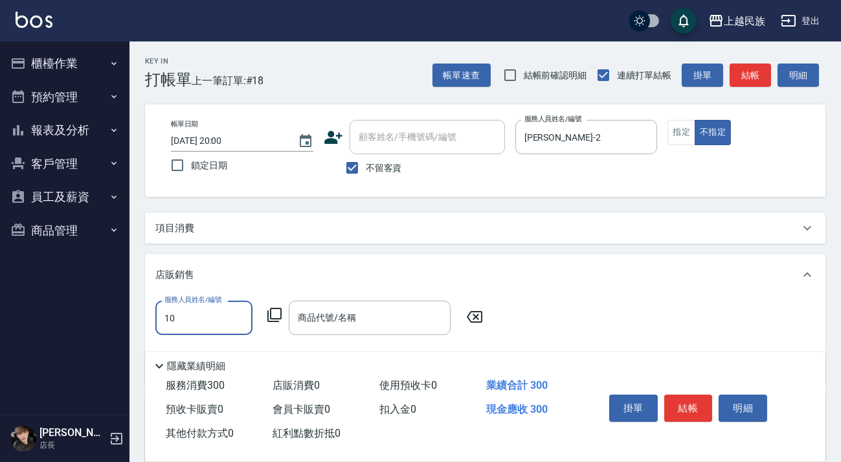
type input "Ula-10"
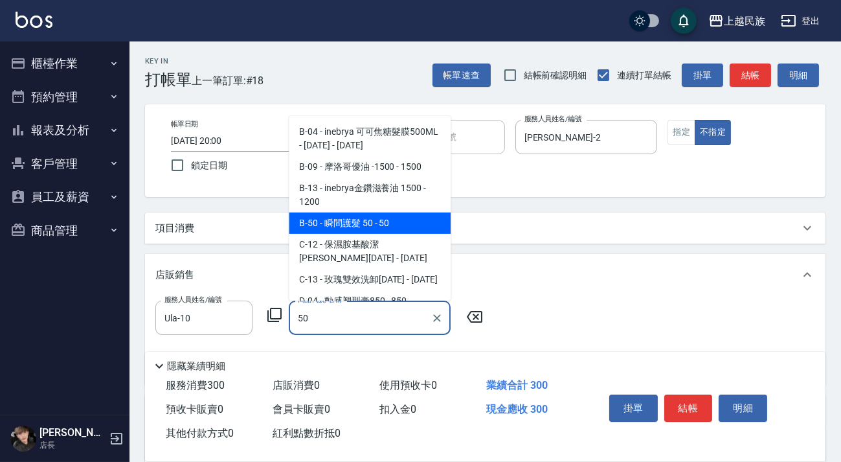
drag, startPoint x: 415, startPoint y: 221, endPoint x: 435, endPoint y: 225, distance: 20.0
click at [415, 220] on span "B-50 - 瞬間護髮 50 - 50" at bounding box center [370, 222] width 162 height 21
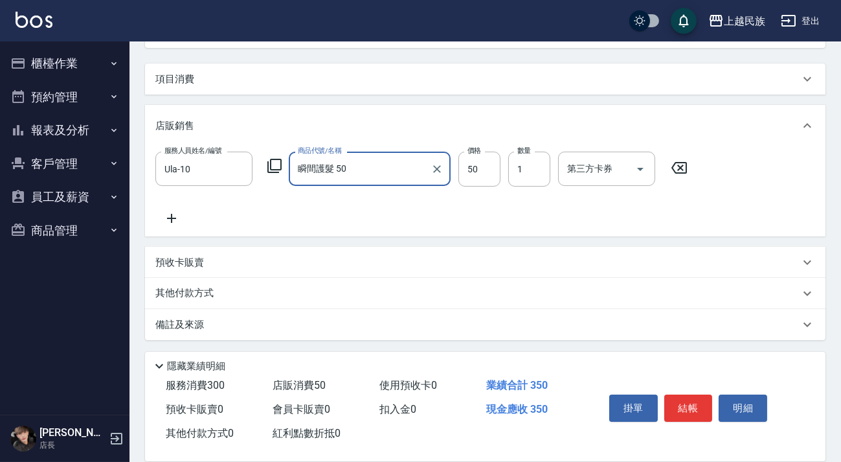
type input "瞬間護髮 50"
click at [506, 330] on div "備註及來源" at bounding box center [477, 325] width 644 height 14
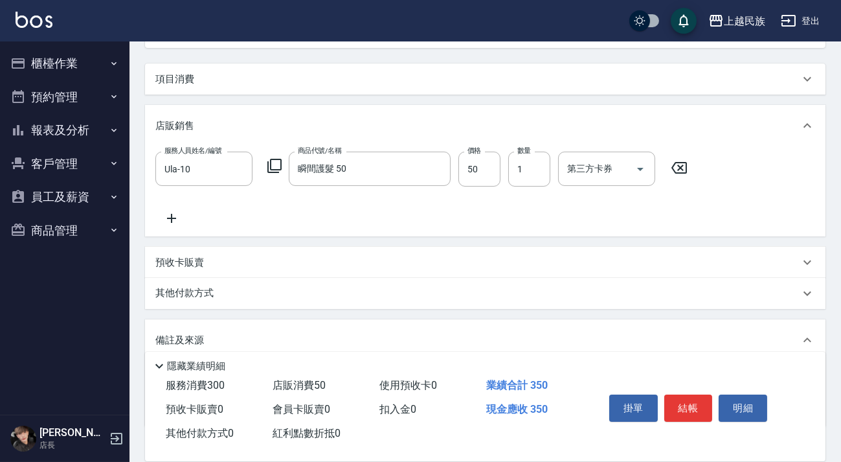
scroll to position [236, 0]
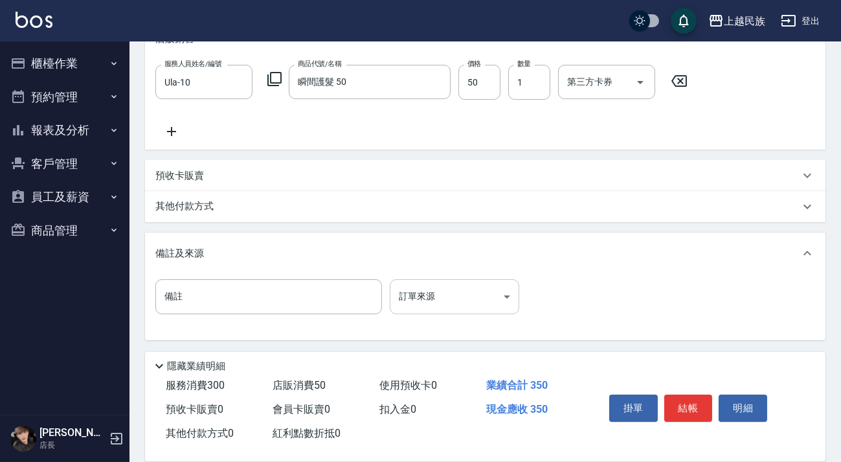
click at [467, 307] on body "上越民族 登出 櫃檯作業 打帳單 帳單列表 現金收支登錄 材料自購登錄 每日結帳 排班表 現場電腦打卡 預約管理 預約管理 單日預約紀錄 單週預約紀錄 報表及…" at bounding box center [420, 113] width 841 height 698
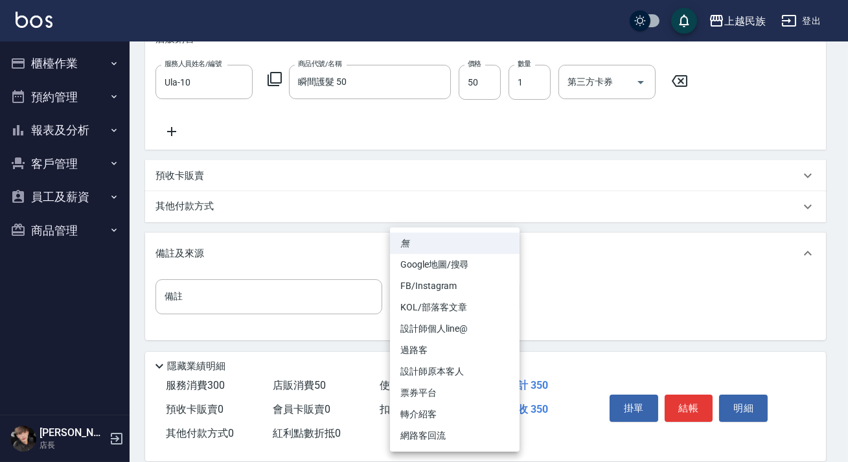
click at [471, 348] on li "過路客" at bounding box center [455, 349] width 130 height 21
type input "過路客"
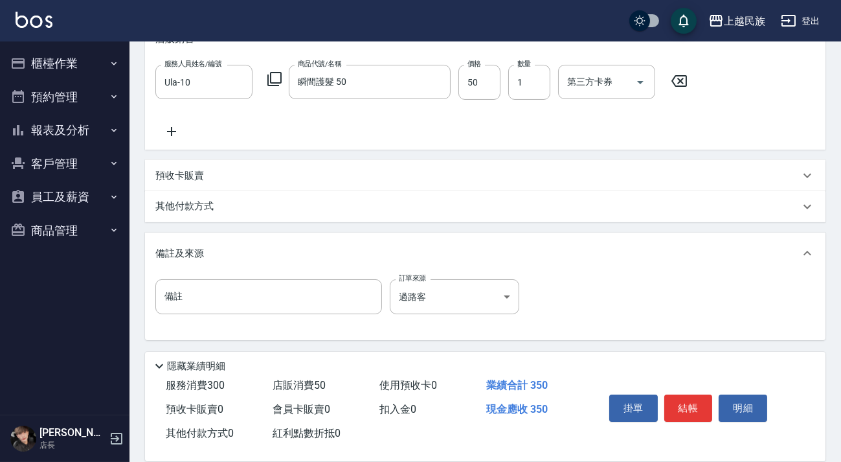
click at [386, 212] on div "其他付款方式" at bounding box center [477, 206] width 644 height 14
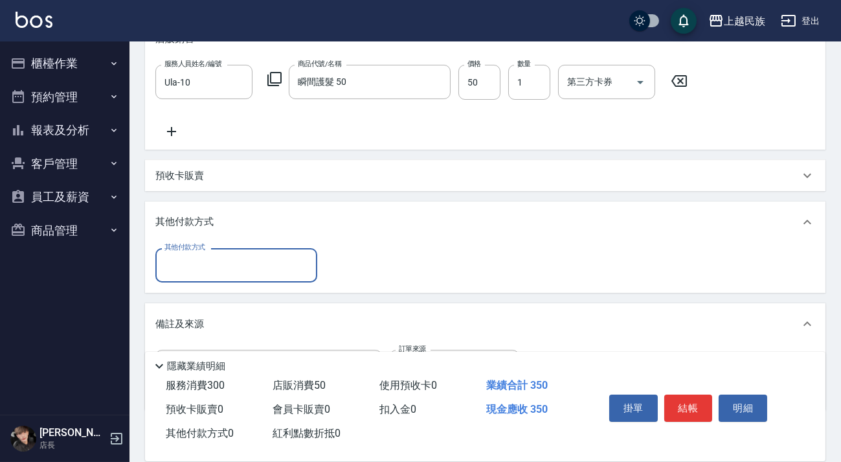
scroll to position [0, 0]
click at [249, 265] on input "其他付款方式" at bounding box center [236, 265] width 150 height 23
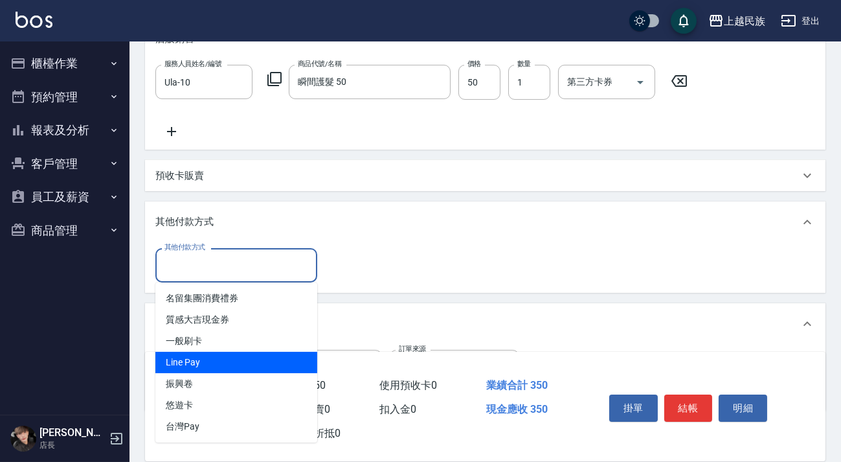
click at [242, 355] on span "Line Pay" at bounding box center [236, 362] width 162 height 21
type input "Line Pay"
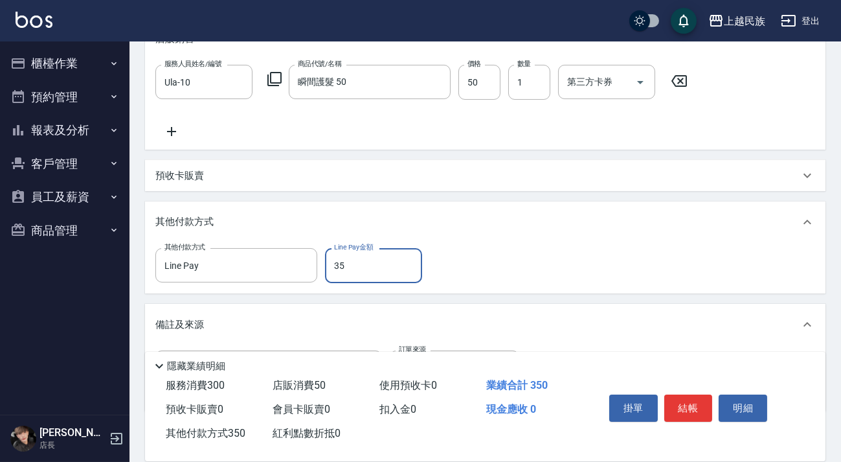
type input "350"
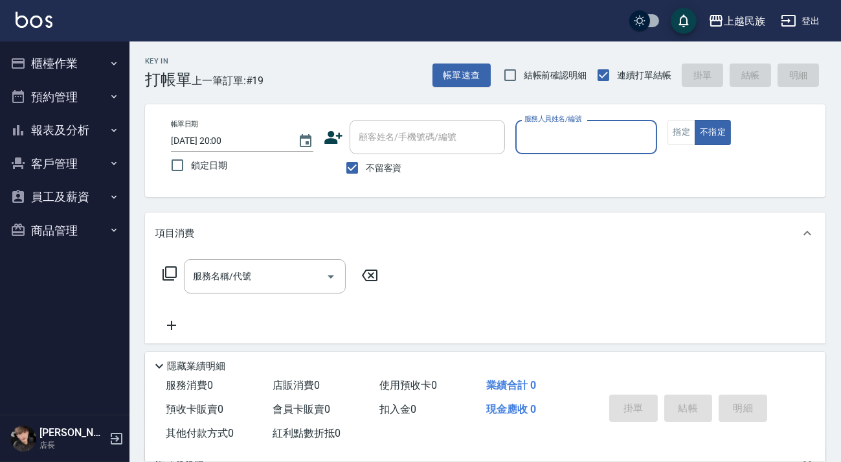
click at [69, 120] on button "報表及分析" at bounding box center [64, 130] width 119 height 34
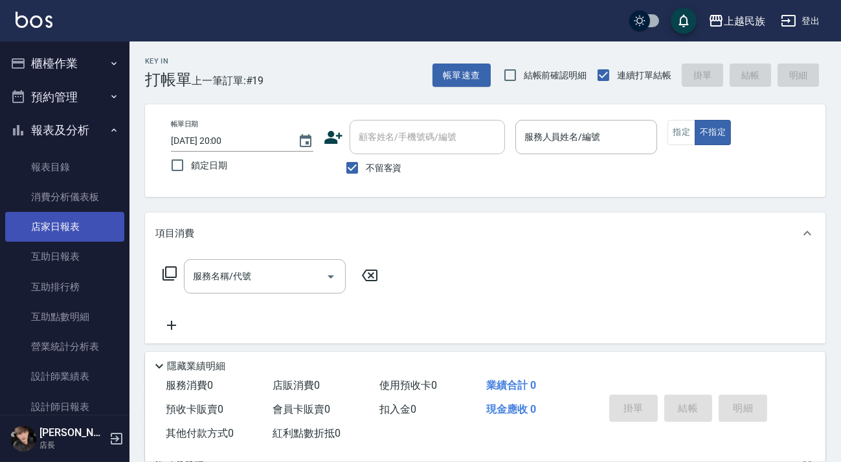
click at [94, 226] on link "店家日報表" at bounding box center [64, 227] width 119 height 30
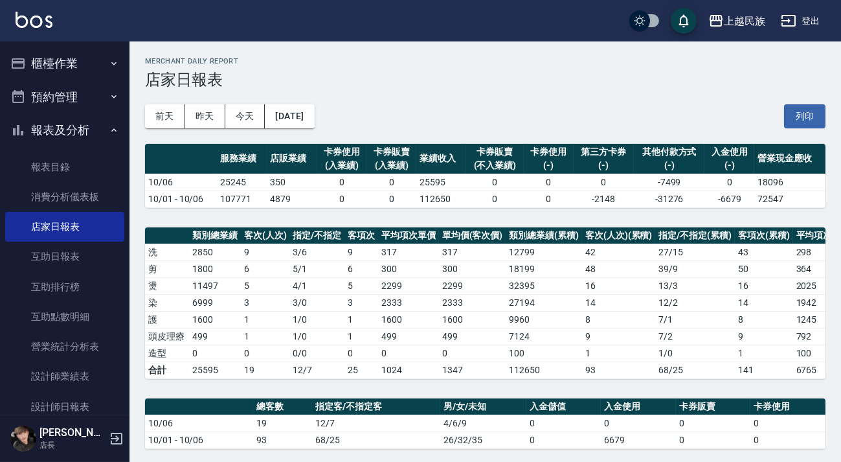
scroll to position [402, 0]
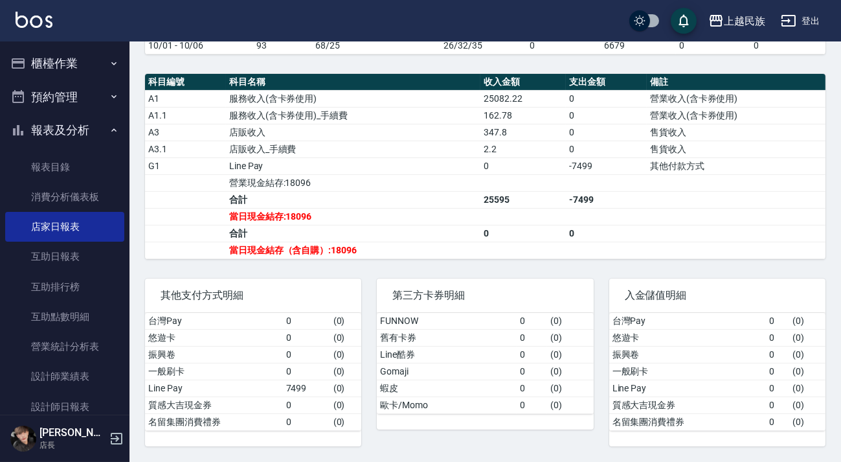
click at [81, 66] on button "櫃檯作業" at bounding box center [64, 64] width 119 height 34
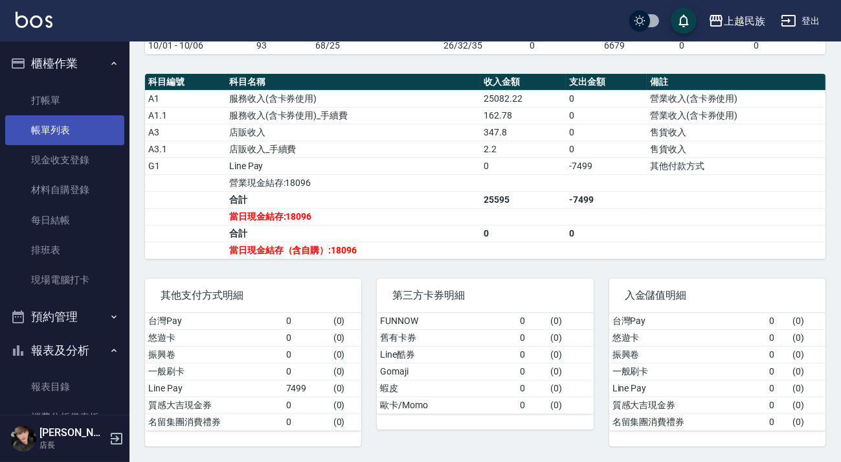
click at [63, 130] on link "帳單列表" at bounding box center [64, 130] width 119 height 30
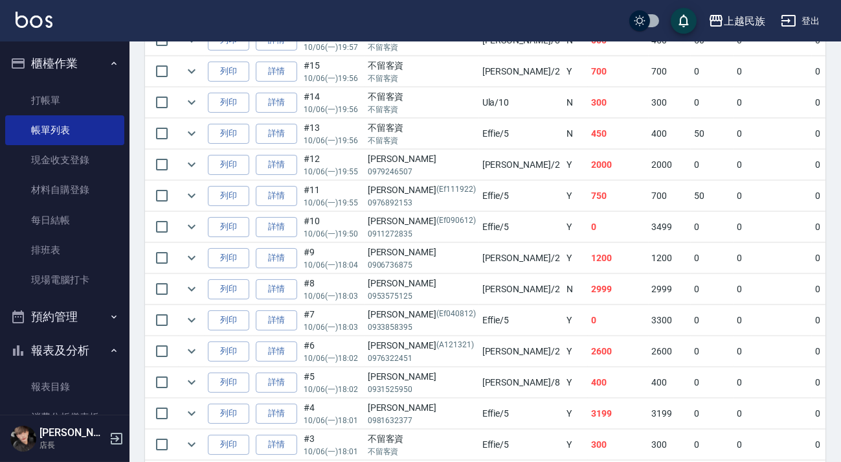
scroll to position [440, 0]
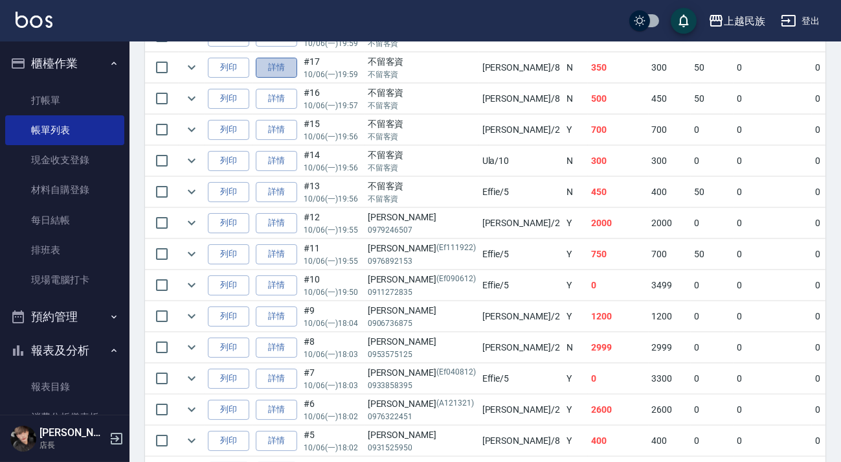
click at [273, 63] on link "詳情" at bounding box center [276, 68] width 41 height 20
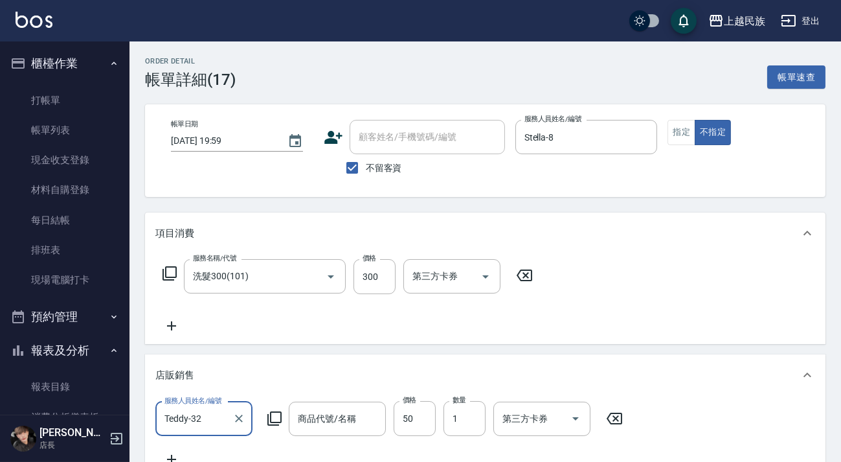
type input "[DATE] 19:59"
checkbox input "true"
type input "Stella-8"
type input "洗髮300(101)"
type input "過路客"
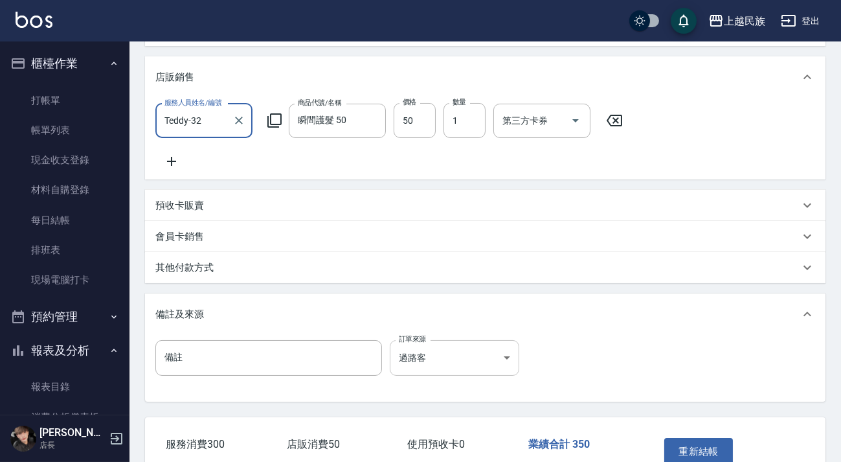
type input "瞬間護髮 50"
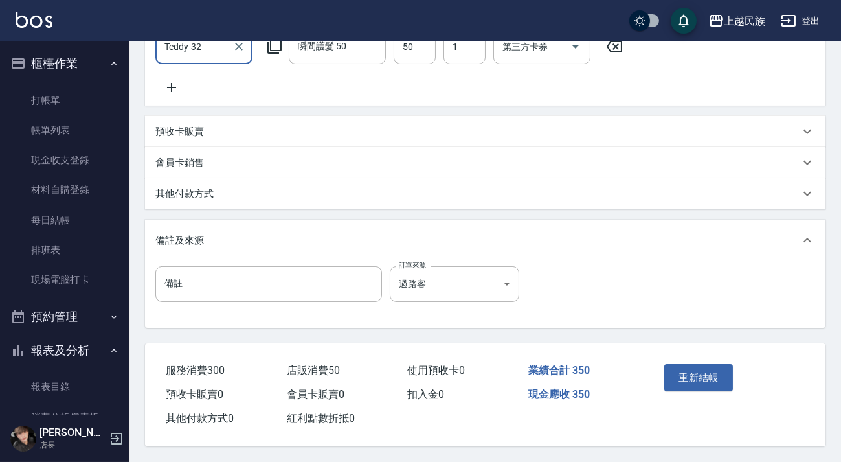
click at [382, 203] on div "其他付款方式" at bounding box center [485, 193] width 681 height 31
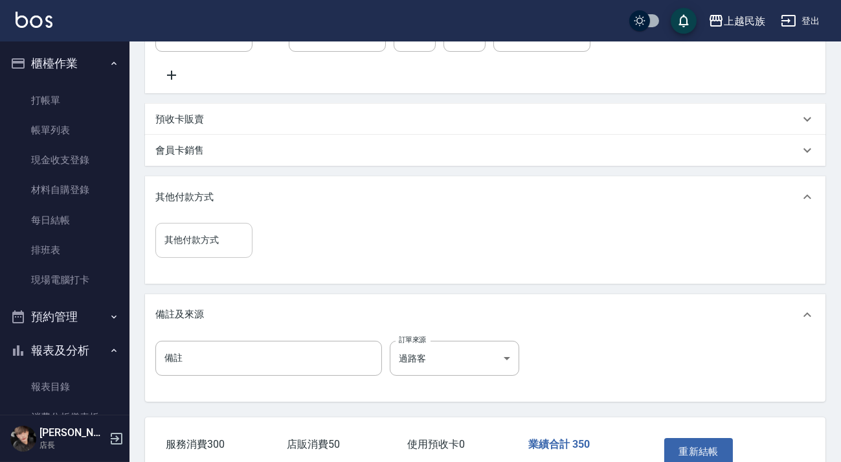
click at [251, 250] on div "其他付款方式" at bounding box center [203, 240] width 97 height 34
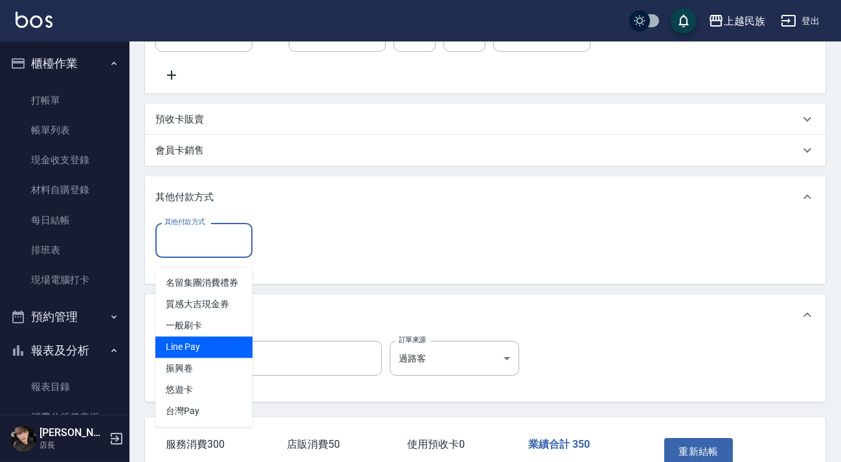
click at [222, 339] on span "Line Pay" at bounding box center [203, 346] width 97 height 21
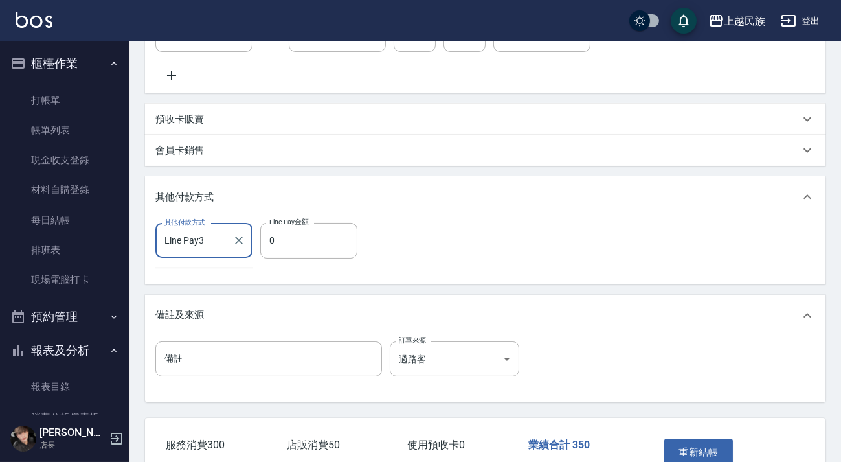
type input "Line Pay"
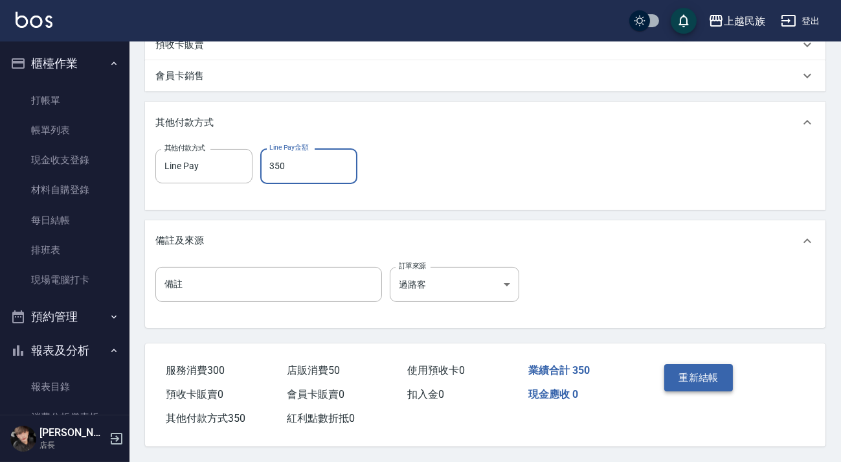
type input "350"
click at [681, 370] on button "重新結帳" at bounding box center [698, 377] width 69 height 27
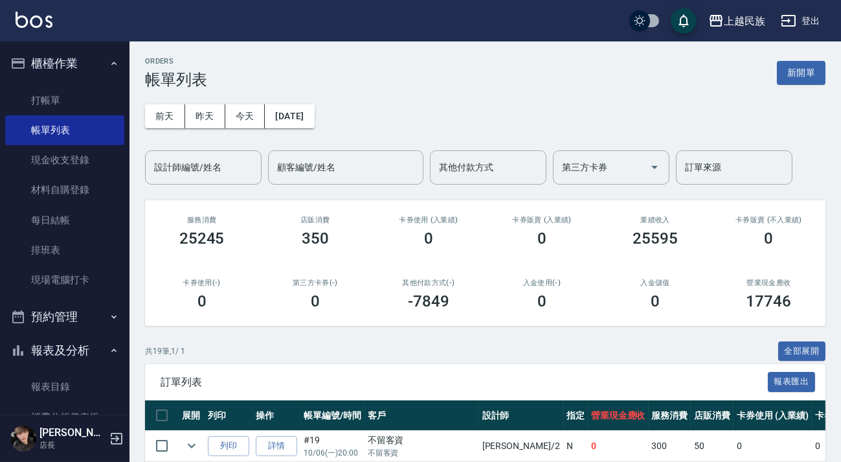
scroll to position [235, 0]
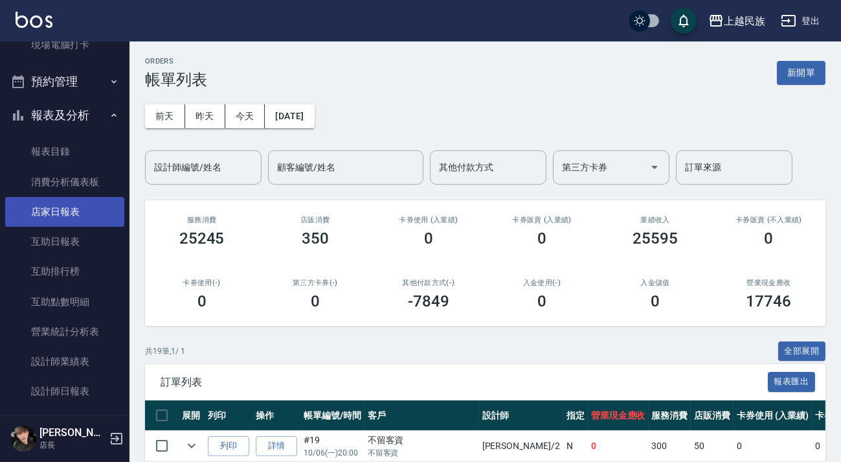
click at [78, 202] on link "店家日報表" at bounding box center [64, 212] width 119 height 30
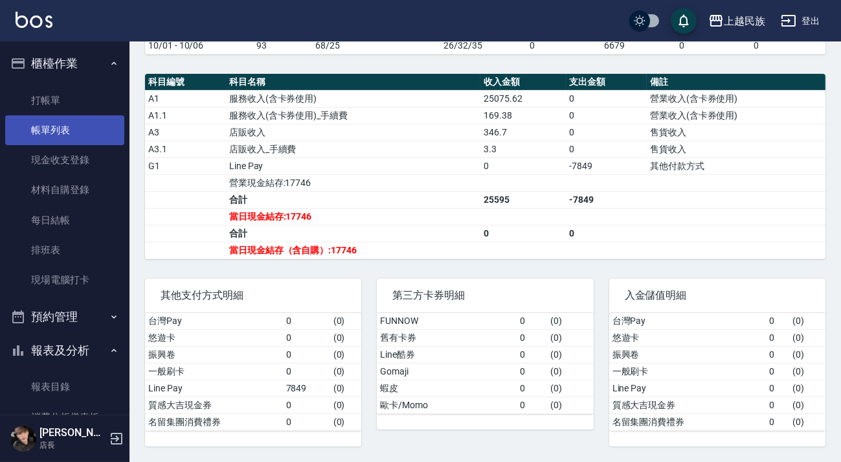
click at [84, 130] on link "帳單列表" at bounding box center [64, 130] width 119 height 30
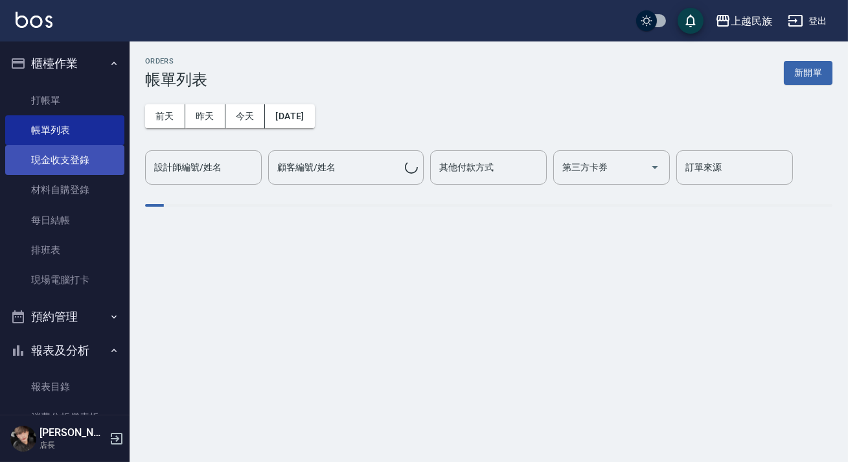
click at [76, 159] on link "現金收支登錄" at bounding box center [64, 160] width 119 height 30
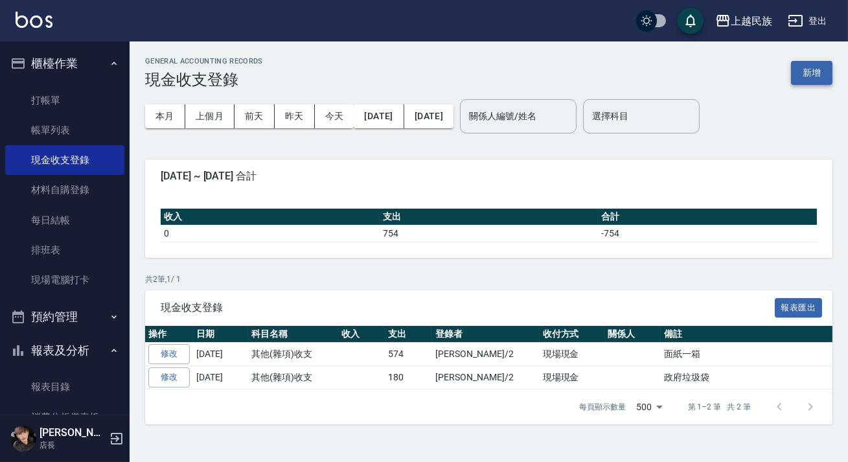
click at [804, 74] on button "新增" at bounding box center [811, 73] width 41 height 24
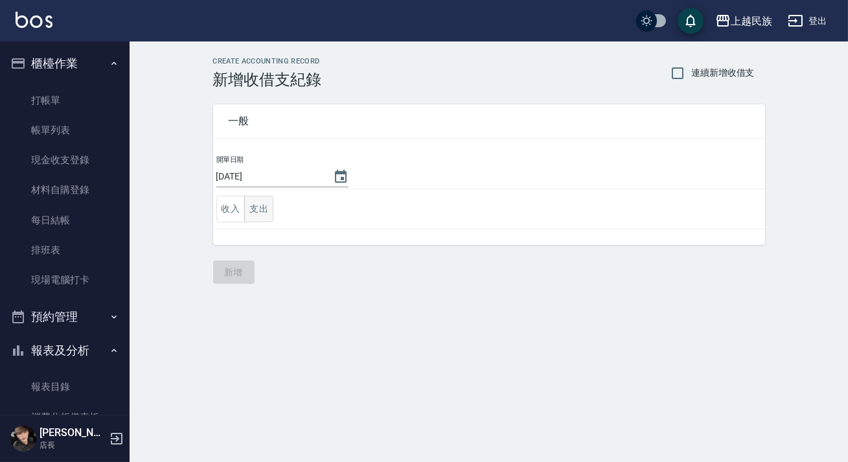
click at [265, 216] on button "支出" at bounding box center [258, 209] width 29 height 27
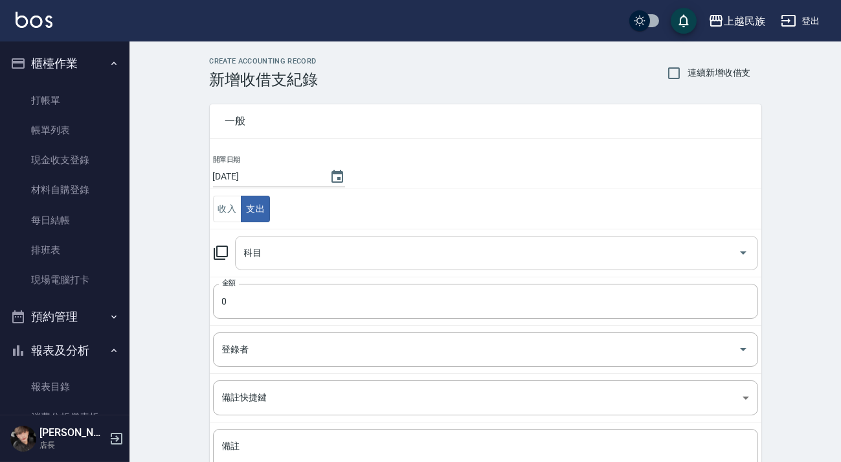
click at [295, 259] on input "科目" at bounding box center [487, 253] width 492 height 23
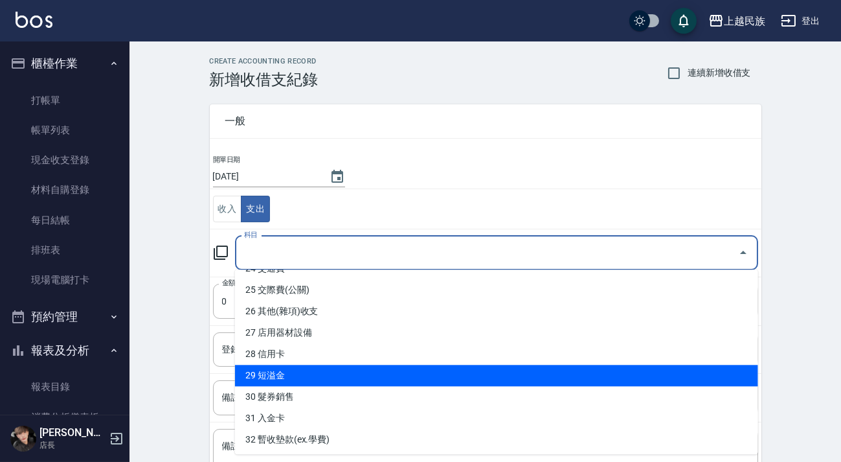
scroll to position [648, 0]
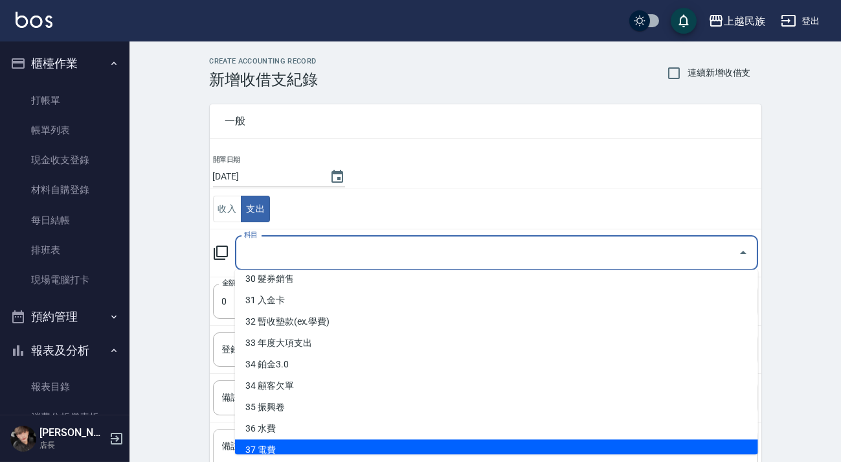
click at [306, 440] on li "37 電費" at bounding box center [496, 449] width 523 height 21
type input "37 電費"
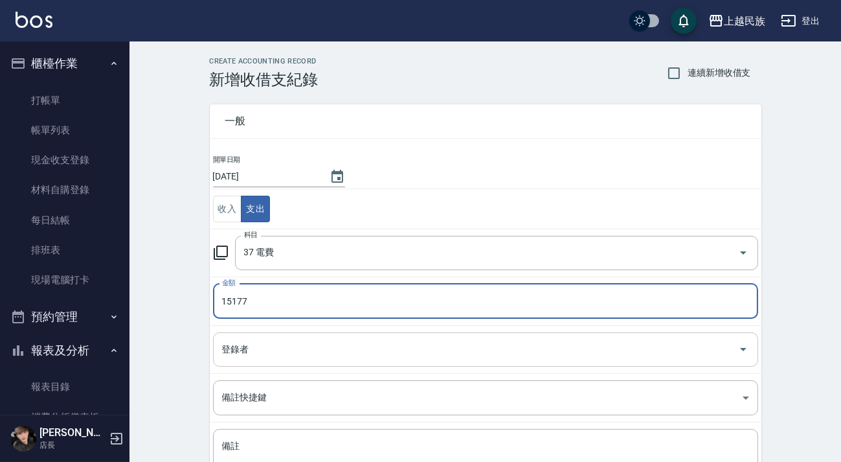
click at [323, 334] on div "登錄者" at bounding box center [485, 349] width 545 height 34
type input "15177"
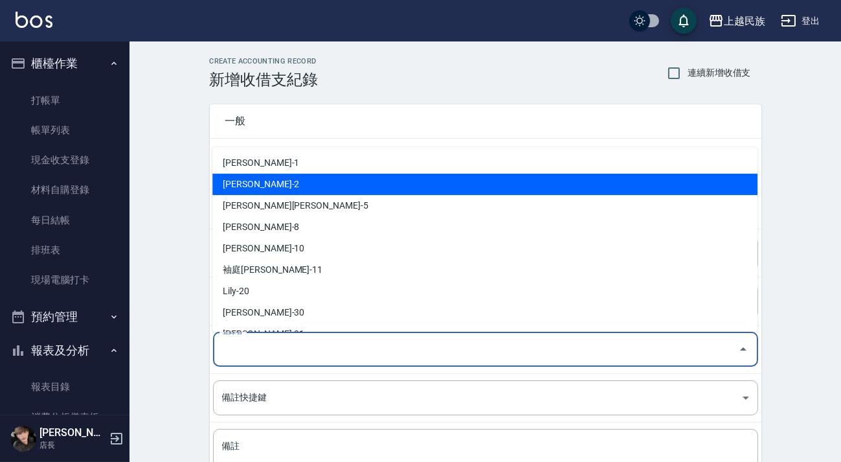
click at [308, 177] on li "[PERSON_NAME]-2" at bounding box center [484, 184] width 545 height 21
type input "[PERSON_NAME]-2"
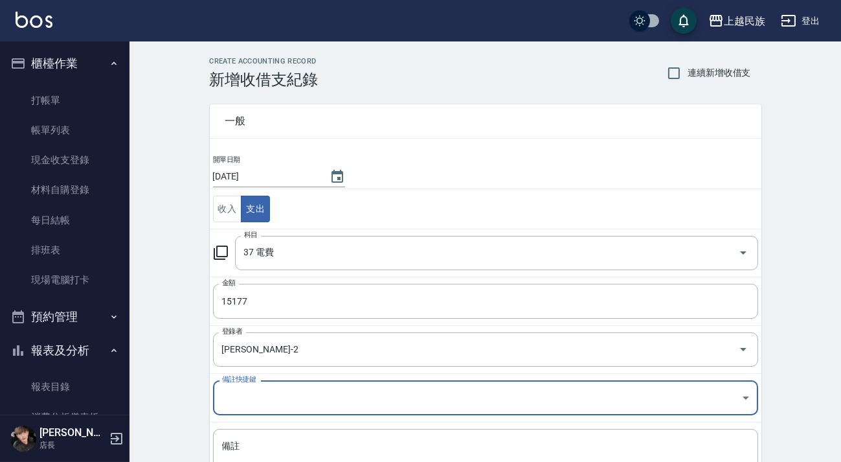
scroll to position [109, 0]
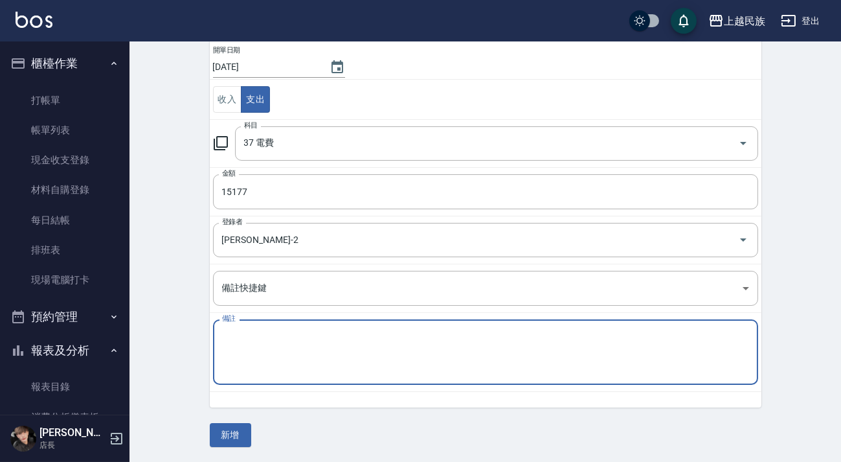
click at [323, 330] on textarea "備註" at bounding box center [485, 352] width 527 height 44
type textarea "電費-15177"
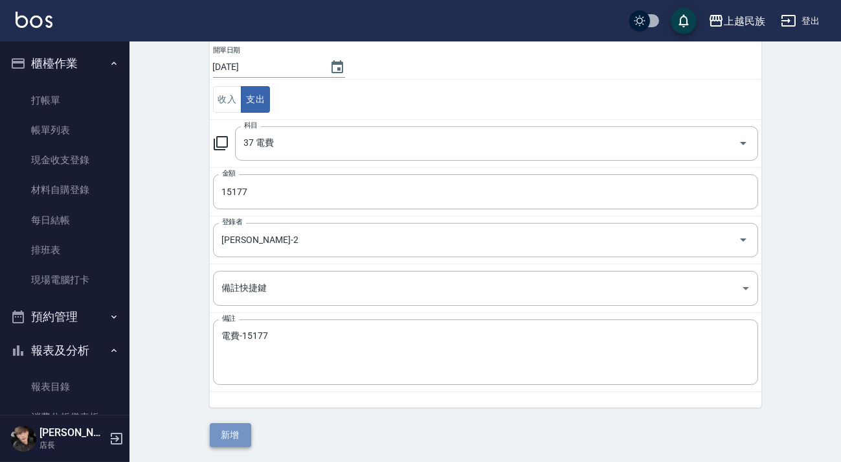
click at [237, 433] on button "新增" at bounding box center [230, 435] width 41 height 24
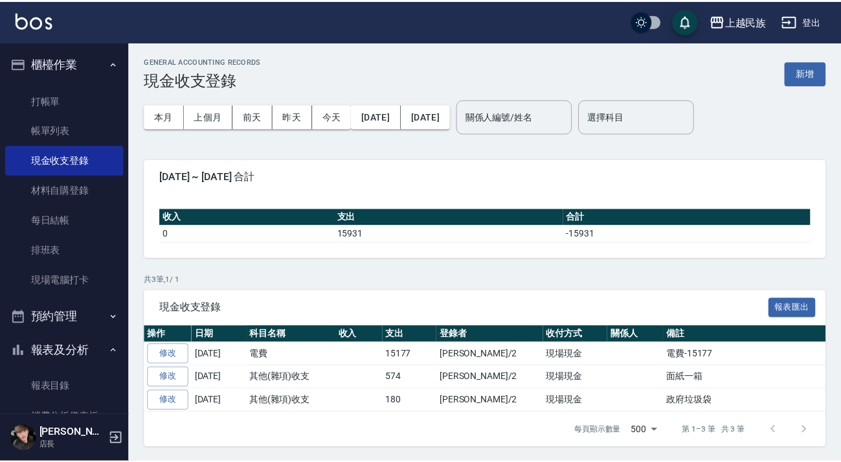
scroll to position [176, 0]
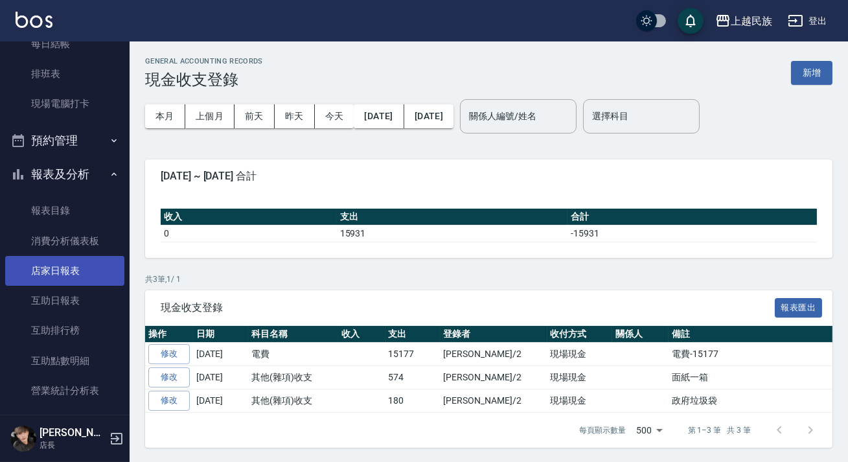
click at [65, 275] on link "店家日報表" at bounding box center [64, 271] width 119 height 30
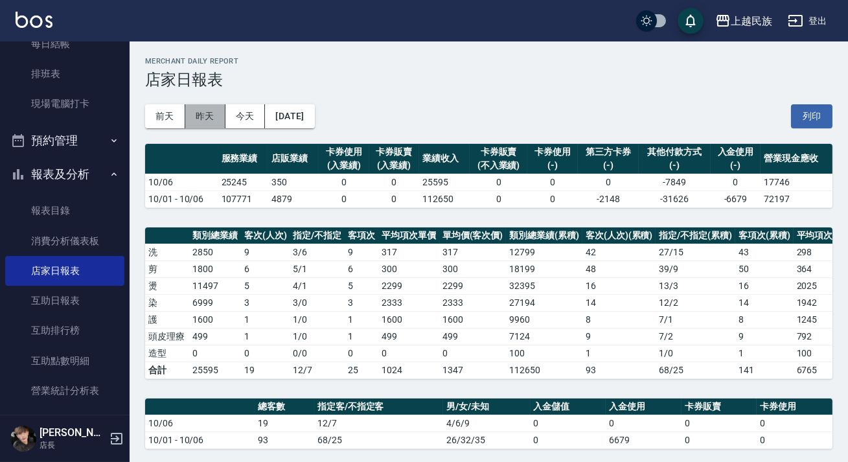
click at [212, 119] on button "昨天" at bounding box center [205, 116] width 40 height 24
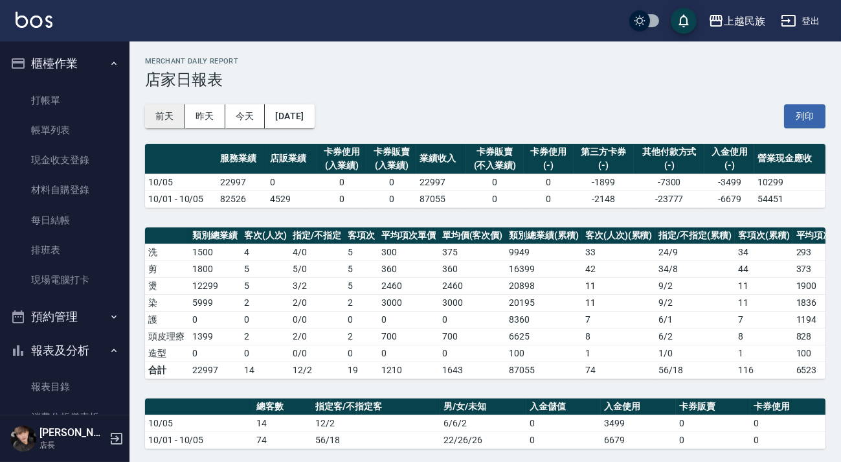
click at [163, 111] on button "前天" at bounding box center [165, 116] width 40 height 24
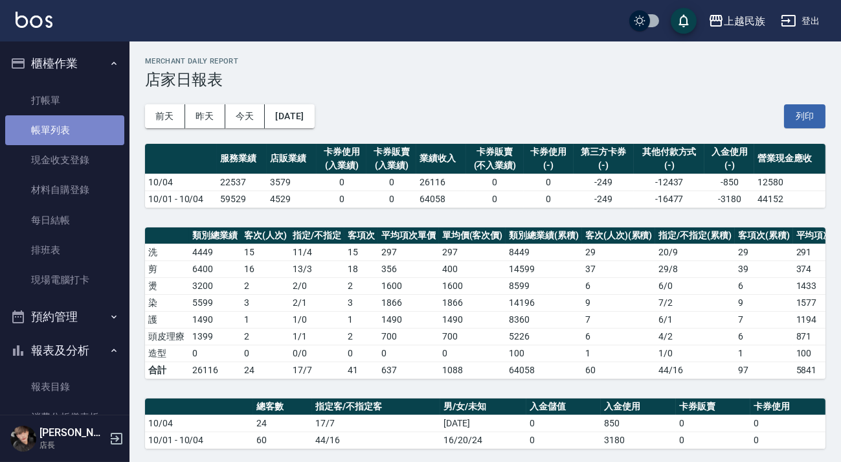
click at [76, 130] on link "帳單列表" at bounding box center [64, 130] width 119 height 30
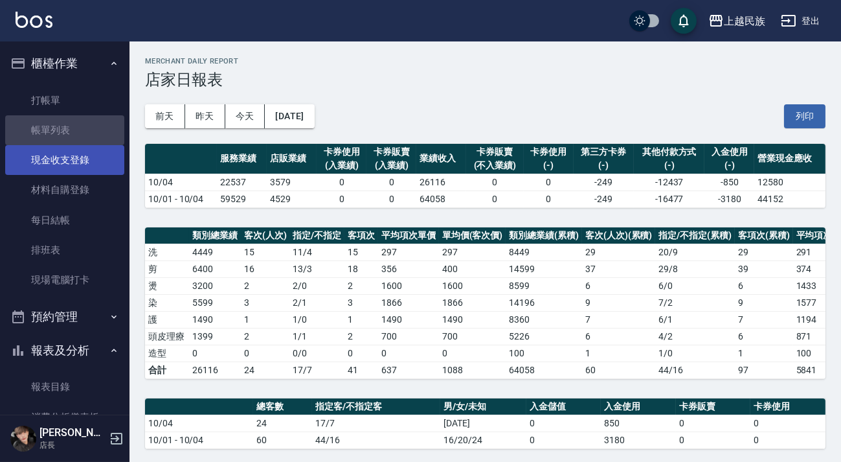
click at [84, 163] on link "現金收支登錄" at bounding box center [64, 160] width 119 height 30
click at [79, 160] on link "現金收支登錄" at bounding box center [64, 160] width 119 height 30
click at [69, 163] on link "現金收支登錄" at bounding box center [64, 160] width 119 height 30
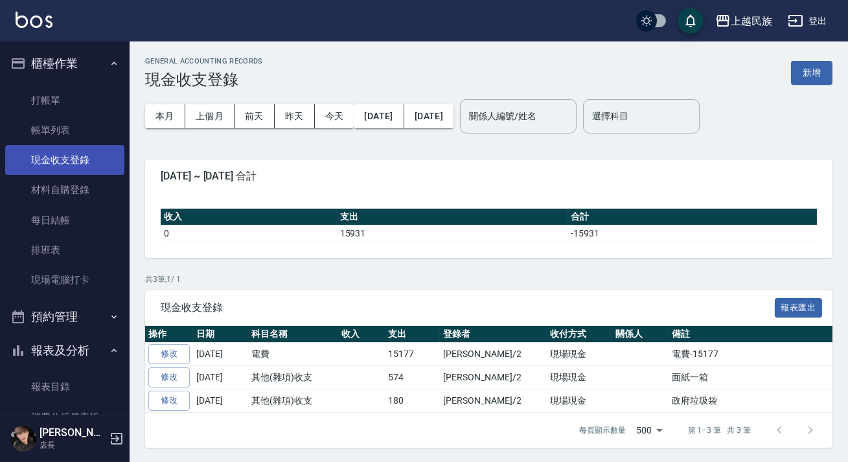
click at [93, 168] on link "現金收支登錄" at bounding box center [64, 160] width 119 height 30
click at [816, 74] on button "新增" at bounding box center [811, 73] width 41 height 24
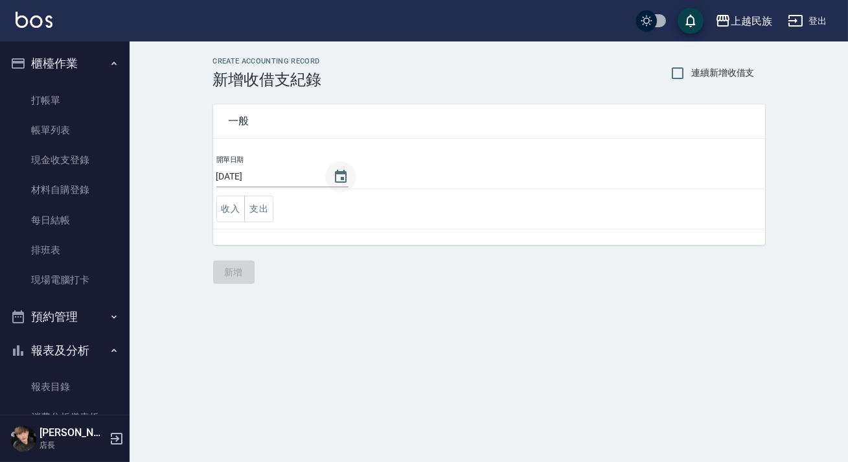
click at [337, 184] on button "Choose date, selected date is 2025-10-06" at bounding box center [340, 176] width 31 height 31
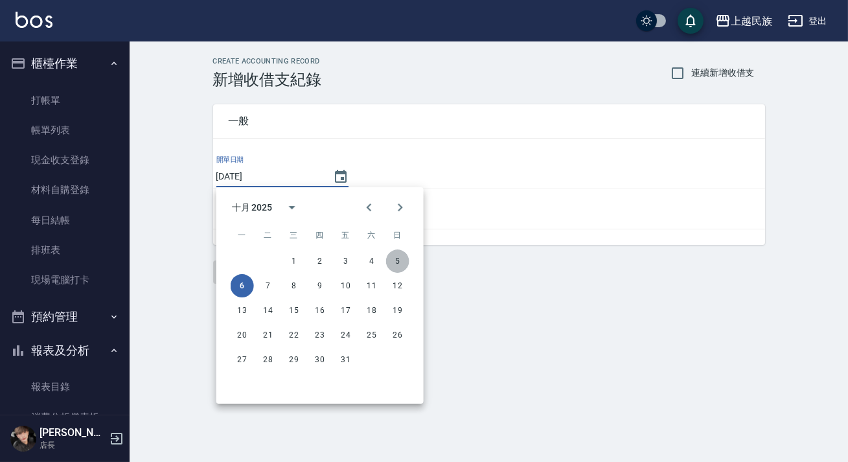
click at [389, 256] on button "5" at bounding box center [397, 260] width 23 height 23
type input "[DATE]"
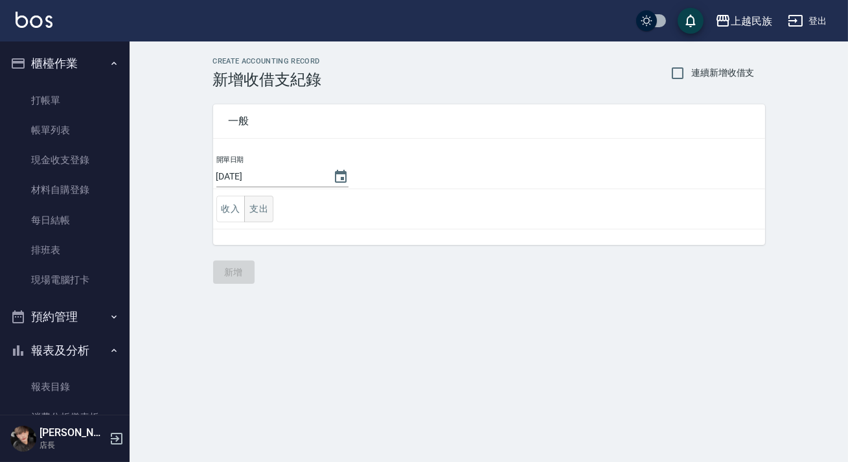
click at [256, 209] on button "支出" at bounding box center [258, 209] width 29 height 27
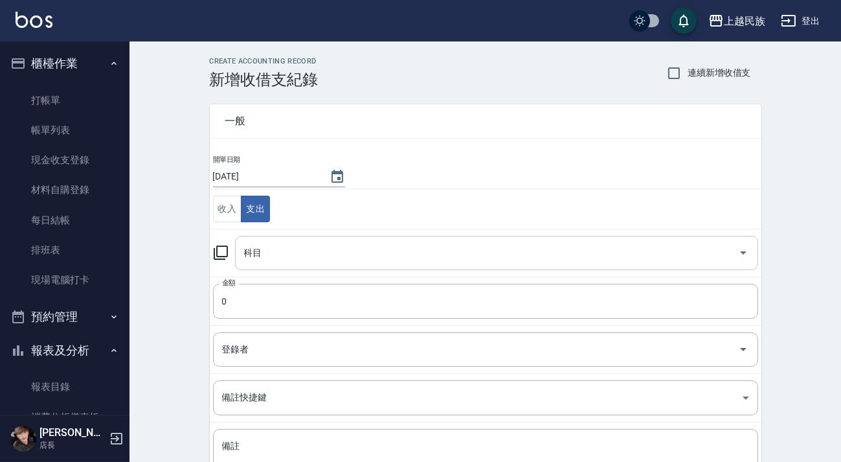
click at [384, 260] on input "科目" at bounding box center [487, 253] width 492 height 23
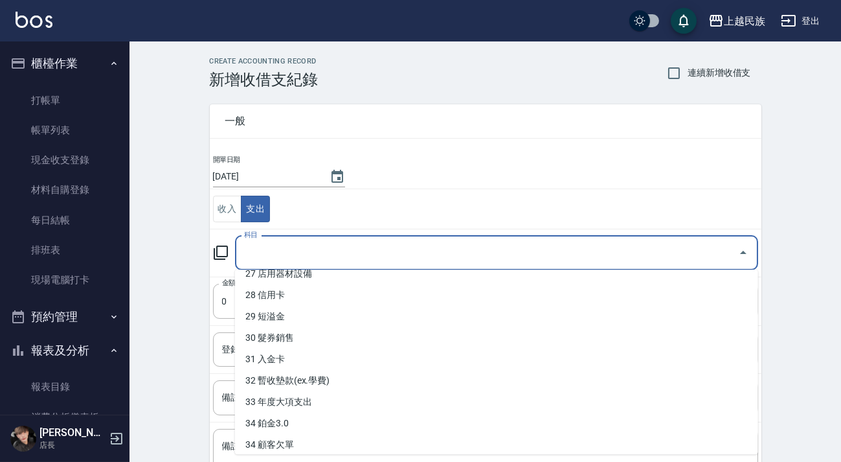
scroll to position [701, 0]
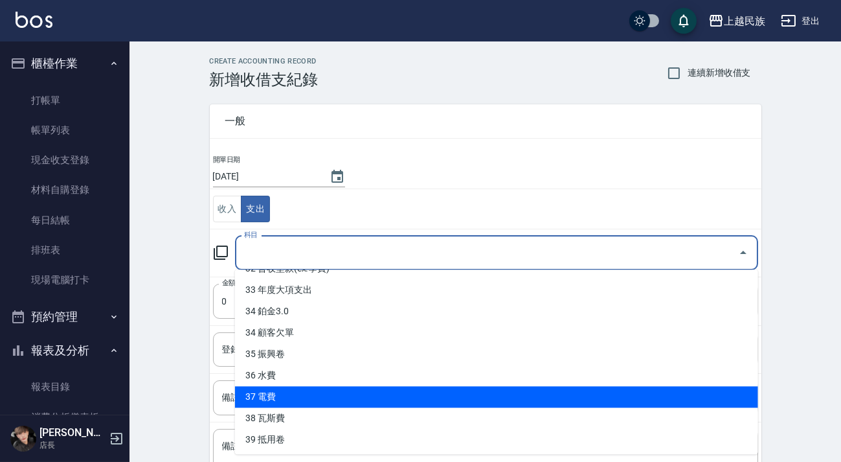
click at [286, 392] on li "37 電費" at bounding box center [496, 396] width 523 height 21
type input "37 電費"
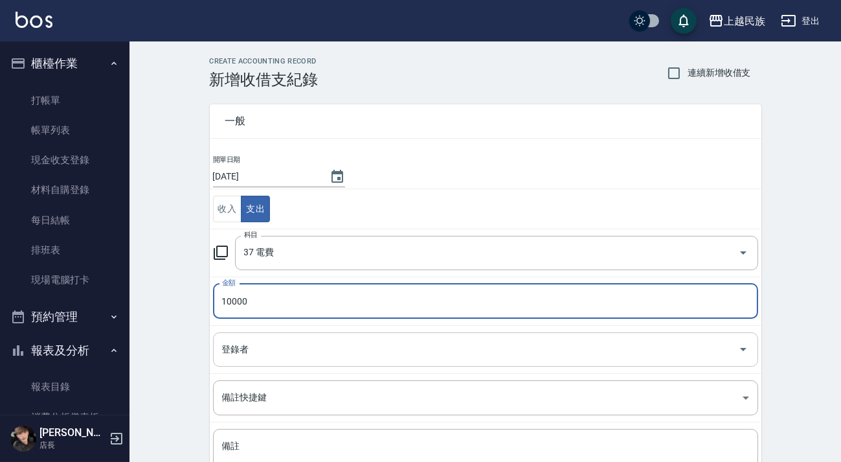
type input "10000"
click at [295, 343] on input "登錄者" at bounding box center [476, 349] width 514 height 23
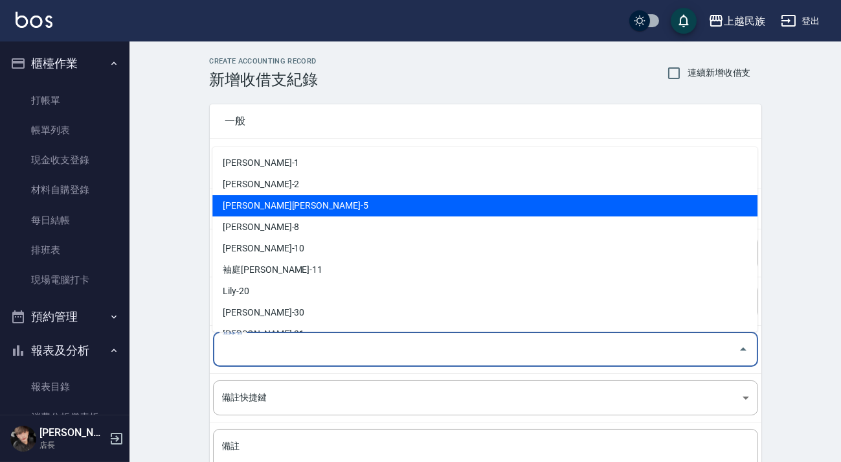
click at [297, 183] on li "[PERSON_NAME]-2" at bounding box center [484, 184] width 545 height 21
type input "[PERSON_NAME]-2"
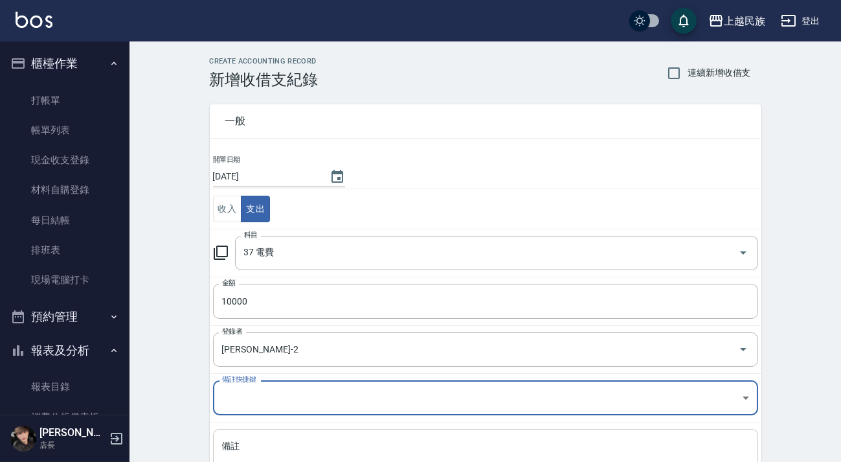
click at [315, 433] on div "x 備註" at bounding box center [485, 461] width 545 height 65
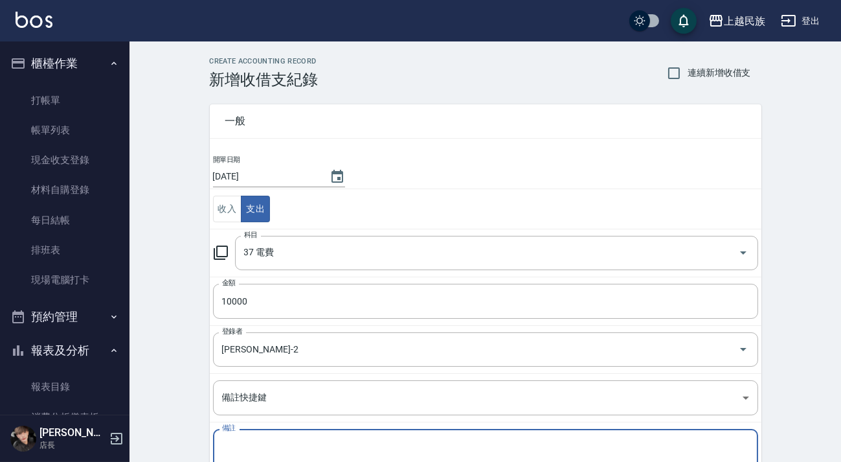
type textarea "ˇ"
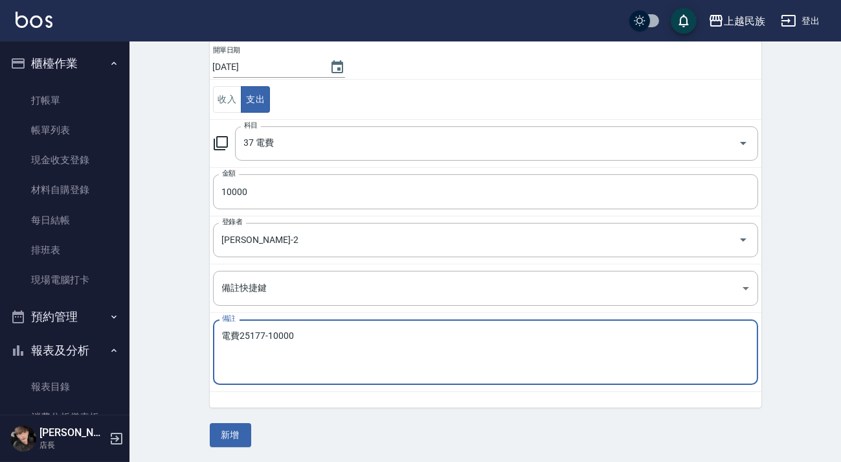
click at [261, 334] on textarea "電費25177-10000" at bounding box center [485, 352] width 527 height 44
click at [240, 332] on textarea "電費25177-10000" at bounding box center [485, 352] width 527 height 44
click at [271, 331] on textarea "電費$25177-10000" at bounding box center [485, 352] width 527 height 44
type textarea "電費$25177-10000"
click at [230, 431] on button "新增" at bounding box center [230, 435] width 41 height 24
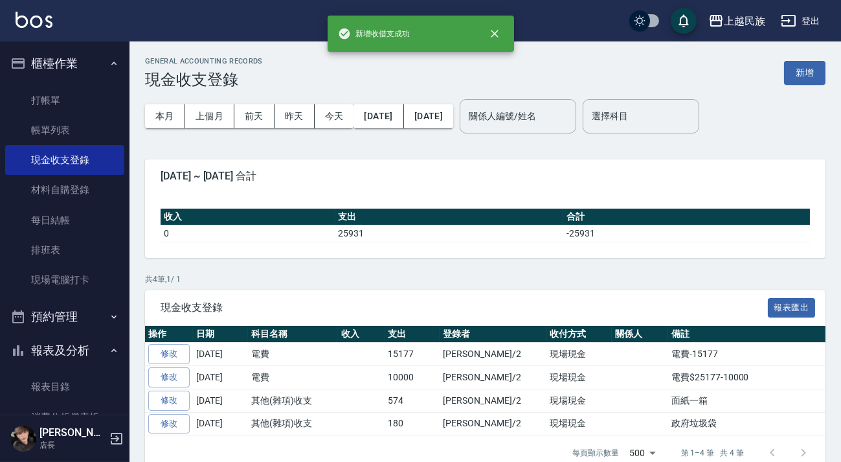
scroll to position [294, 0]
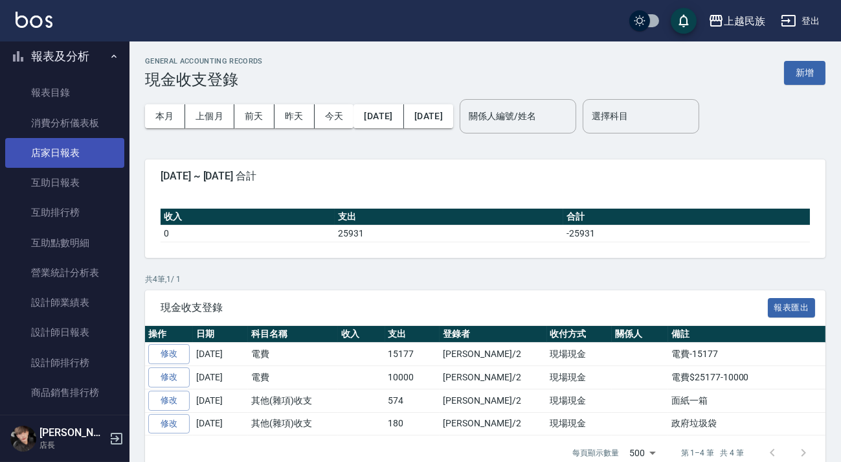
click at [64, 147] on link "店家日報表" at bounding box center [64, 153] width 119 height 30
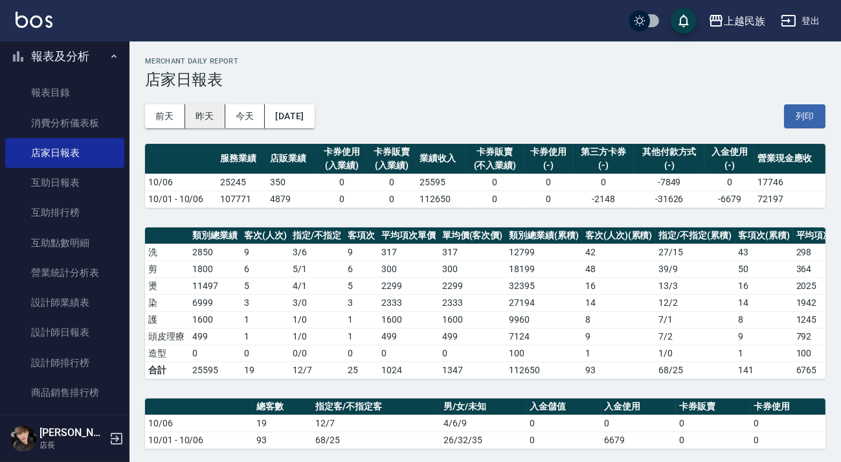
click at [203, 115] on button "昨天" at bounding box center [205, 116] width 40 height 24
click at [247, 110] on button "今天" at bounding box center [245, 116] width 40 height 24
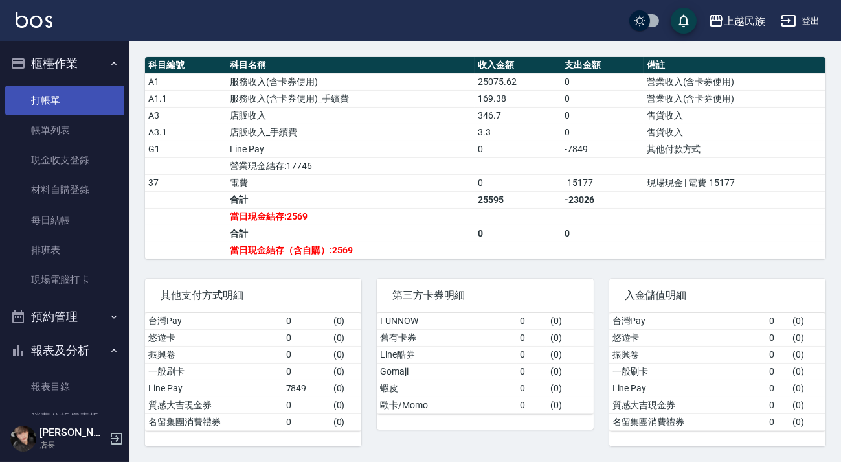
scroll to position [176, 0]
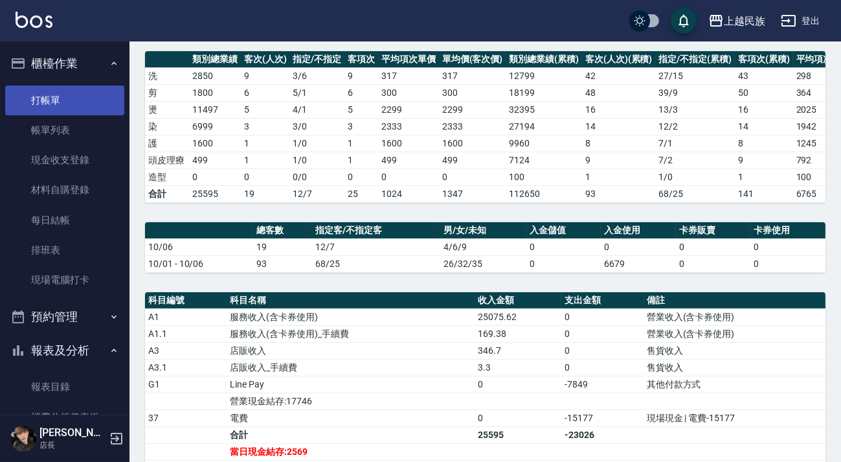
click at [43, 107] on link "打帳單" at bounding box center [64, 100] width 119 height 30
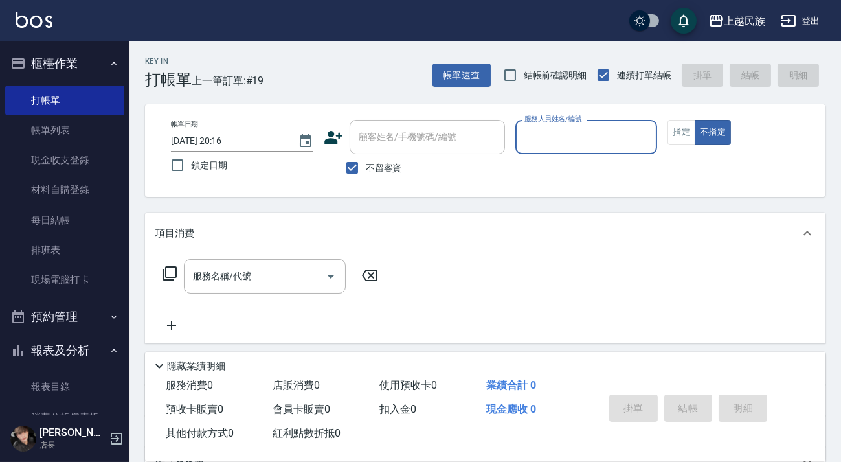
click at [382, 130] on input "顧客姓名/手機號碼/編號" at bounding box center [428, 137] width 144 height 23
click at [372, 155] on label "不留客資" at bounding box center [370, 167] width 63 height 27
click at [366, 155] on input "不留客資" at bounding box center [352, 167] width 27 height 27
checkbox input "false"
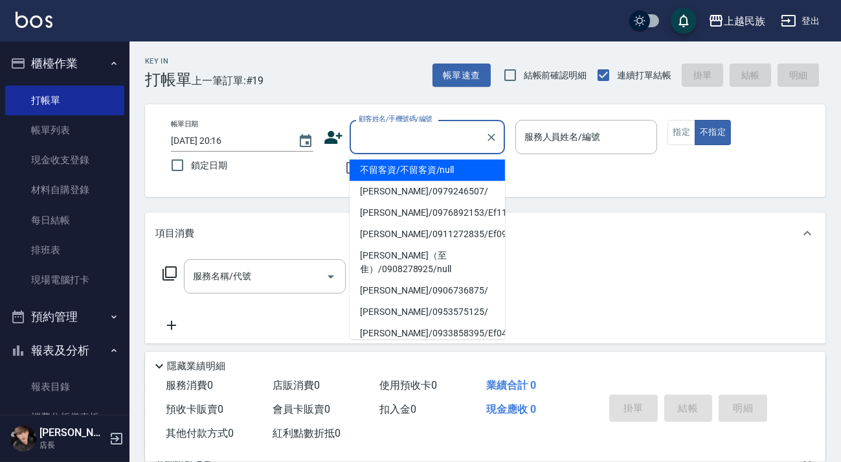
click at [387, 140] on input "顧客姓名/手機號碼/編號" at bounding box center [418, 137] width 124 height 23
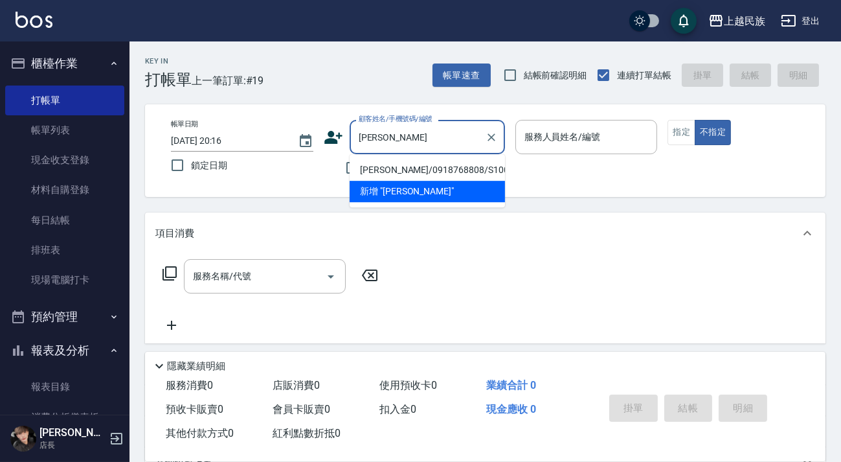
click at [431, 166] on li "[PERSON_NAME]/0918768808/S100722" at bounding box center [427, 169] width 155 height 21
type input "[PERSON_NAME]/0918768808/S100722"
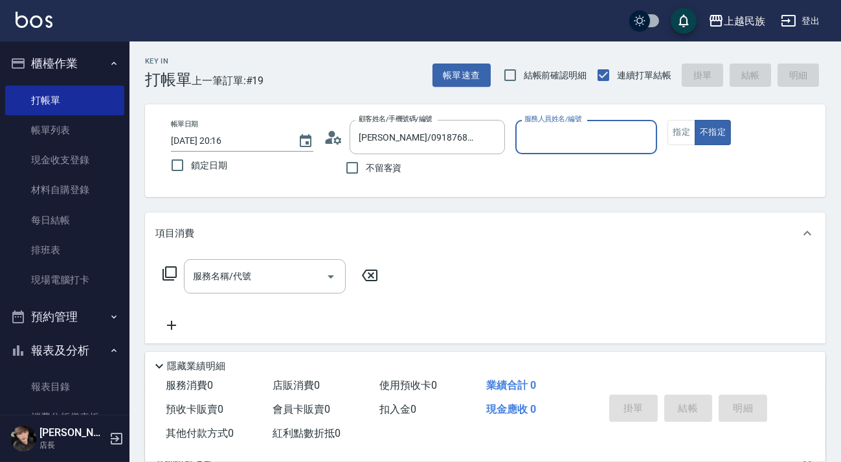
type input "Stella-8"
click at [695, 120] on button "不指定" at bounding box center [713, 132] width 36 height 25
type button "false"
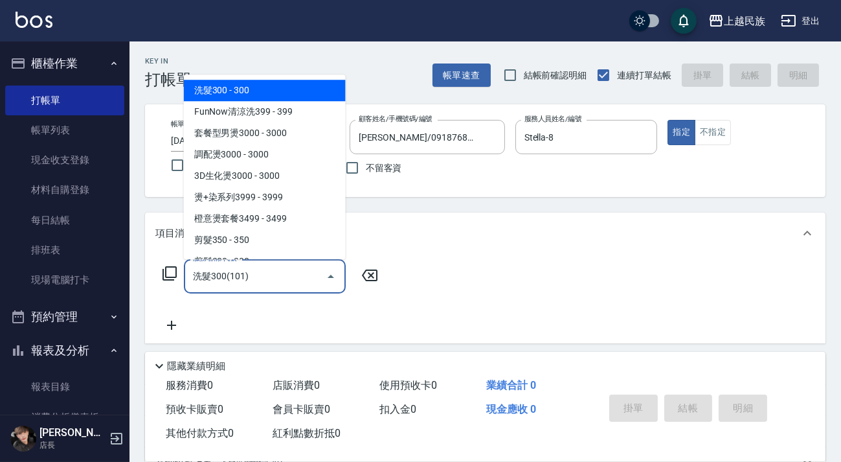
type input "洗髮300(101)"
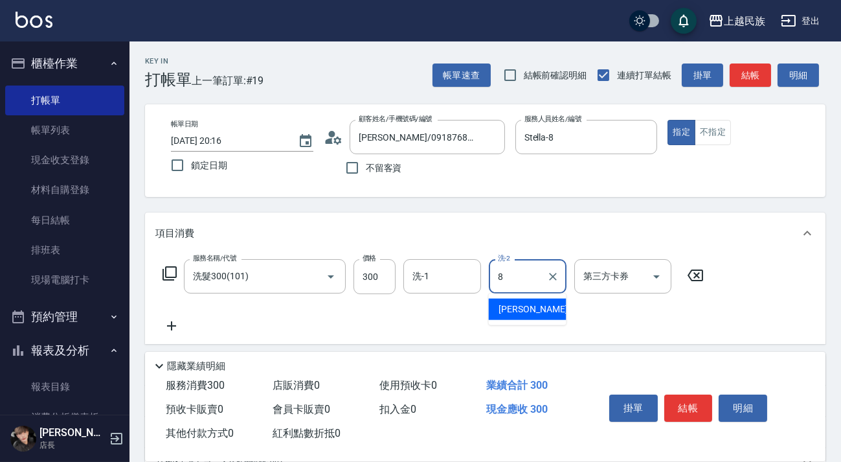
type input "Stella-8"
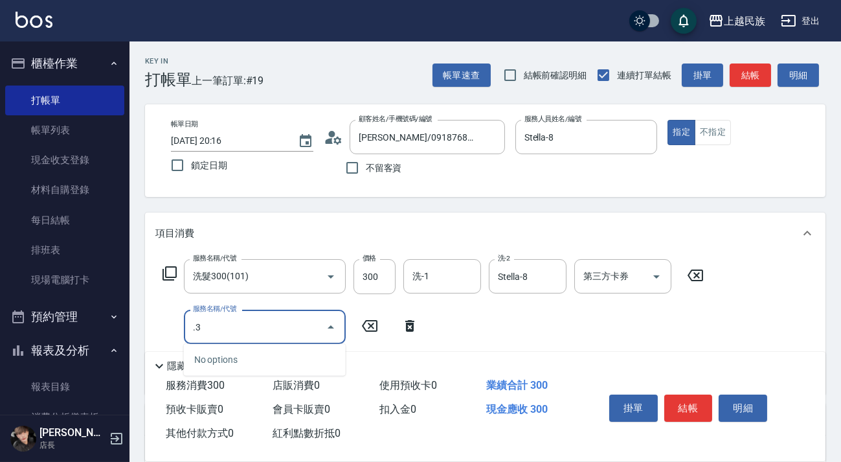
type input "."
type input "洗髮300(101)"
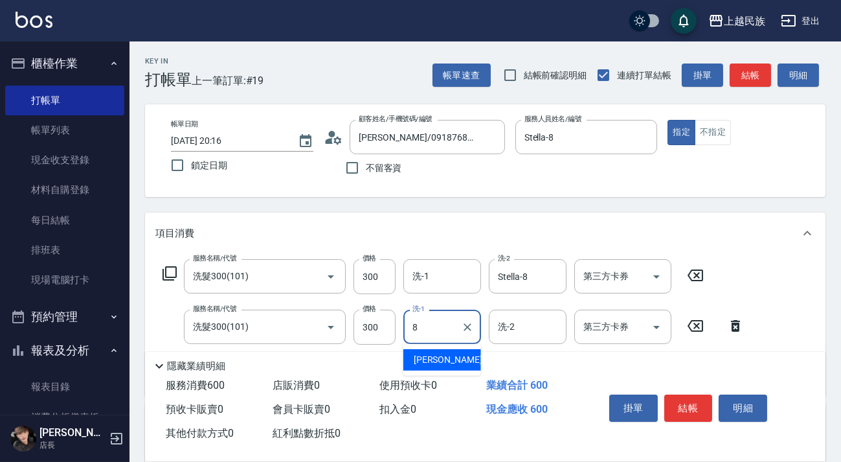
type input "Stella-8"
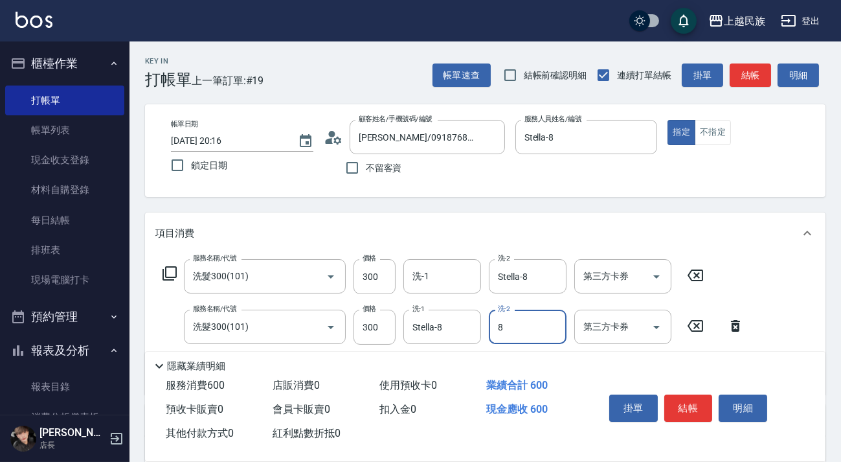
type input "Stella-8"
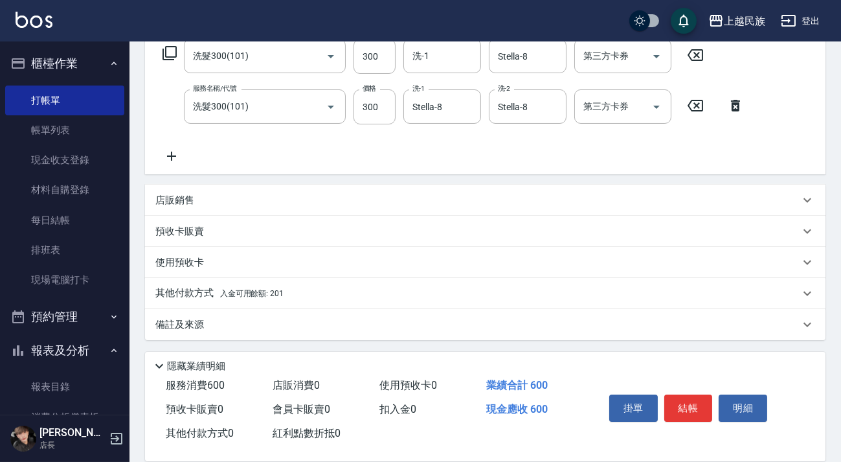
click at [323, 212] on div "店販銷售" at bounding box center [485, 200] width 681 height 31
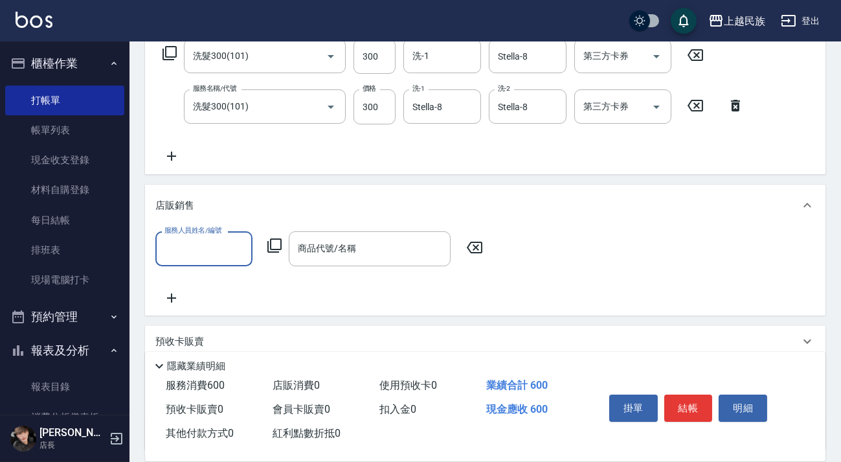
scroll to position [0, 0]
type input "Stella-8"
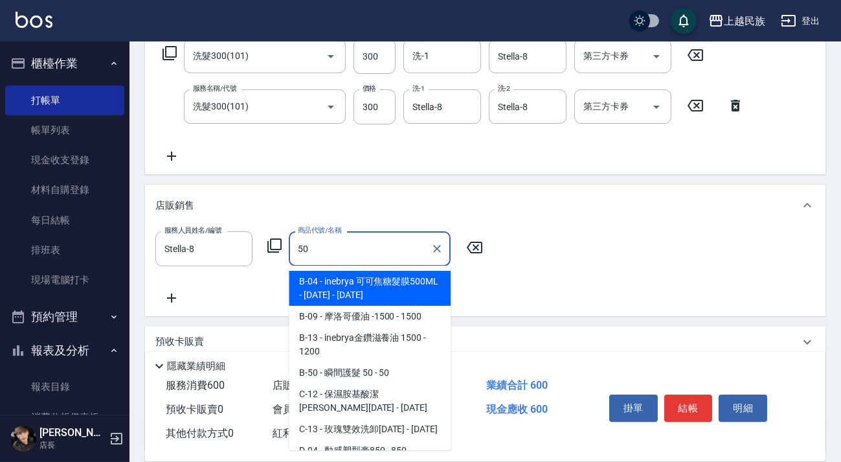
type input "inebrya 可可焦糖髮膜500ML - 1100"
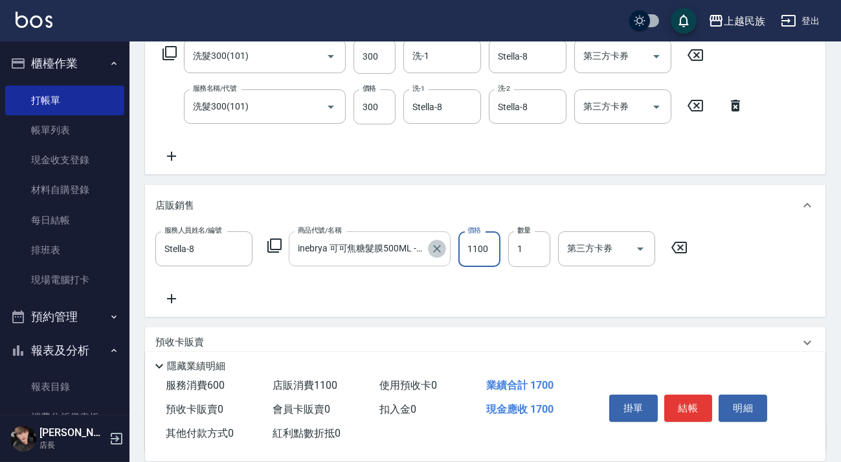
click at [438, 256] on button "Clear" at bounding box center [437, 249] width 18 height 18
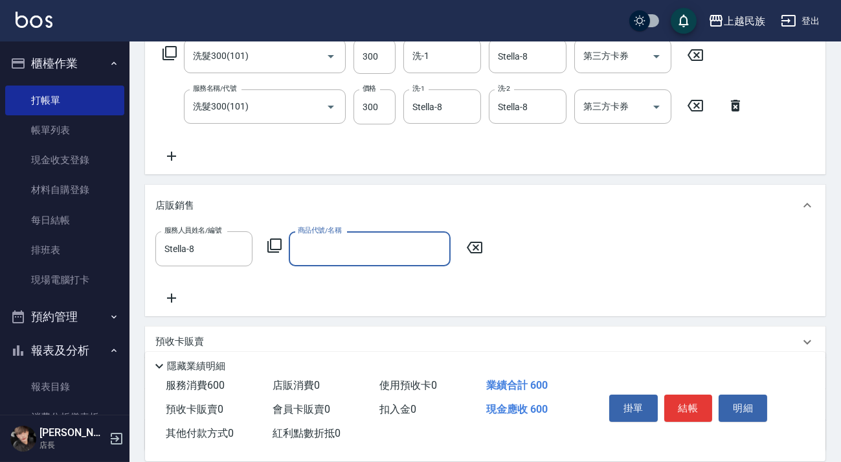
click at [439, 251] on input "商品代號/名稱" at bounding box center [370, 248] width 150 height 23
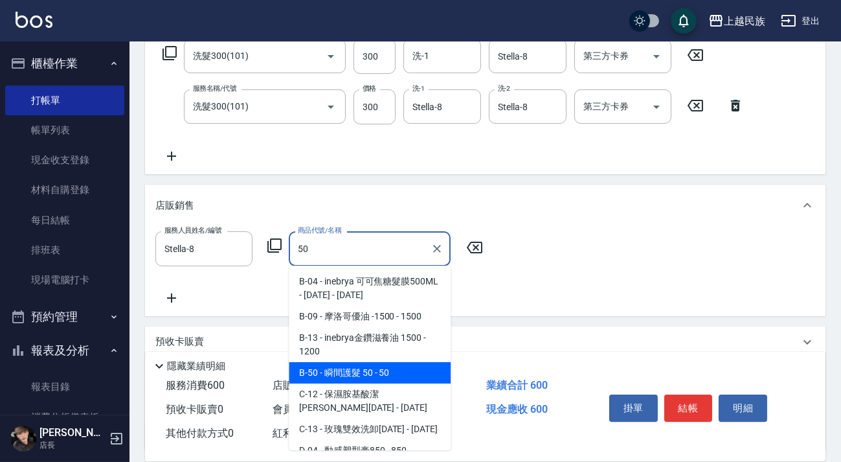
click at [408, 373] on span "B-50 - 瞬間護髮 50 - 50" at bounding box center [370, 372] width 162 height 21
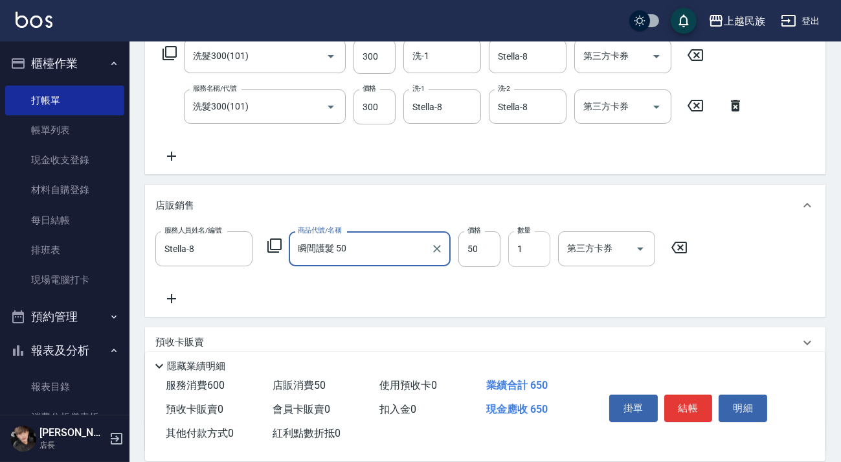
type input "瞬間護髮 50"
click at [544, 247] on input "1" at bounding box center [529, 248] width 42 height 35
type input "2"
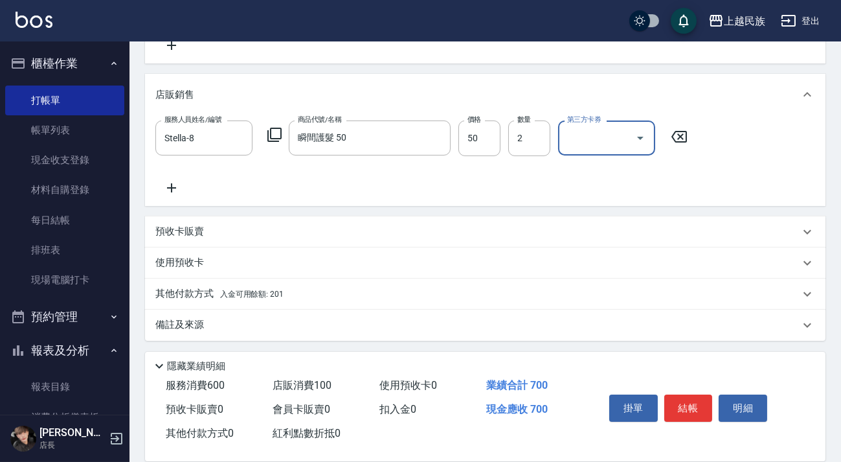
click at [530, 319] on div "備註及來源" at bounding box center [477, 325] width 644 height 14
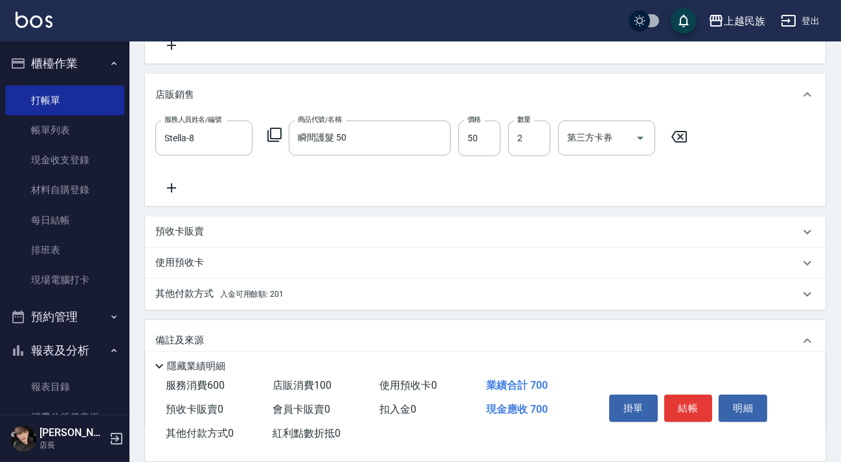
scroll to position [414, 0]
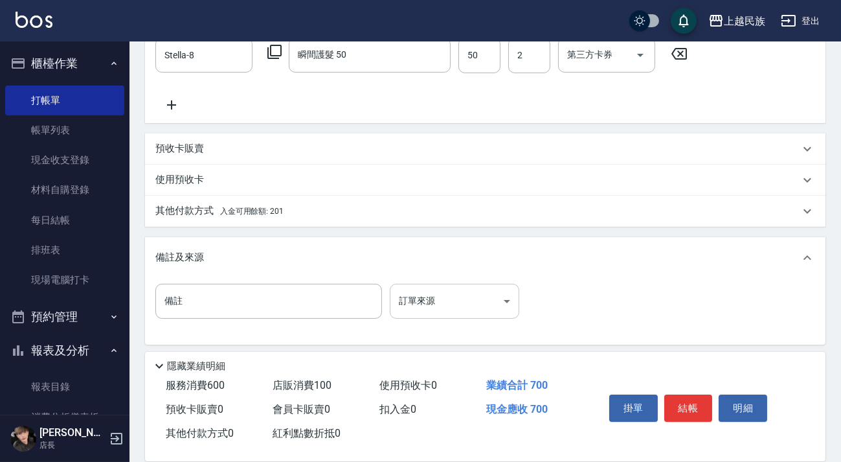
click at [491, 299] on body "上越民族 登出 櫃檯作業 打帳單 帳單列表 現金收支登錄 材料自購登錄 每日結帳 排班表 現場電腦打卡 預約管理 預約管理 單日預約紀錄 單週預約紀錄 報表及…" at bounding box center [420, 26] width 841 height 880
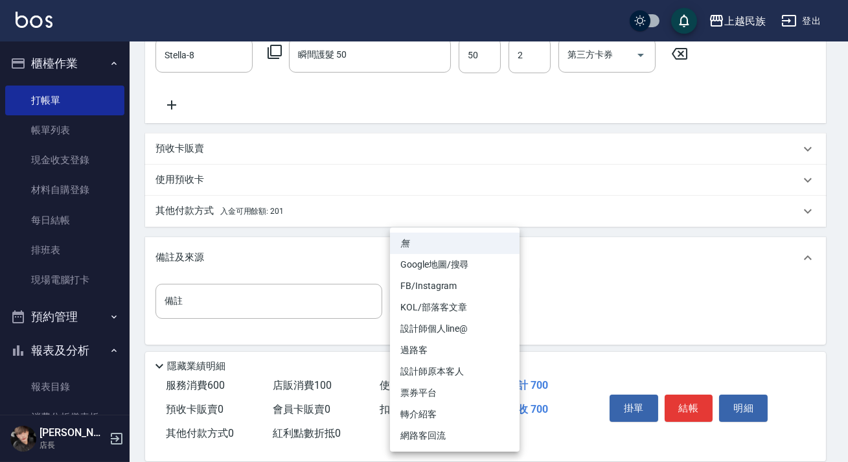
click at [476, 375] on li "設計師原本客人" at bounding box center [455, 371] width 130 height 21
type input "設計師原本客人"
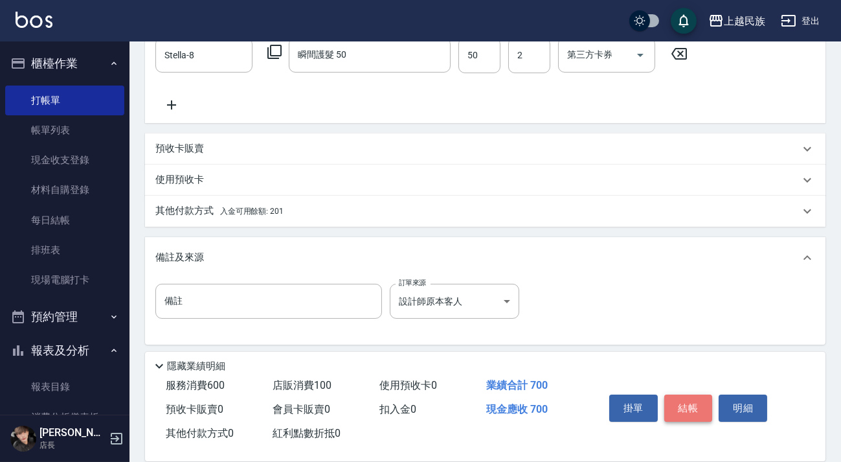
click at [689, 404] on button "結帳" at bounding box center [688, 407] width 49 height 27
type input "[DATE] 20:17"
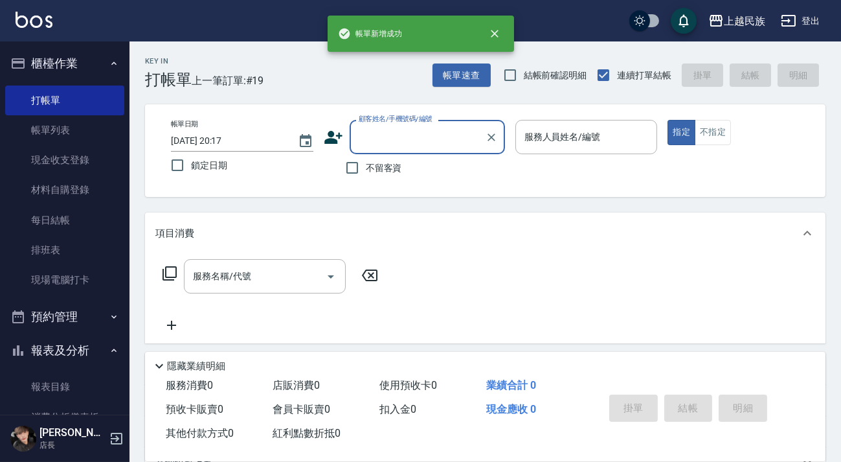
scroll to position [0, 0]
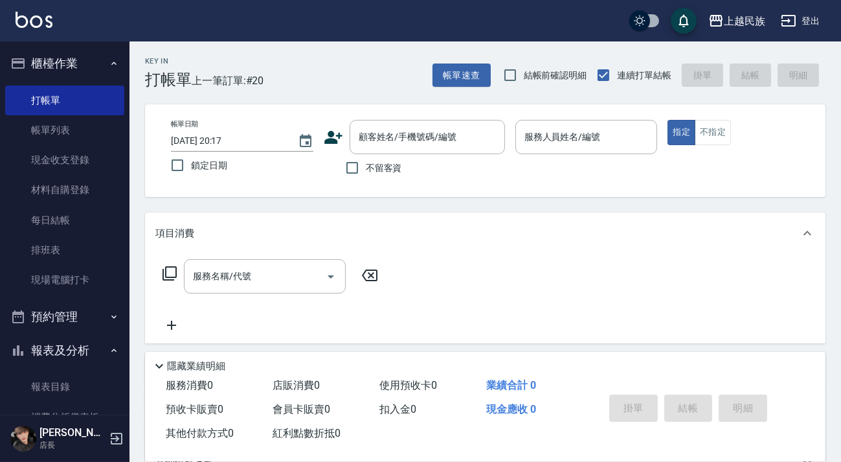
click at [119, 291] on nav "櫃檯作業 打帳單 帳單列表 現金收支登錄 材料自購登錄 每日結帳 排班表 現場電腦打卡 預約管理 預約管理 單日預約紀錄 單週預約紀錄 報表及分析 報表目錄 …" at bounding box center [65, 227] width 130 height 373
click at [80, 282] on link "現場電腦打卡" at bounding box center [64, 280] width 119 height 30
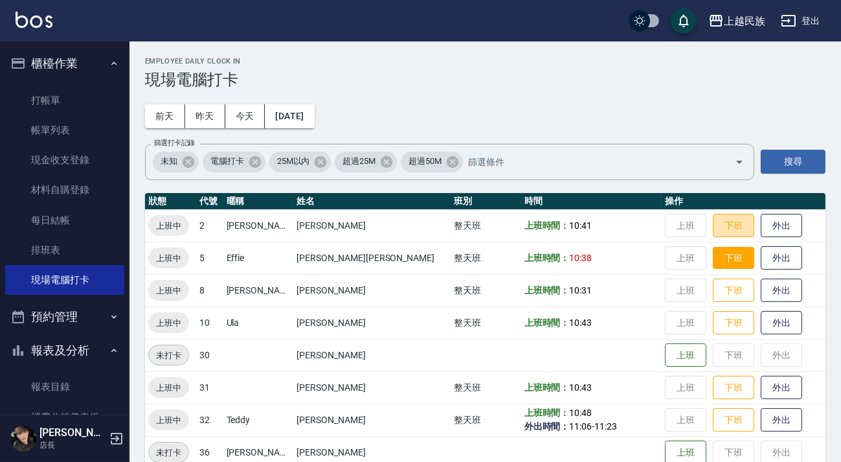
drag, startPoint x: 705, startPoint y: 227, endPoint x: 700, endPoint y: 247, distance: 20.7
click at [713, 227] on button "下班" at bounding box center [733, 226] width 41 height 24
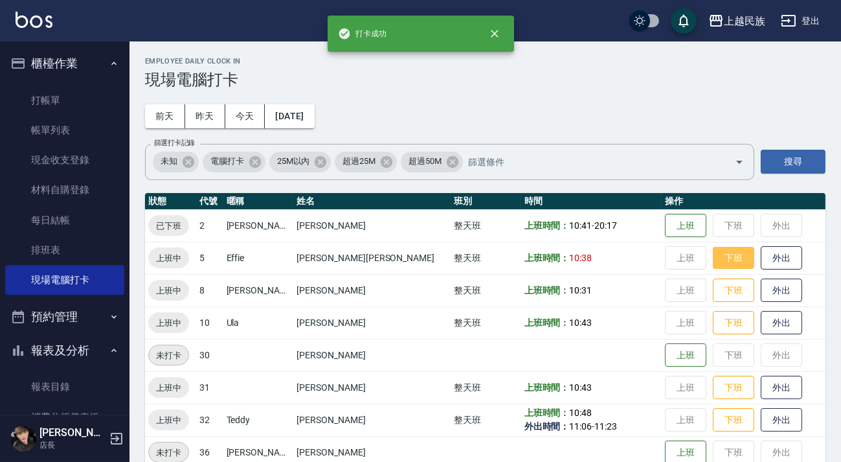
click at [713, 256] on button "下班" at bounding box center [733, 258] width 41 height 23
click at [713, 291] on button "下班" at bounding box center [733, 290] width 41 height 23
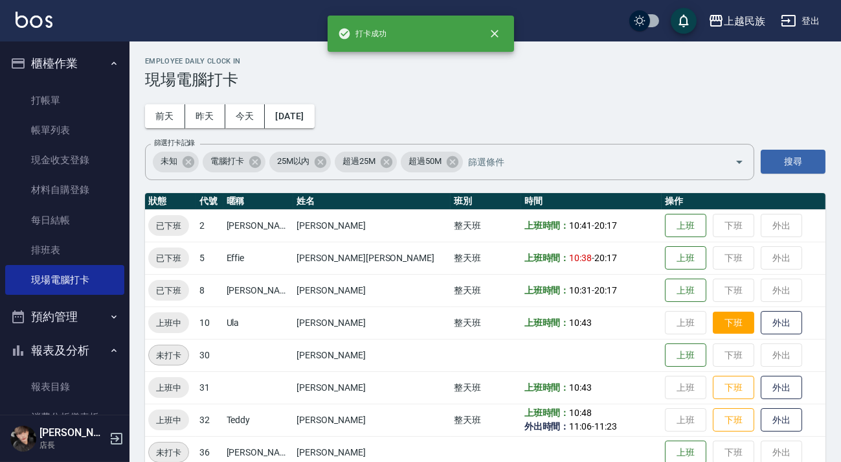
click at [713, 326] on button "下班" at bounding box center [733, 323] width 41 height 23
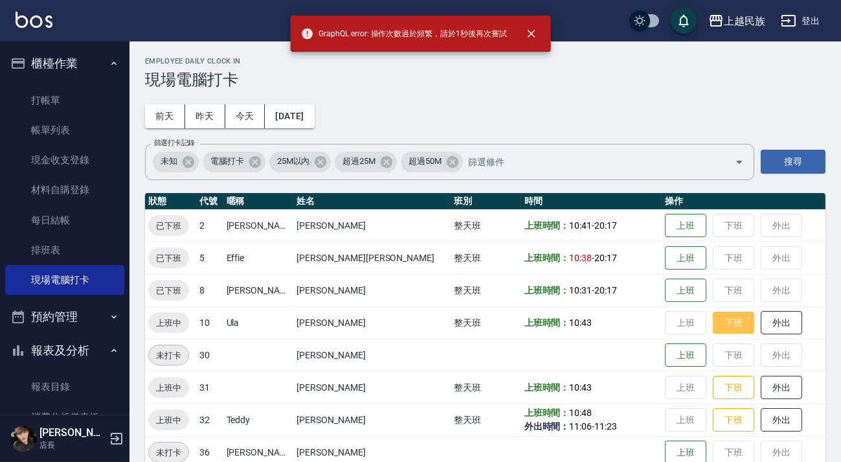
click at [713, 330] on button "下班" at bounding box center [733, 323] width 41 height 23
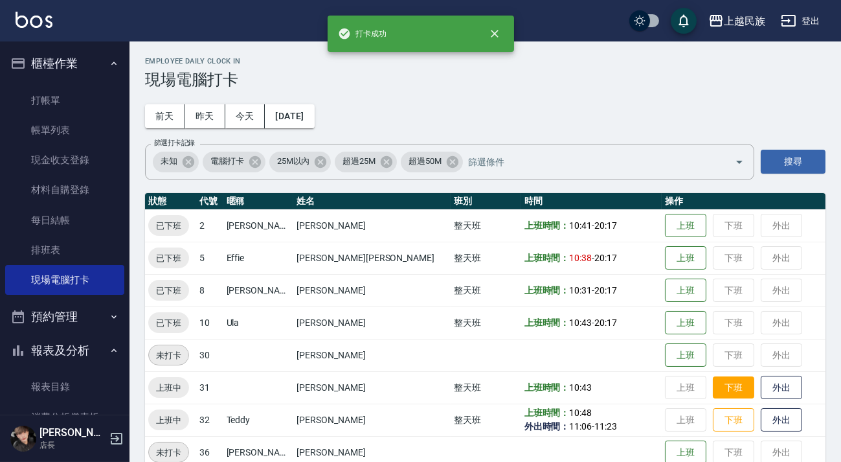
click at [713, 390] on button "下班" at bounding box center [733, 387] width 41 height 23
click at [713, 425] on button "下班" at bounding box center [733, 420] width 41 height 23
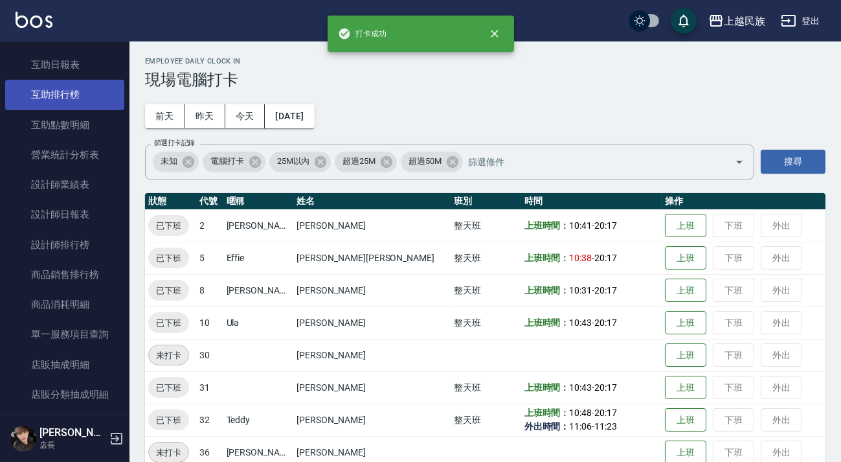
scroll to position [294, 0]
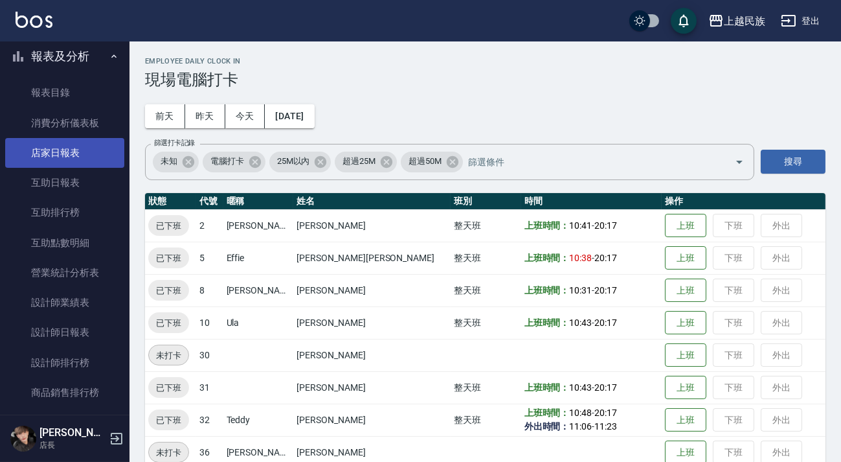
click at [83, 151] on link "店家日報表" at bounding box center [64, 153] width 119 height 30
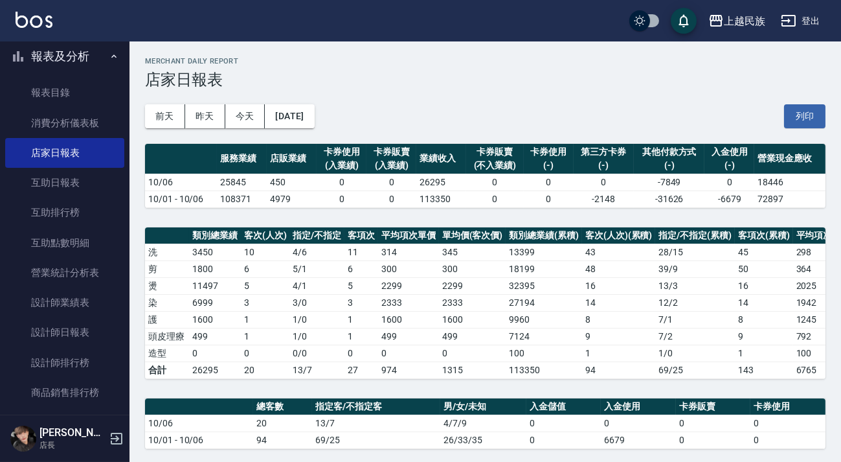
scroll to position [353, 0]
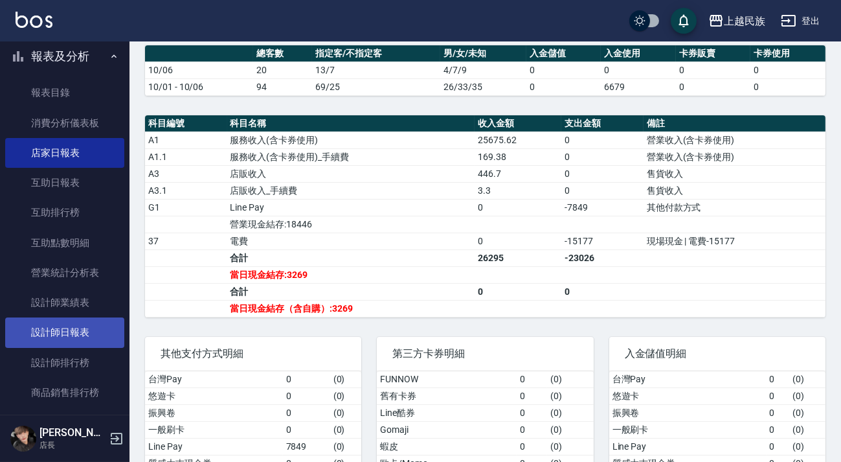
click at [84, 326] on link "設計師日報表" at bounding box center [64, 332] width 119 height 30
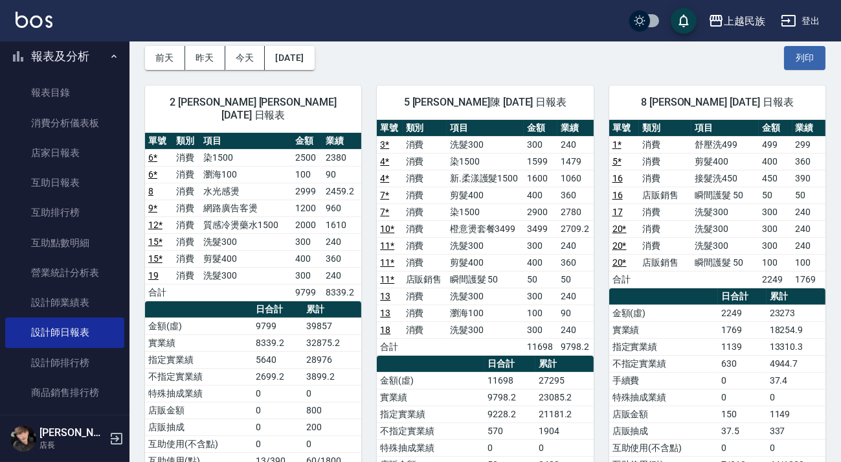
scroll to position [176, 0]
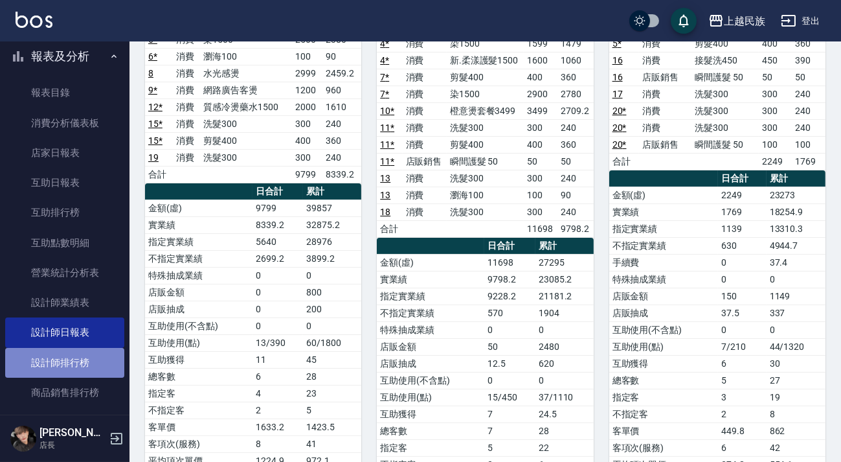
click at [64, 361] on link "設計師排行榜" at bounding box center [64, 363] width 119 height 30
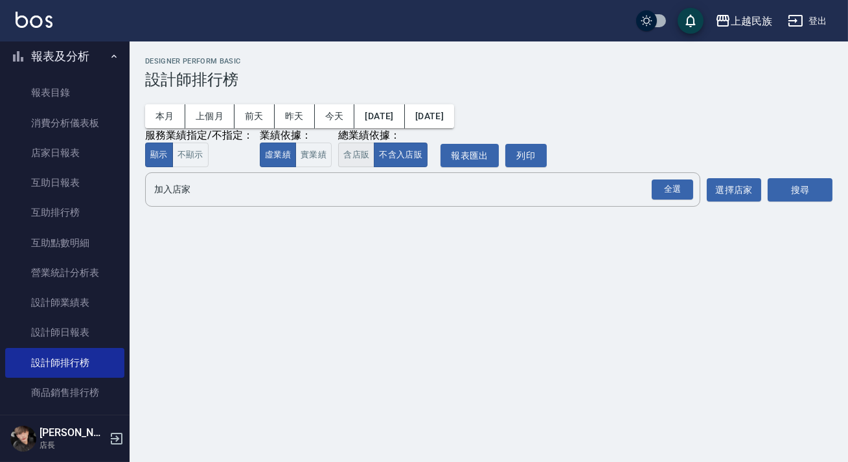
click at [363, 161] on button "含店販" at bounding box center [356, 154] width 36 height 25
drag, startPoint x: 659, startPoint y: 192, endPoint x: 729, endPoint y: 198, distance: 70.2
click at [659, 192] on div "全選" at bounding box center [672, 189] width 41 height 20
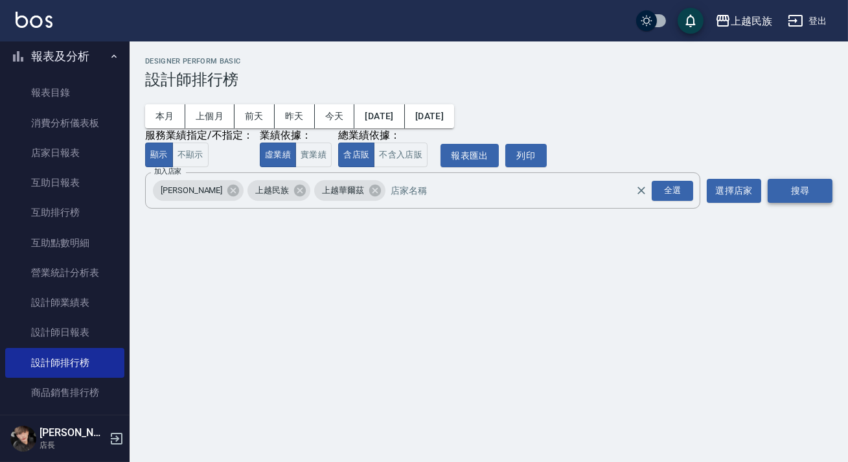
click at [795, 195] on button "搜尋" at bounding box center [799, 191] width 65 height 24
